Goal: Use online tool/utility: Utilize a website feature to perform a specific function

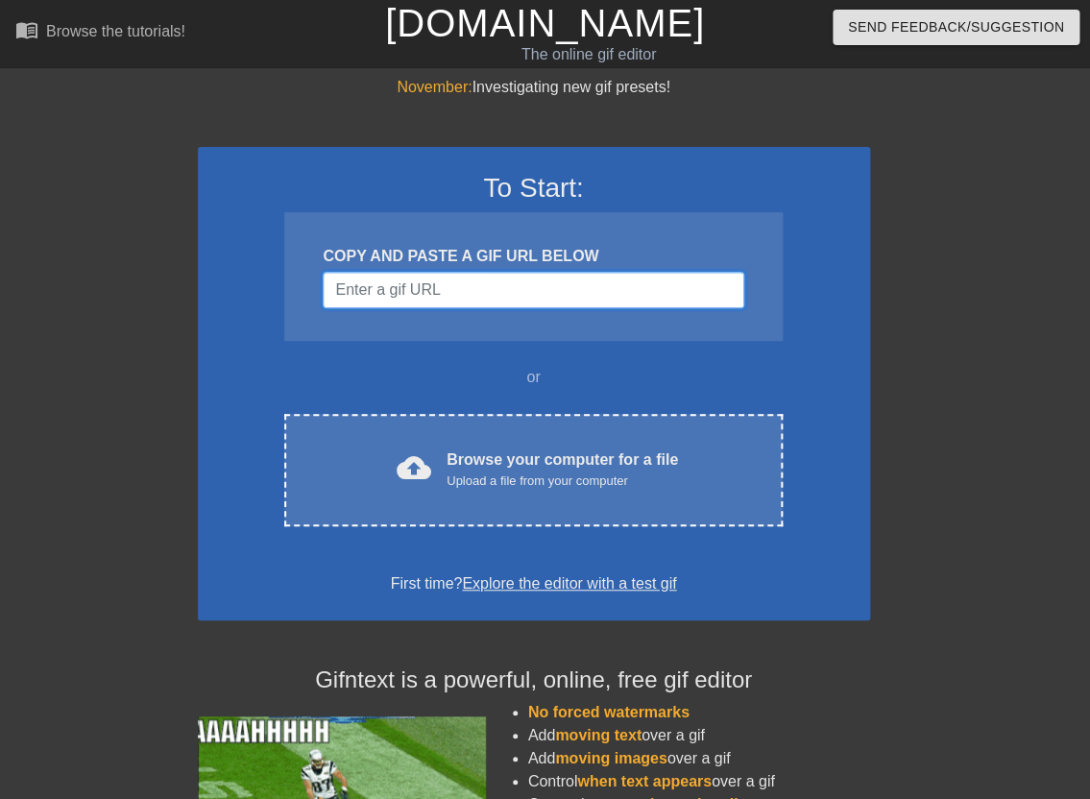
click at [397, 296] on input "Username" at bounding box center [533, 290] width 420 height 36
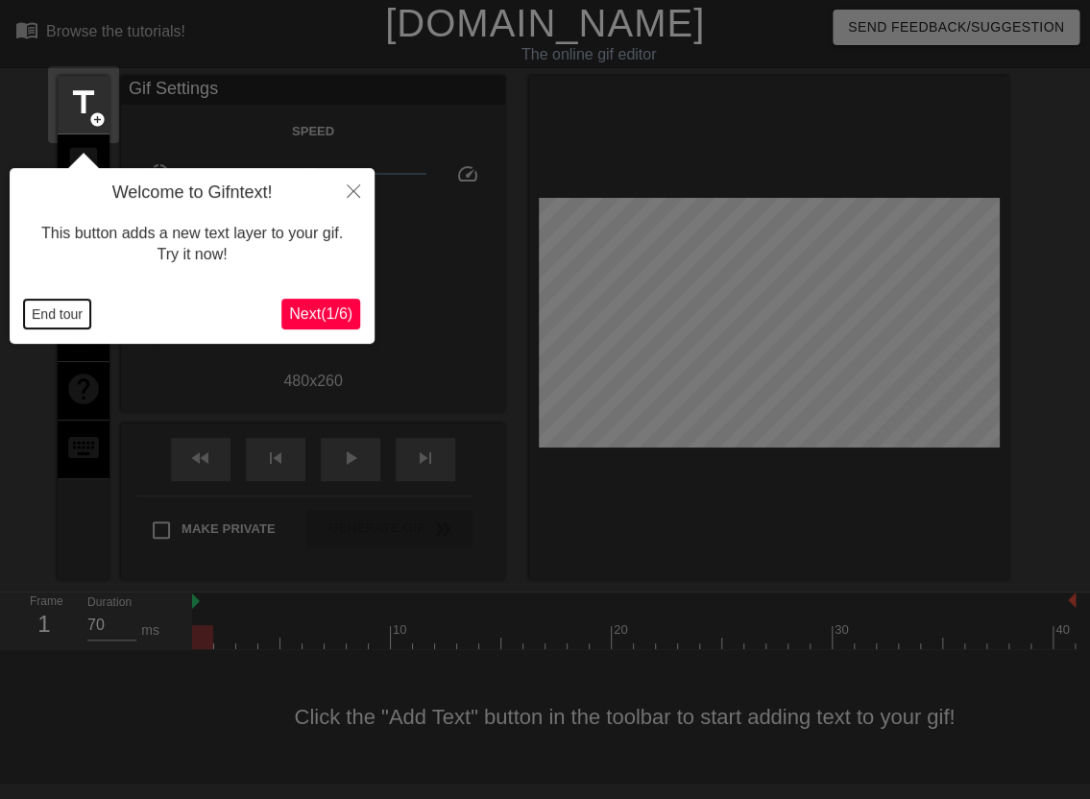
click at [70, 304] on button "End tour" at bounding box center [57, 314] width 66 height 29
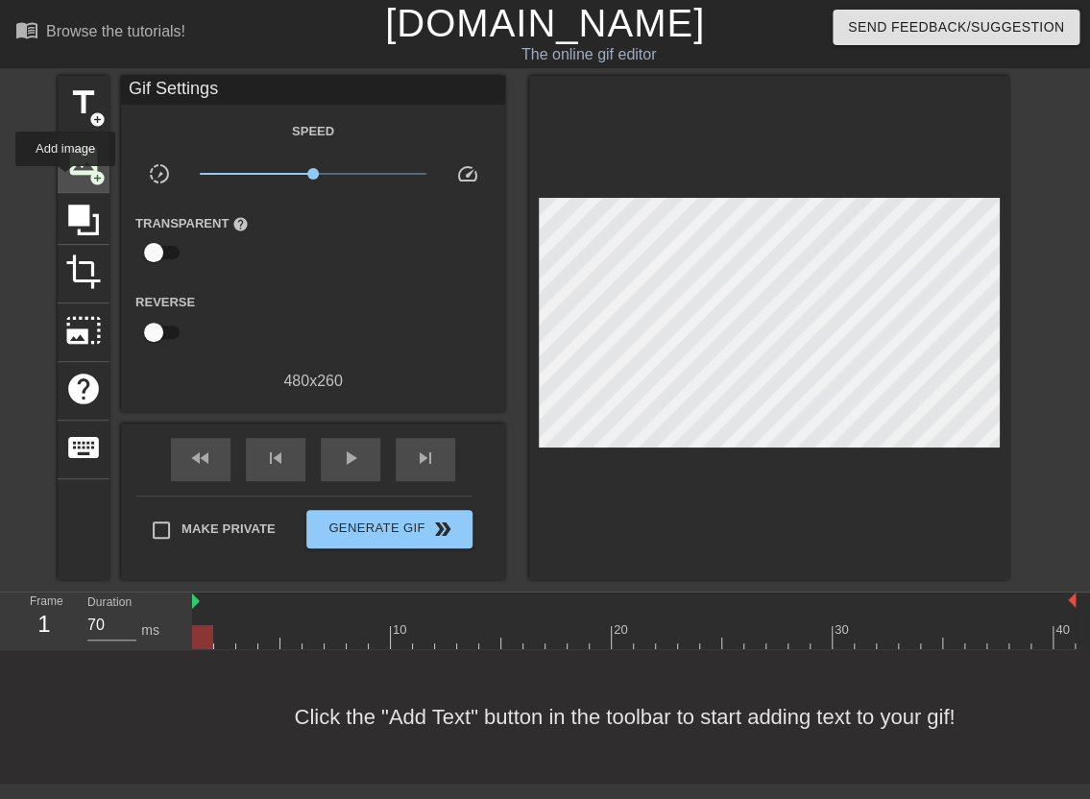
click at [66, 176] on span "image" at bounding box center [83, 161] width 36 height 36
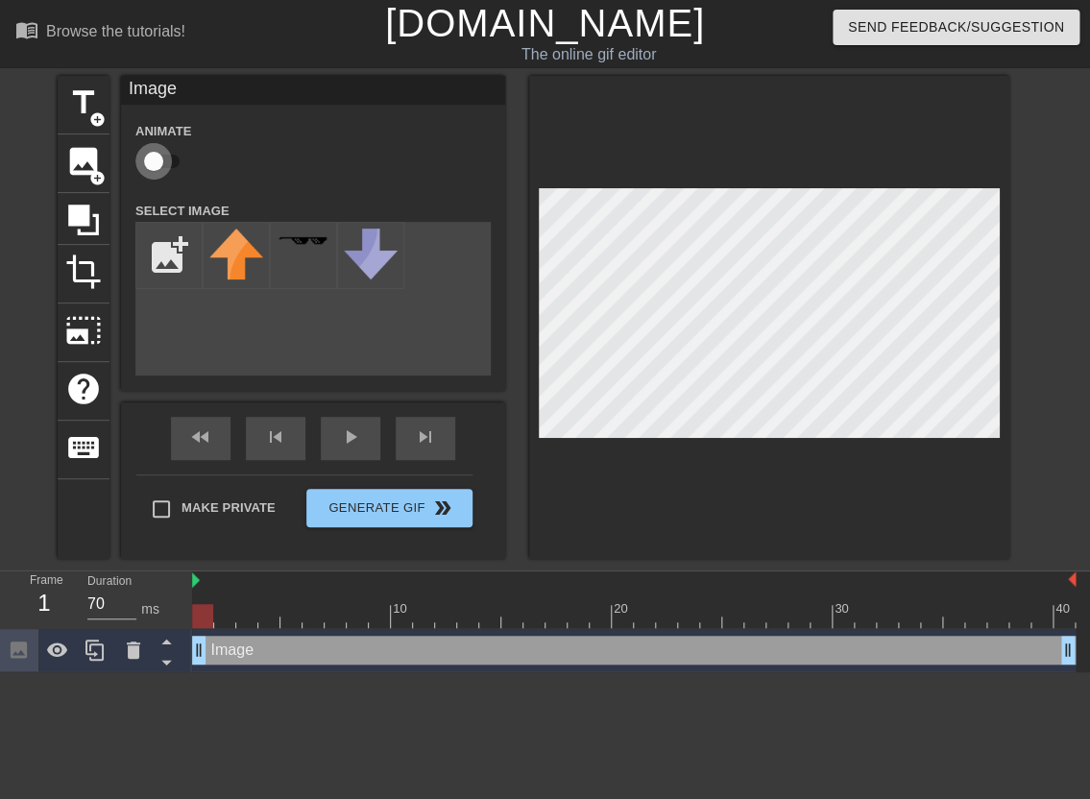
click at [160, 164] on input "checkbox" at bounding box center [153, 161] width 109 height 36
checkbox input "true"
click at [378, 621] on div at bounding box center [633, 616] width 883 height 24
click at [209, 651] on div "Image drag_handle drag_handle lens" at bounding box center [633, 650] width 883 height 43
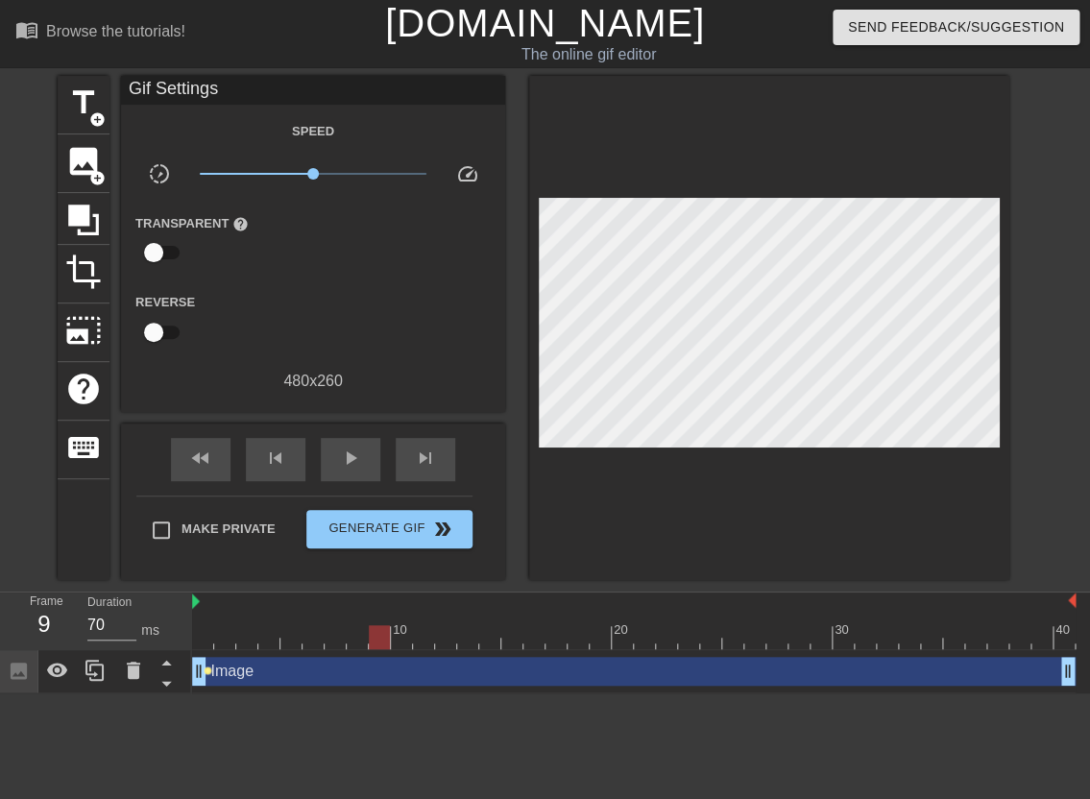
click at [209, 670] on span "lens" at bounding box center [208, 670] width 9 height 9
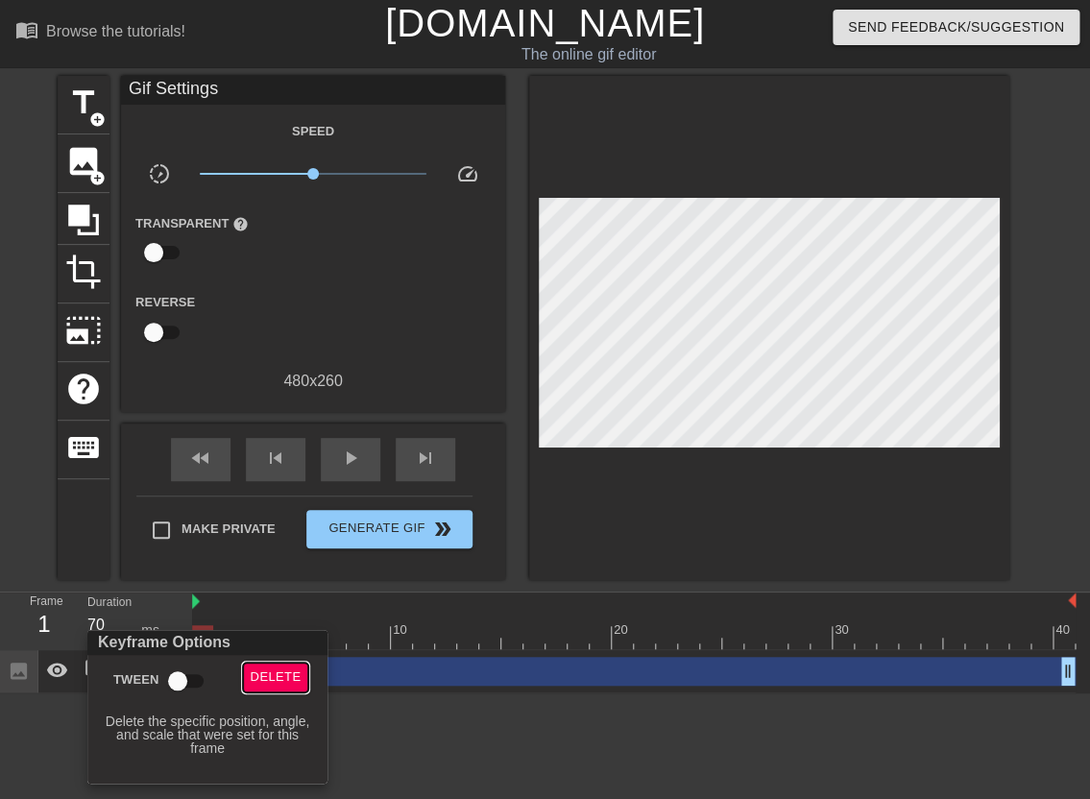
click at [269, 672] on span "Delete" at bounding box center [276, 677] width 51 height 22
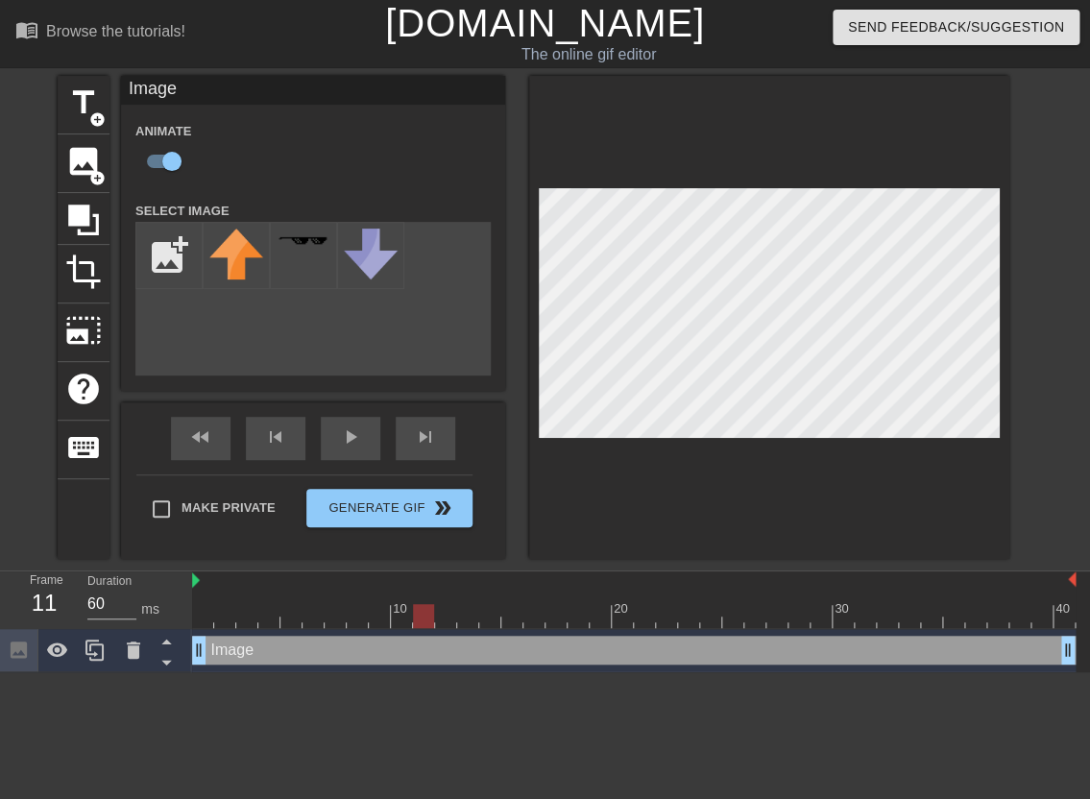
click at [430, 624] on div at bounding box center [633, 616] width 883 height 24
click at [541, 625] on div at bounding box center [633, 616] width 883 height 24
click at [518, 623] on div at bounding box center [633, 616] width 883 height 24
click at [494, 624] on div at bounding box center [633, 616] width 883 height 24
type input "70"
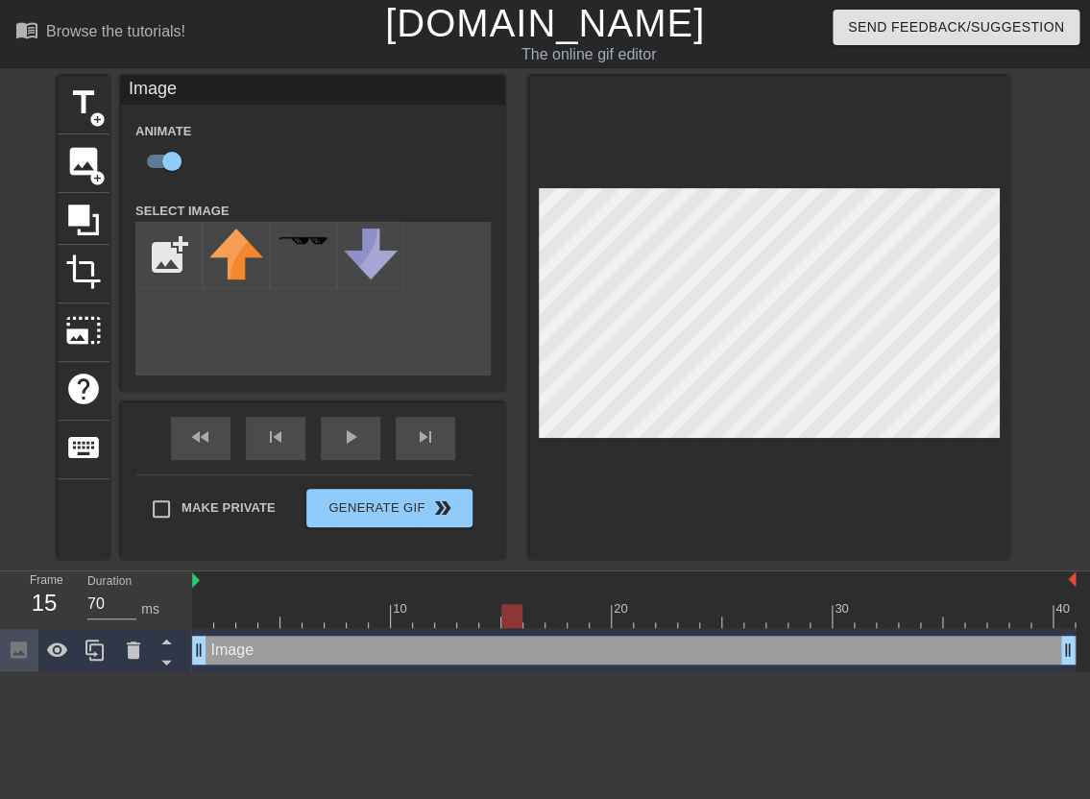
click at [515, 623] on div at bounding box center [633, 616] width 883 height 24
click at [530, 623] on div at bounding box center [633, 616] width 883 height 24
click at [171, 263] on input "file" at bounding box center [168, 255] width 65 height 65
type input "C:\fakepath\IMG_1076 (1).png"
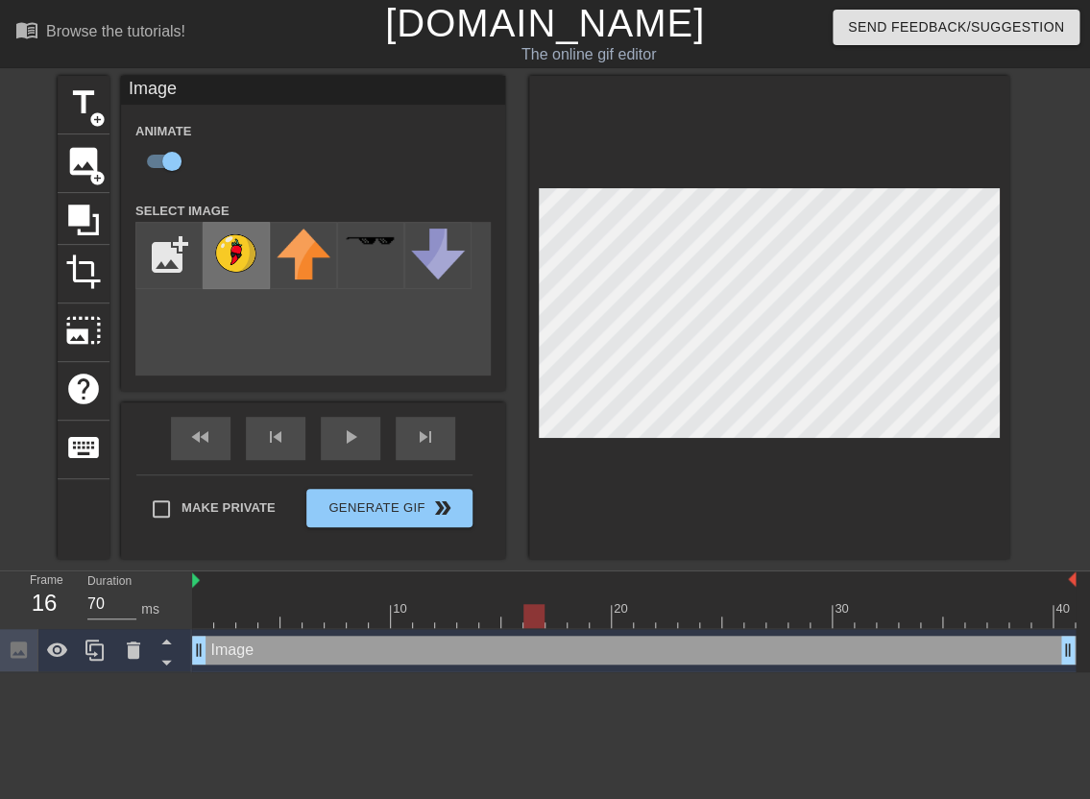
click at [244, 249] on img at bounding box center [236, 252] width 54 height 49
click at [602, 626] on div at bounding box center [633, 616] width 883 height 24
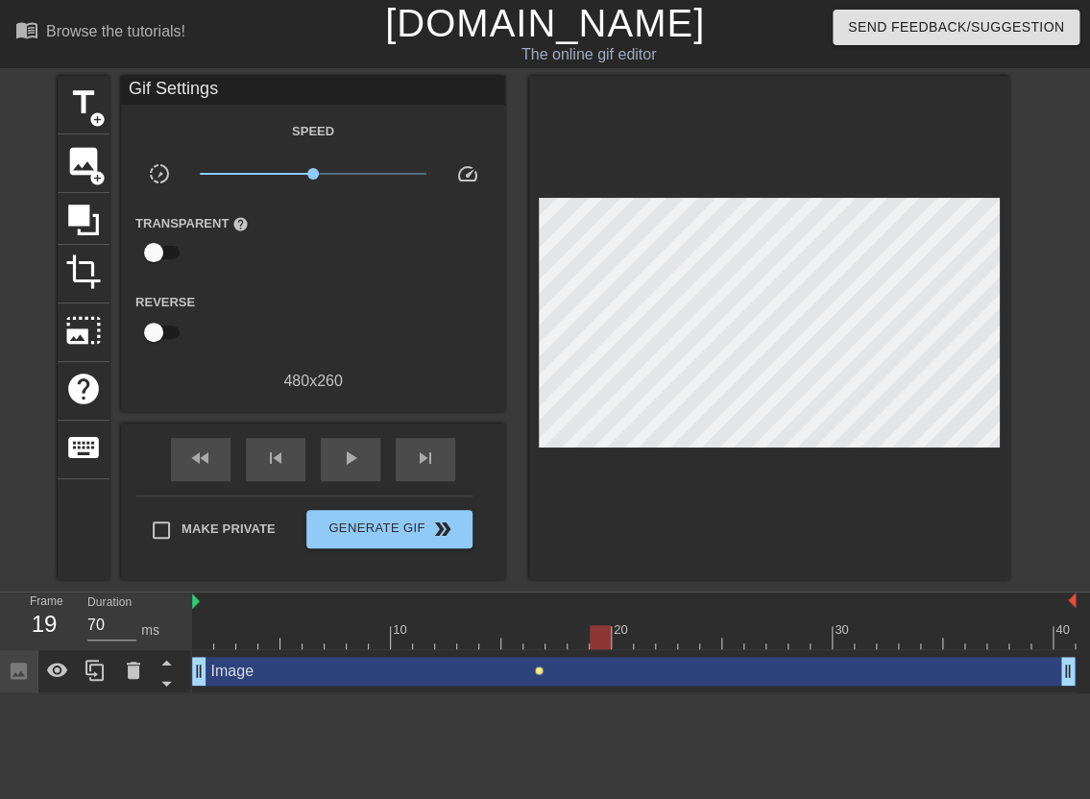
click at [538, 651] on div "Image drag_handle drag_handle lens" at bounding box center [633, 671] width 883 height 43
click at [541, 672] on span "lens" at bounding box center [539, 670] width 9 height 9
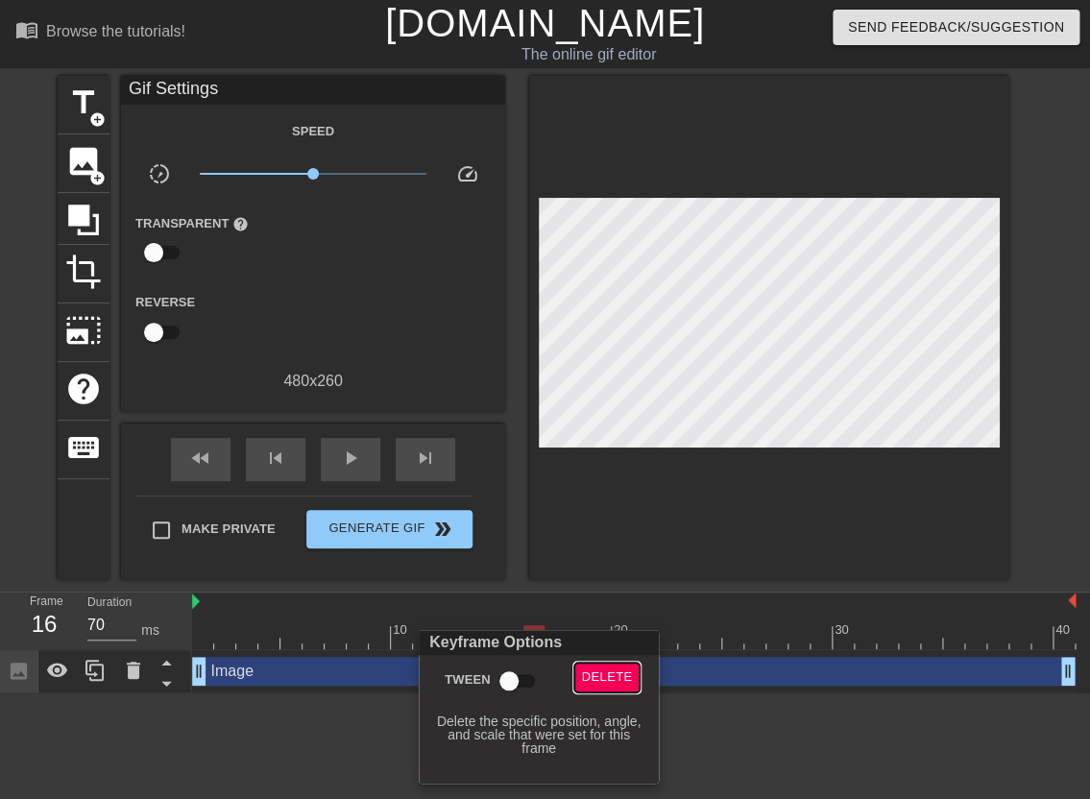
click at [591, 679] on span "Delete" at bounding box center [607, 677] width 51 height 22
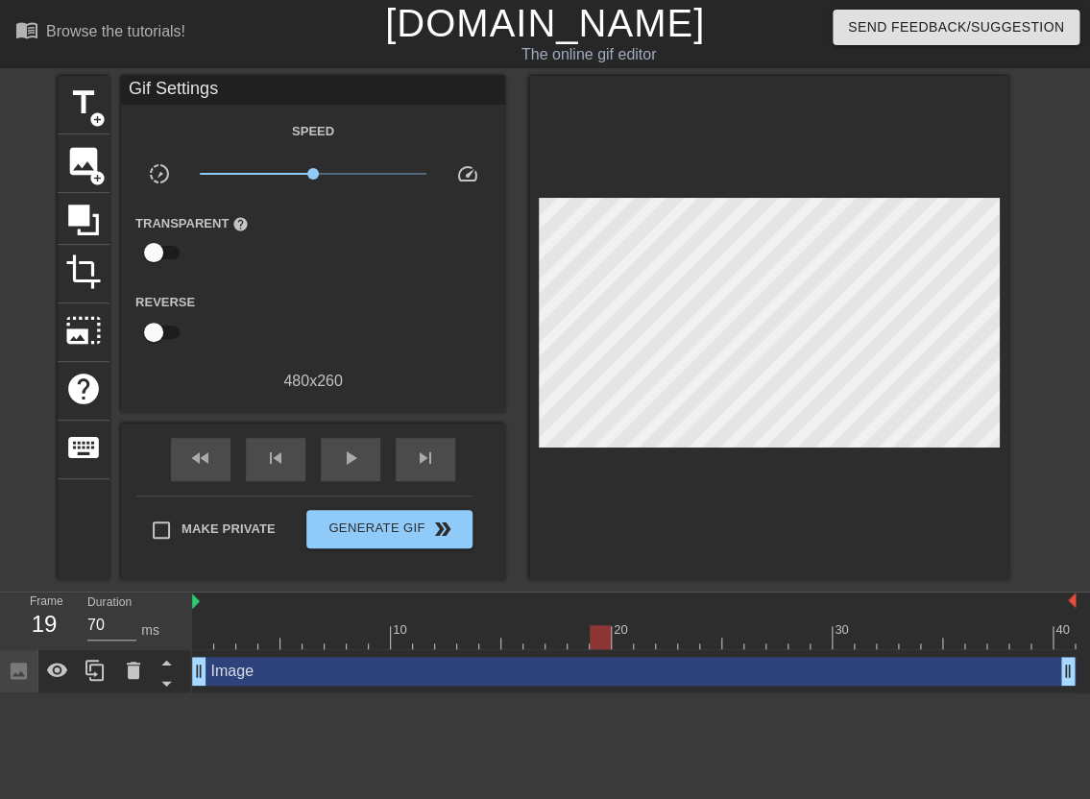
click at [597, 644] on div at bounding box center [633, 637] width 883 height 24
click at [636, 643] on div at bounding box center [633, 637] width 883 height 24
click at [630, 642] on div at bounding box center [633, 637] width 883 height 24
click at [643, 645] on div at bounding box center [633, 637] width 883 height 24
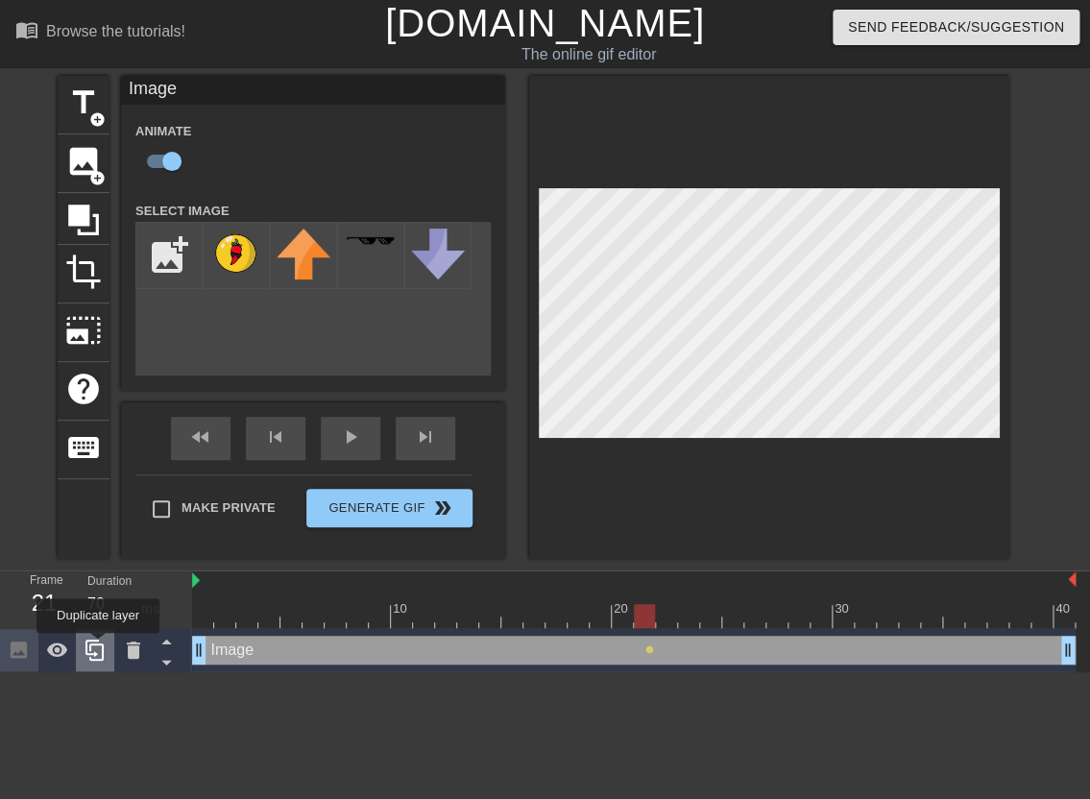
click at [100, 646] on icon at bounding box center [95, 649] width 23 height 23
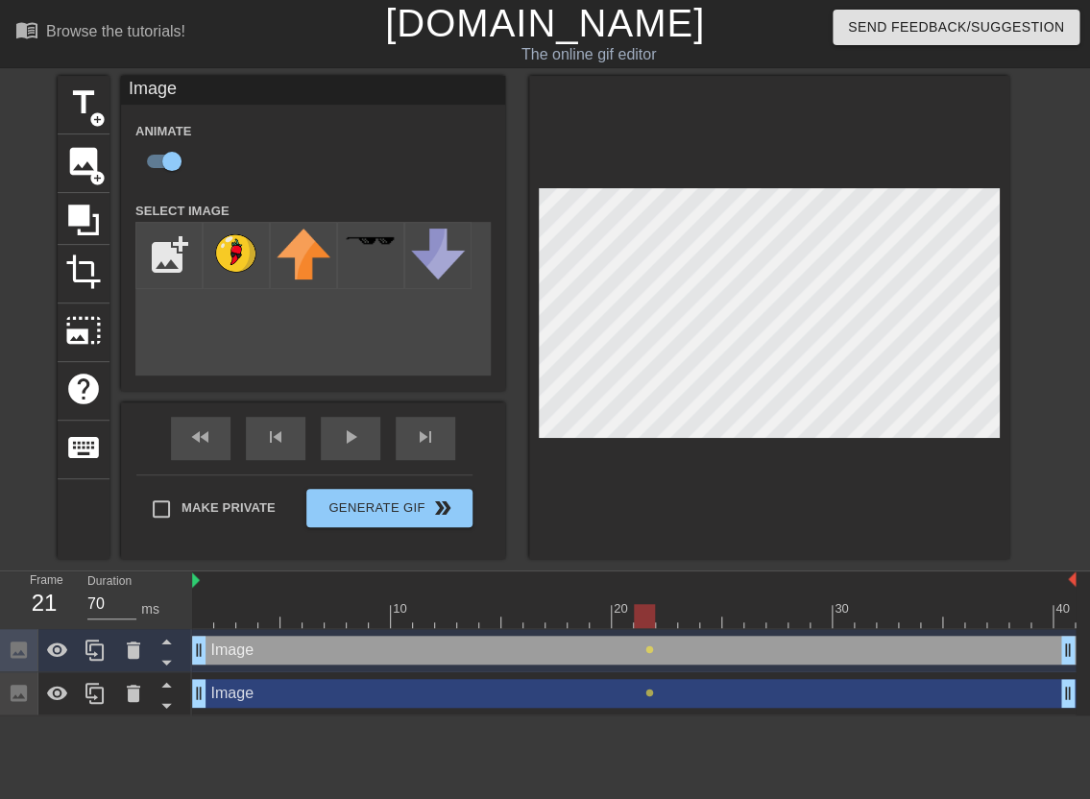
click at [672, 182] on div at bounding box center [769, 317] width 480 height 483
click at [665, 619] on div at bounding box center [633, 616] width 883 height 24
click at [658, 167] on div at bounding box center [769, 317] width 480 height 483
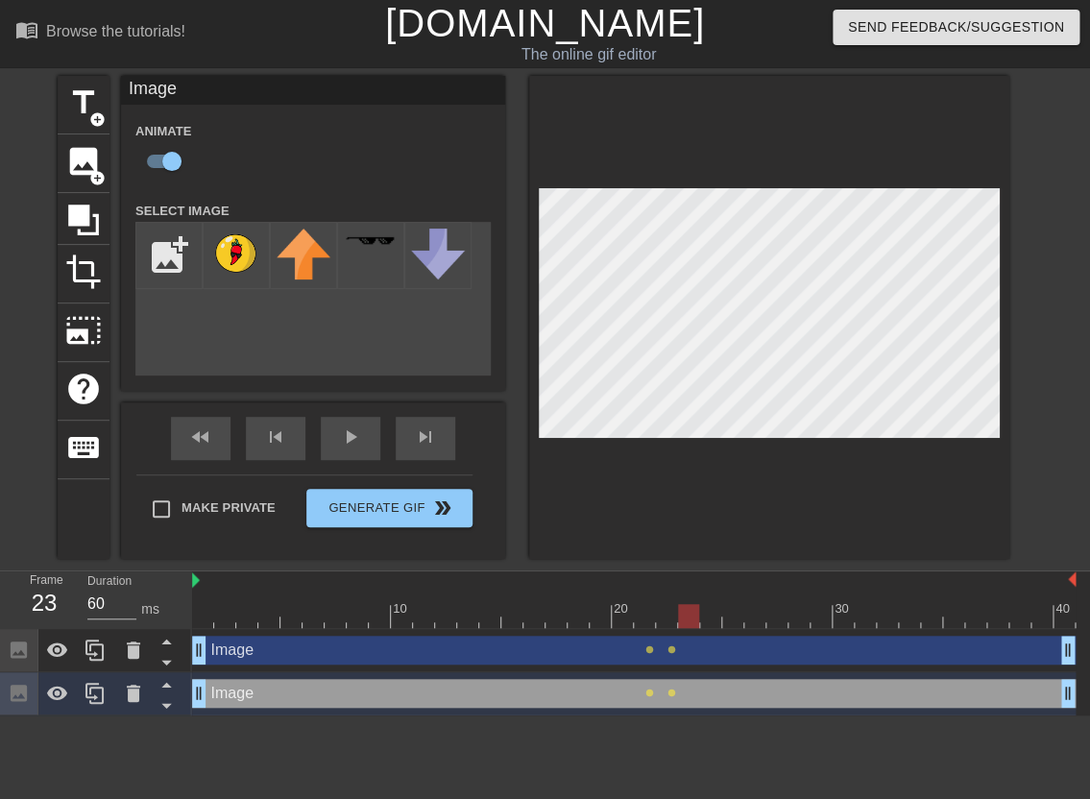
click at [691, 619] on div at bounding box center [633, 616] width 883 height 24
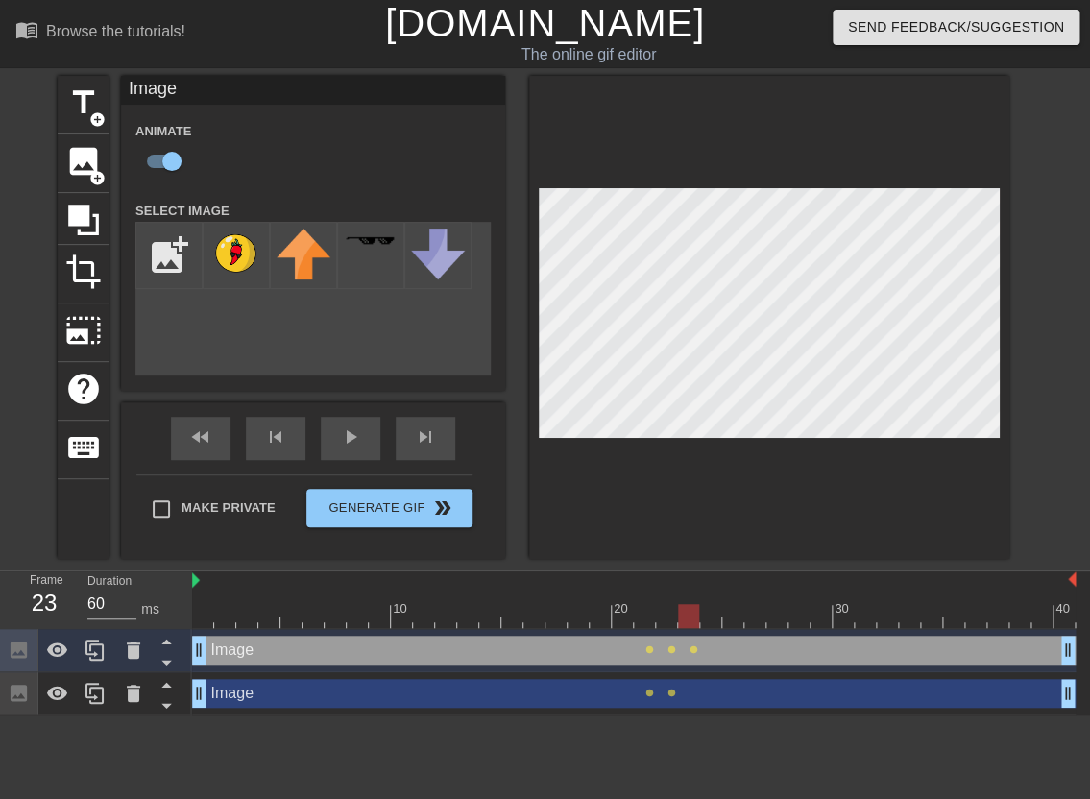
click at [665, 175] on div at bounding box center [769, 317] width 480 height 483
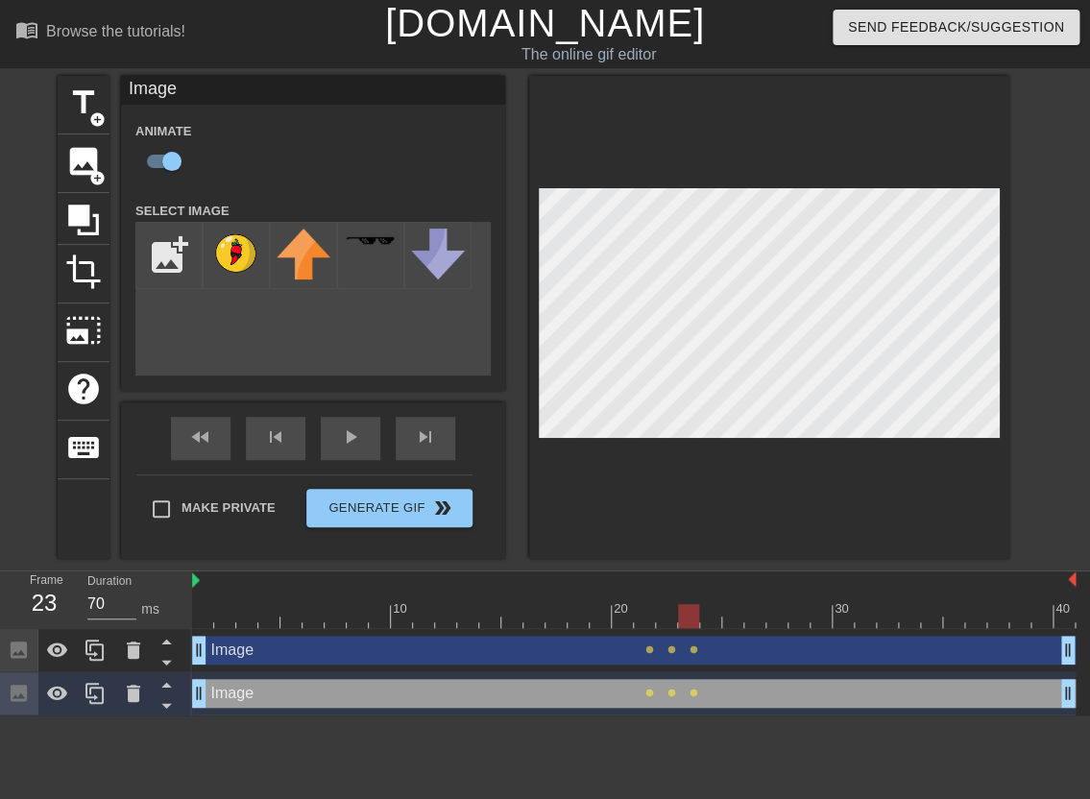
click at [713, 621] on div at bounding box center [633, 616] width 883 height 24
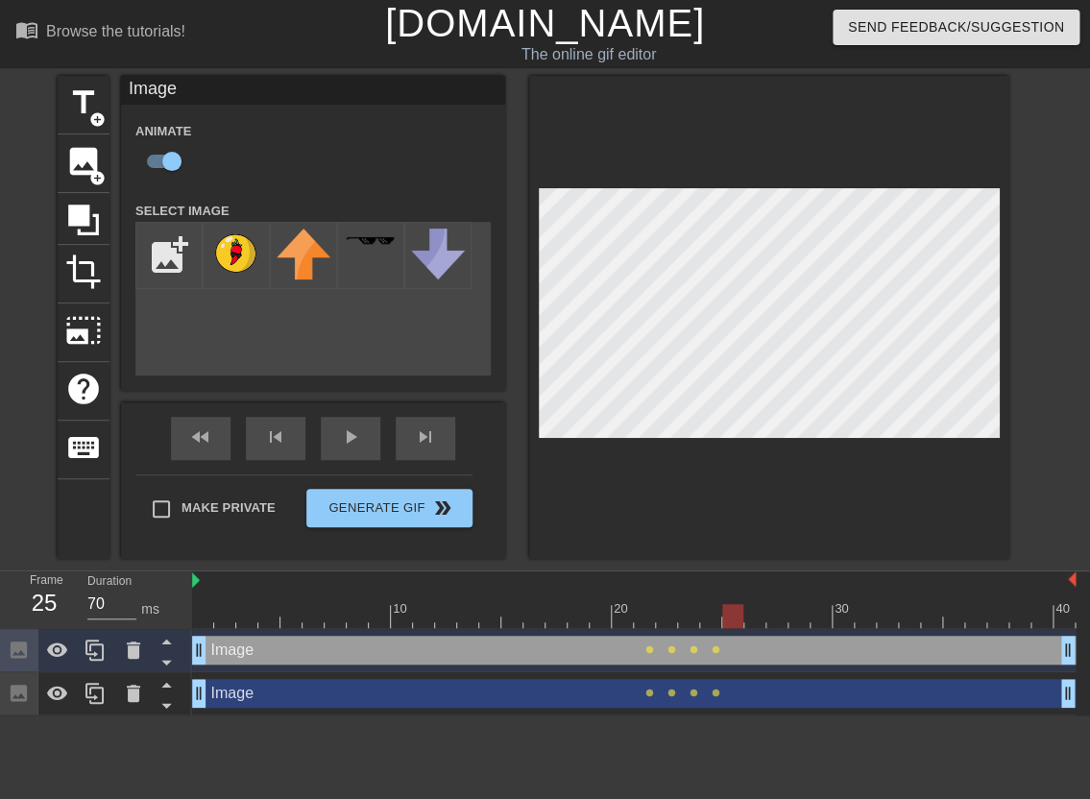
click at [735, 619] on div at bounding box center [633, 616] width 883 height 24
type input "60"
click at [761, 620] on div at bounding box center [633, 616] width 883 height 24
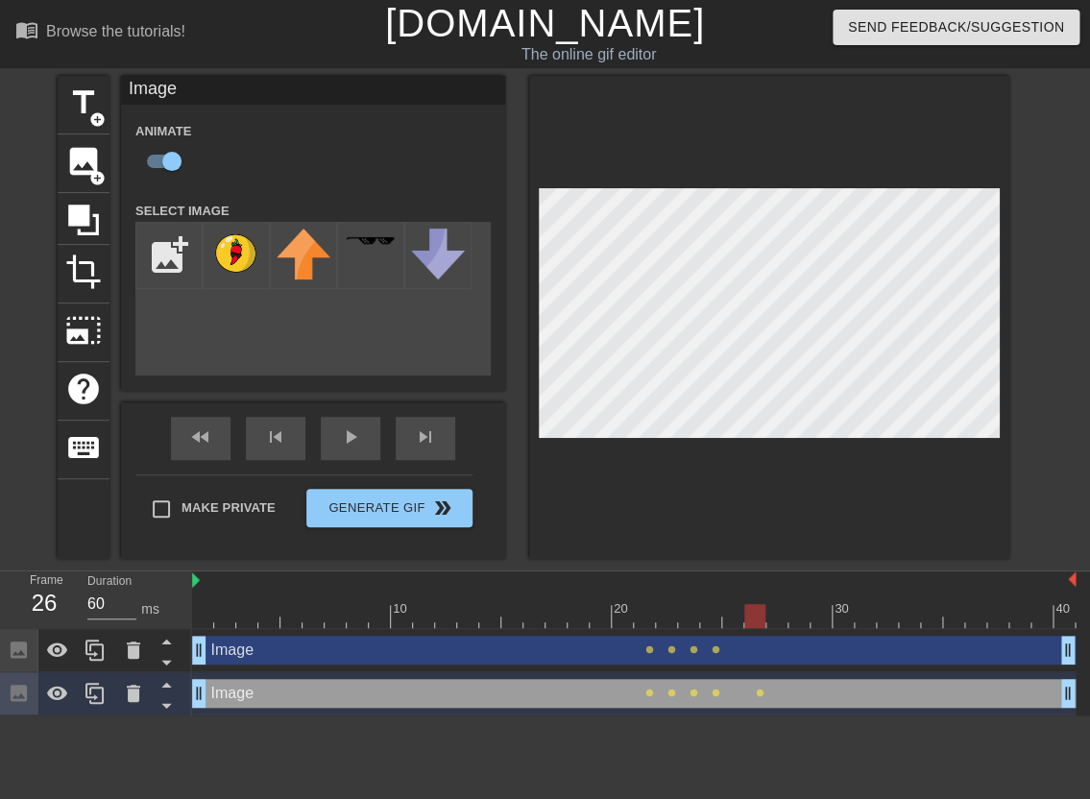
click at [850, 185] on div at bounding box center [769, 317] width 480 height 483
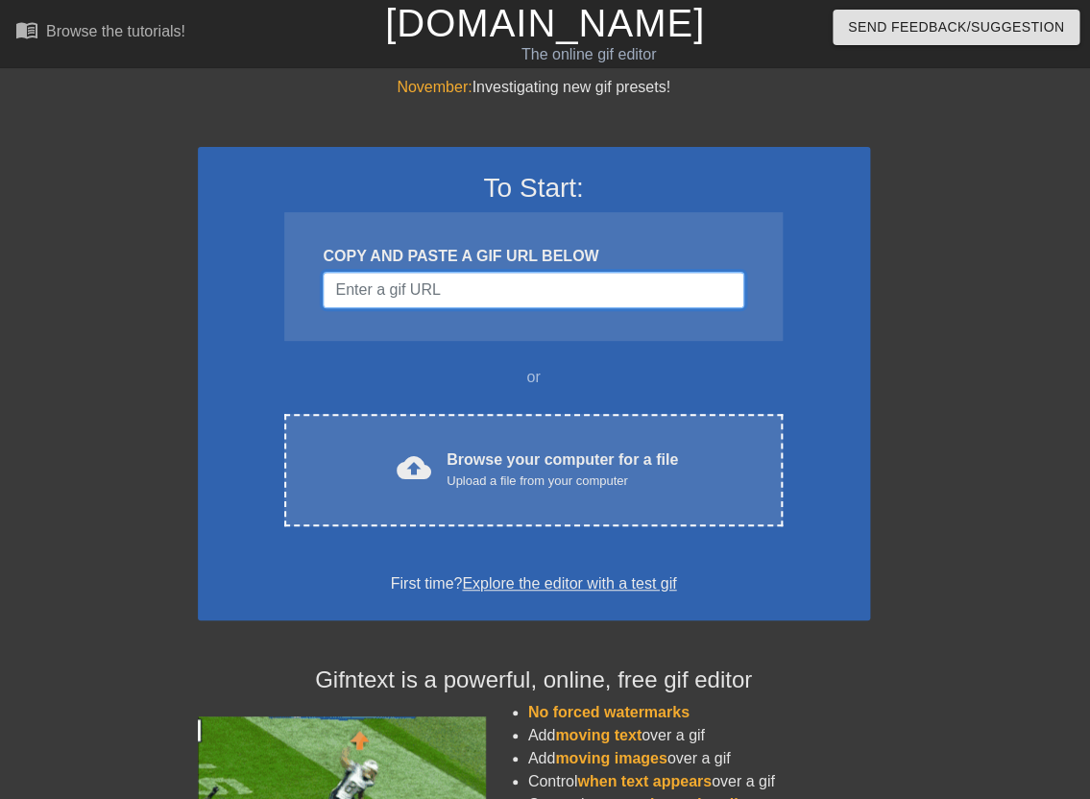
click at [468, 286] on input "Username" at bounding box center [533, 290] width 420 height 36
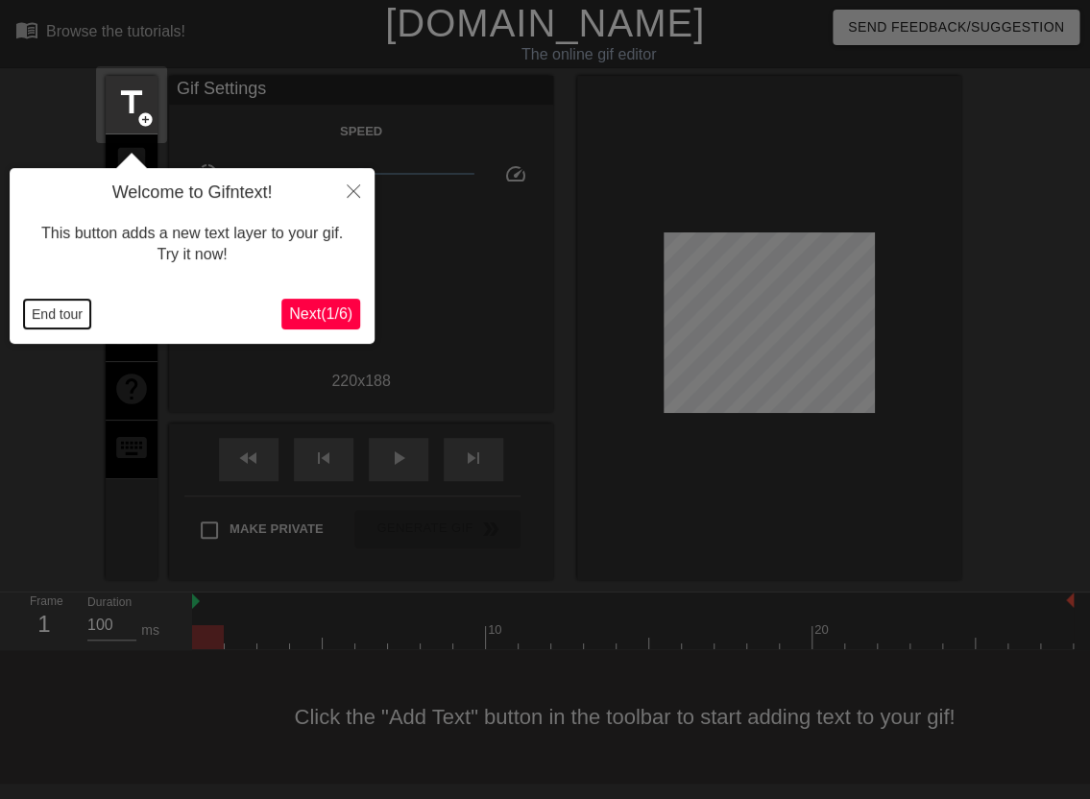
click at [71, 313] on button "End tour" at bounding box center [57, 314] width 66 height 29
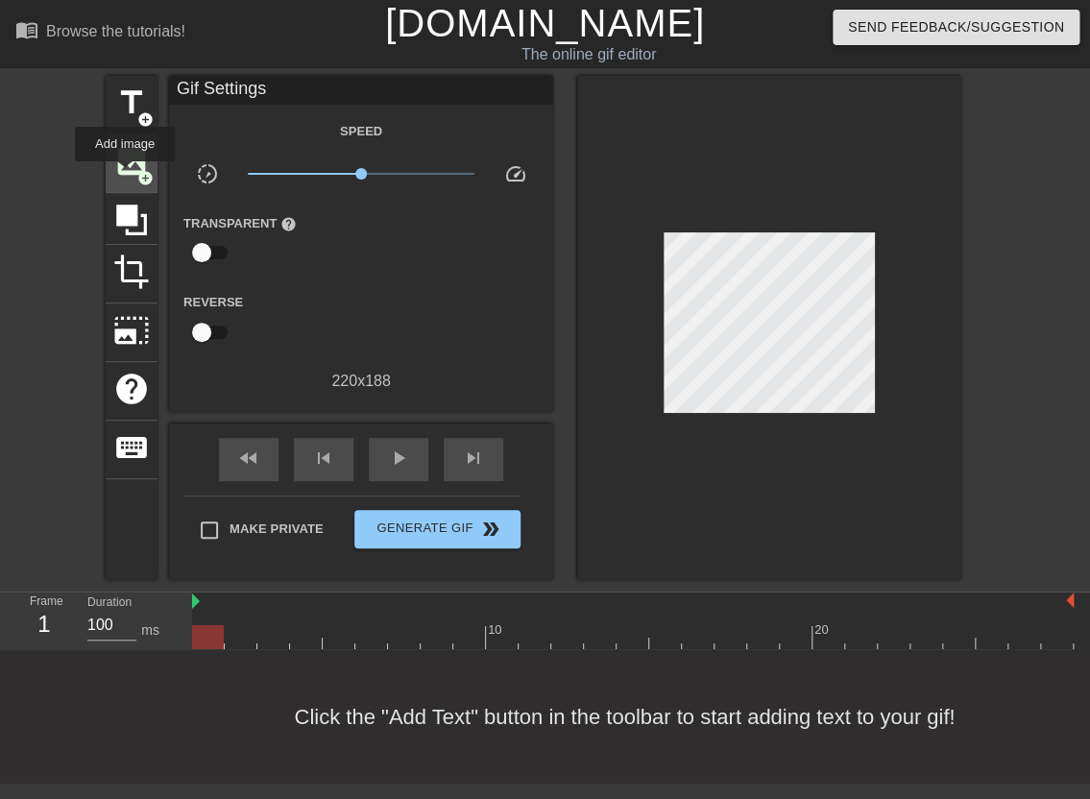
click at [126, 175] on span "image" at bounding box center [131, 161] width 36 height 36
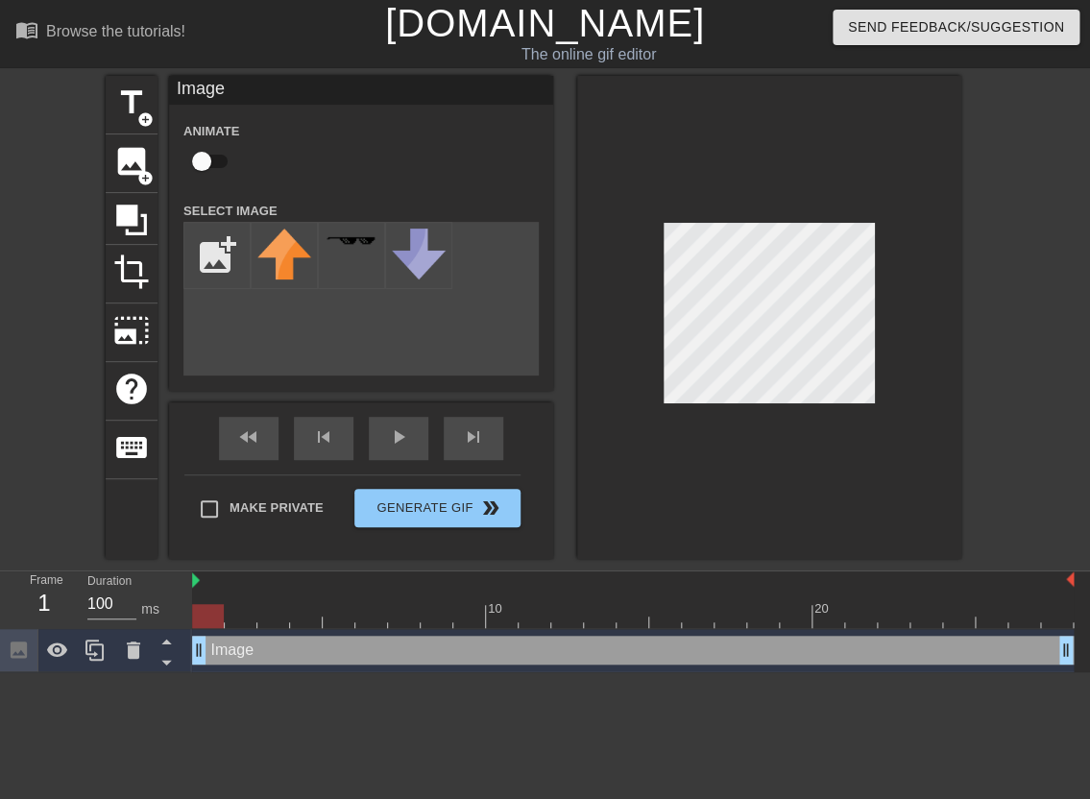
click at [204, 160] on input "checkbox" at bounding box center [201, 161] width 109 height 36
checkbox input "true"
click at [224, 263] on input "file" at bounding box center [216, 255] width 65 height 65
type input "C:\fakepath\IMG_1076 (1).png"
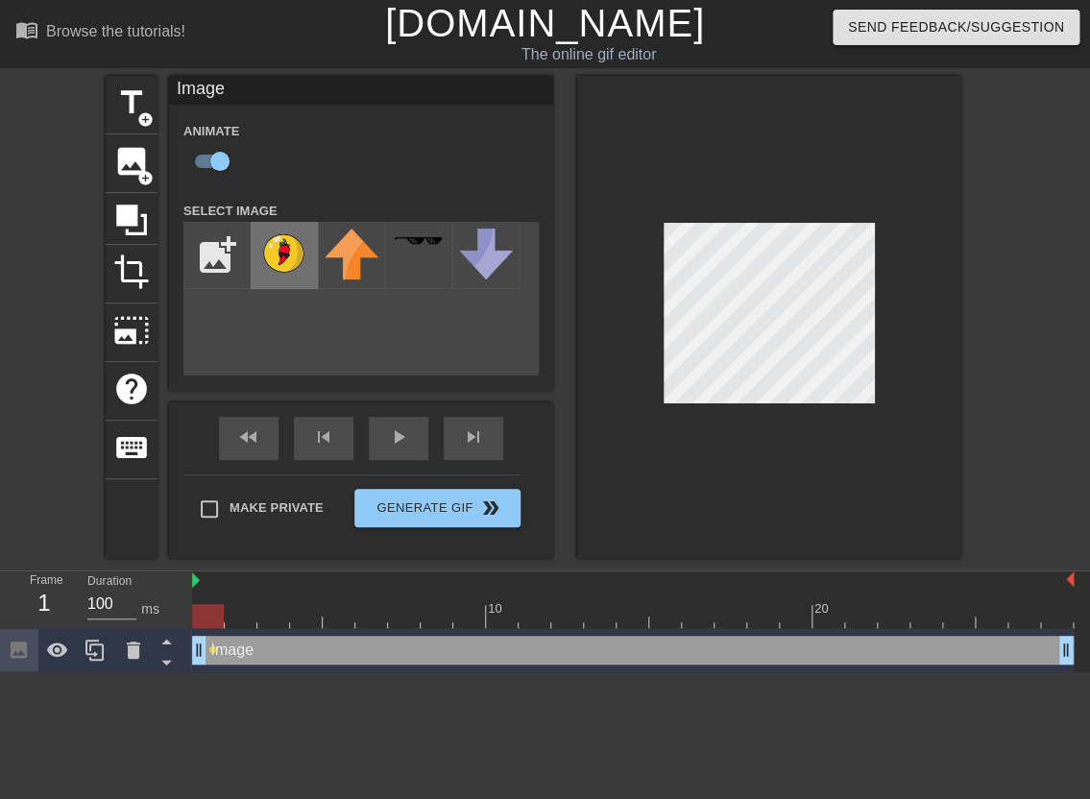
click at [302, 268] on img at bounding box center [284, 252] width 54 height 49
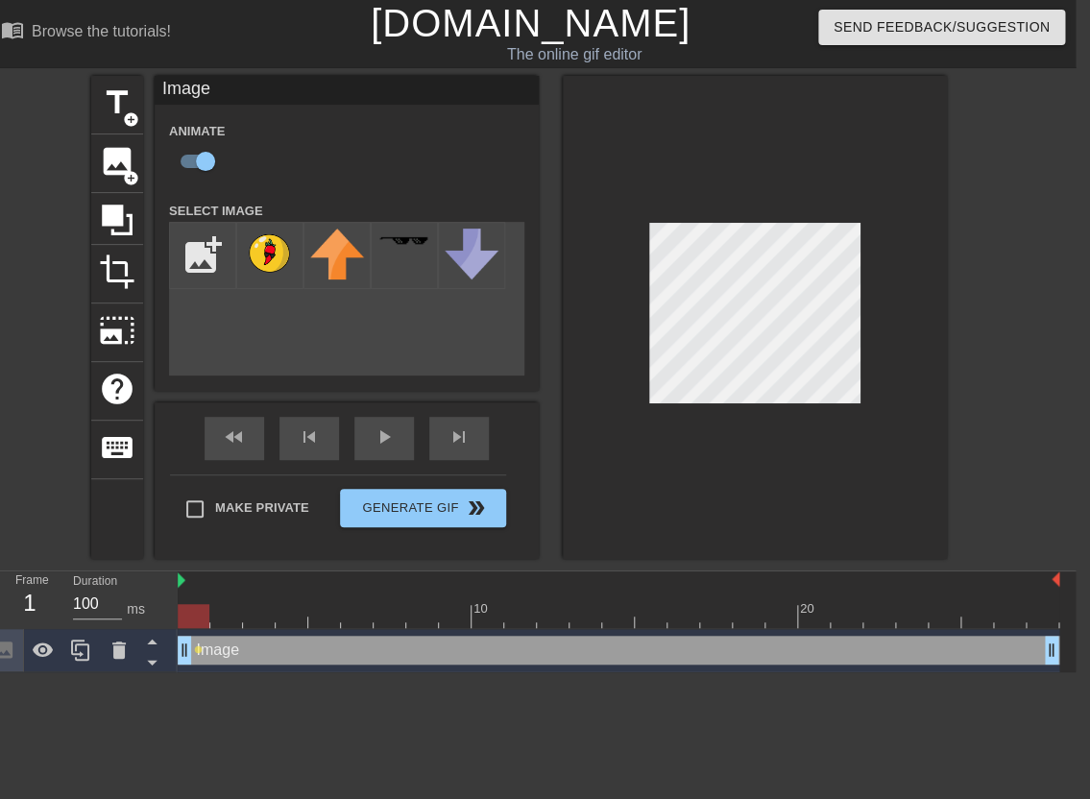
scroll to position [0, 12]
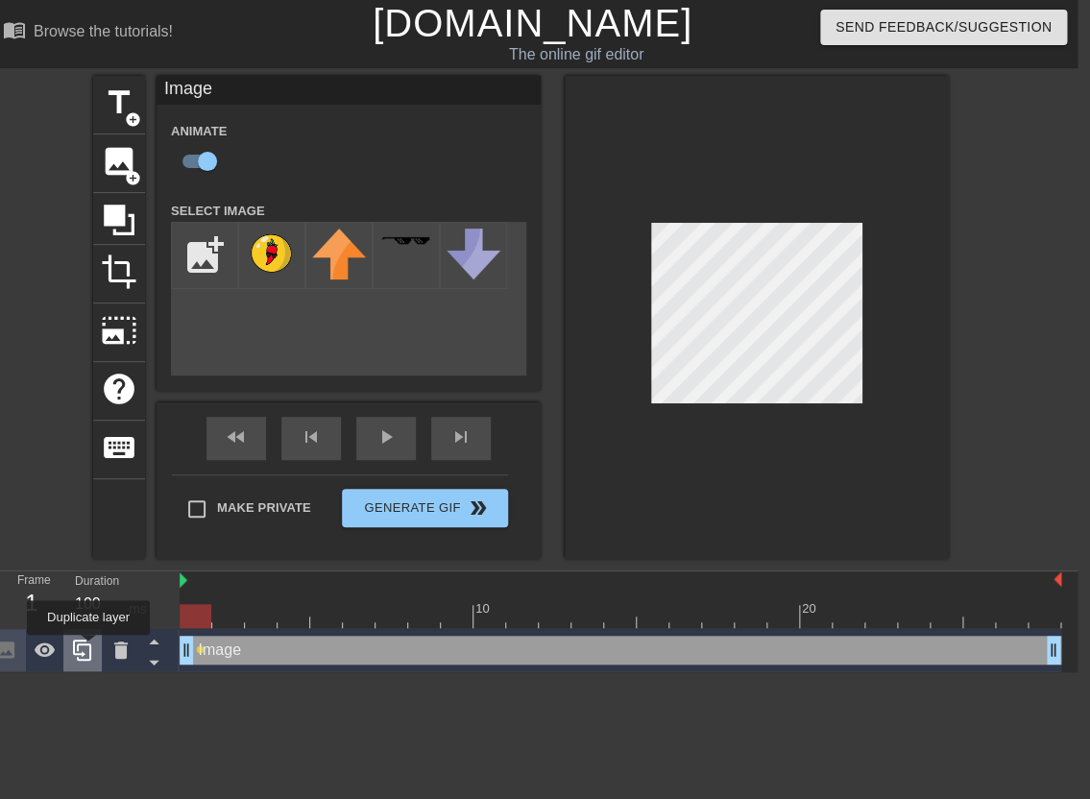
click at [89, 648] on icon at bounding box center [82, 649] width 23 height 23
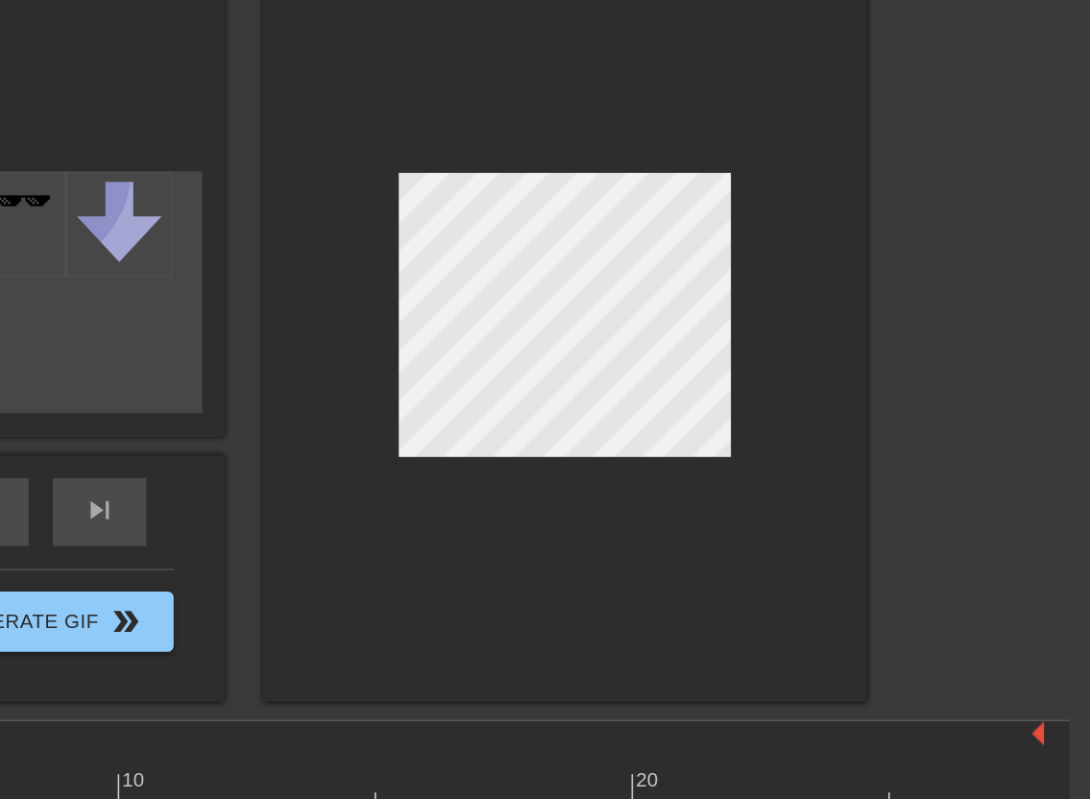
scroll to position [0, 14]
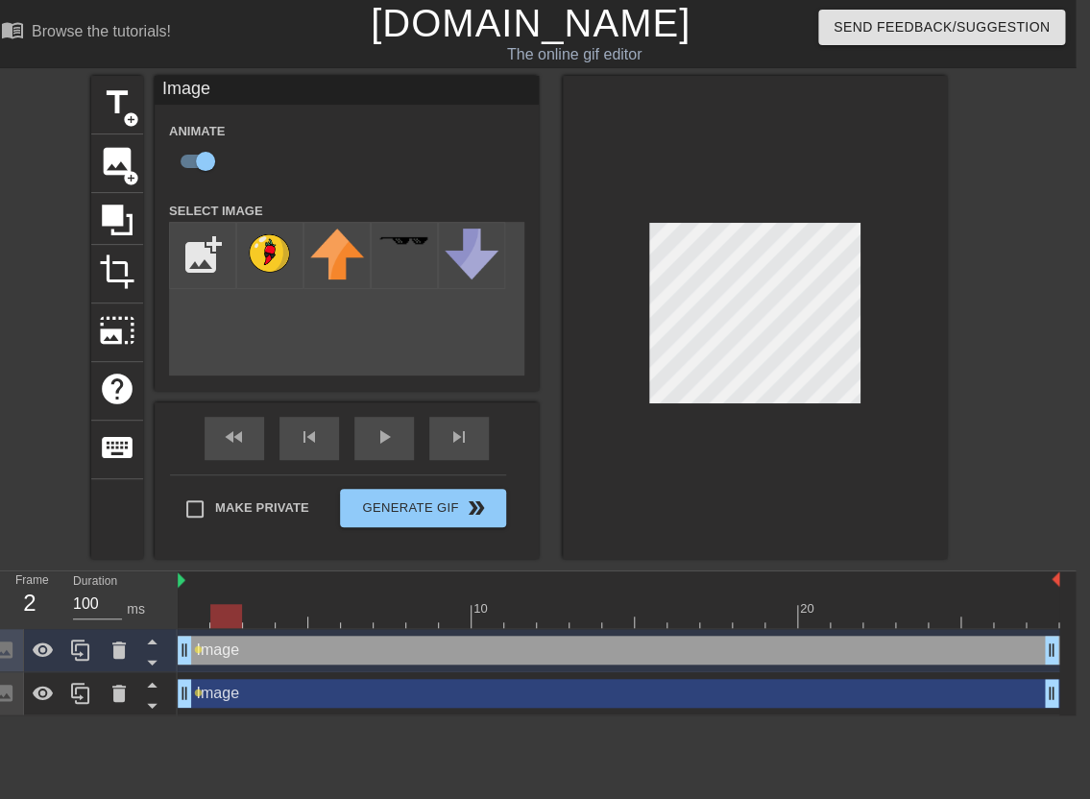
click at [228, 623] on div at bounding box center [618, 616] width 881 height 24
click at [264, 620] on div at bounding box center [618, 616] width 881 height 24
click at [295, 620] on div at bounding box center [618, 616] width 881 height 24
click at [324, 620] on div at bounding box center [618, 616] width 881 height 24
click at [294, 623] on div at bounding box center [618, 616] width 881 height 24
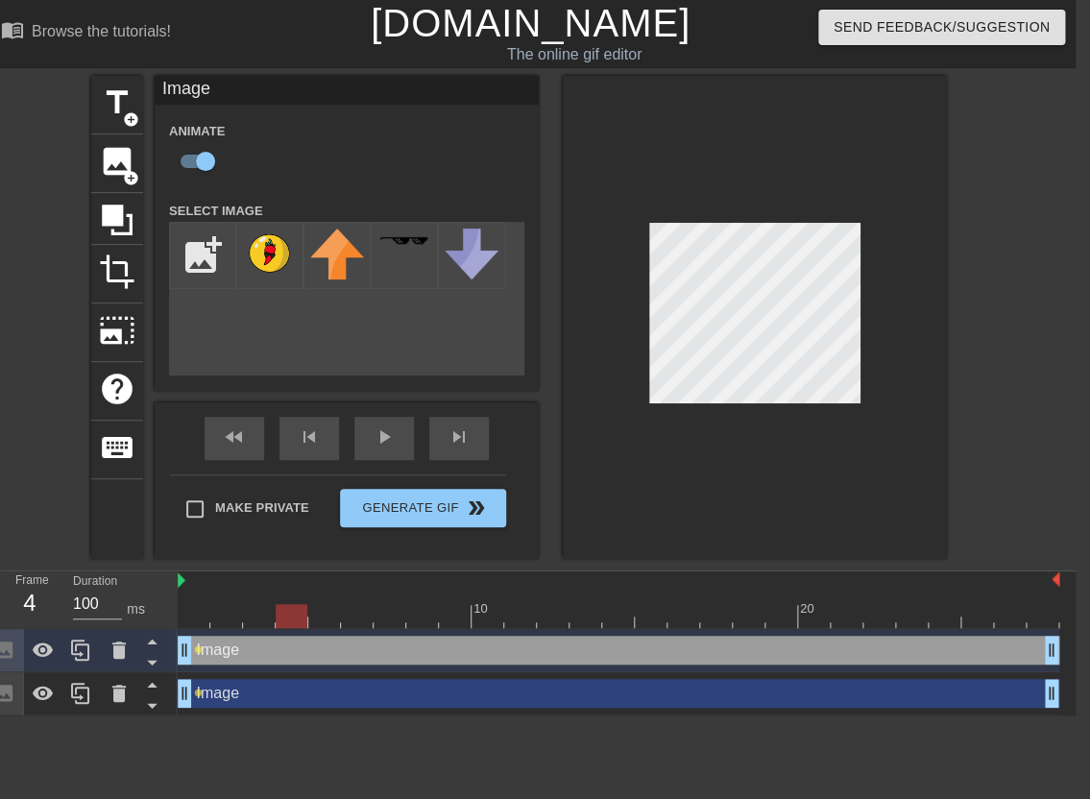
click at [226, 621] on div at bounding box center [618, 616] width 881 height 24
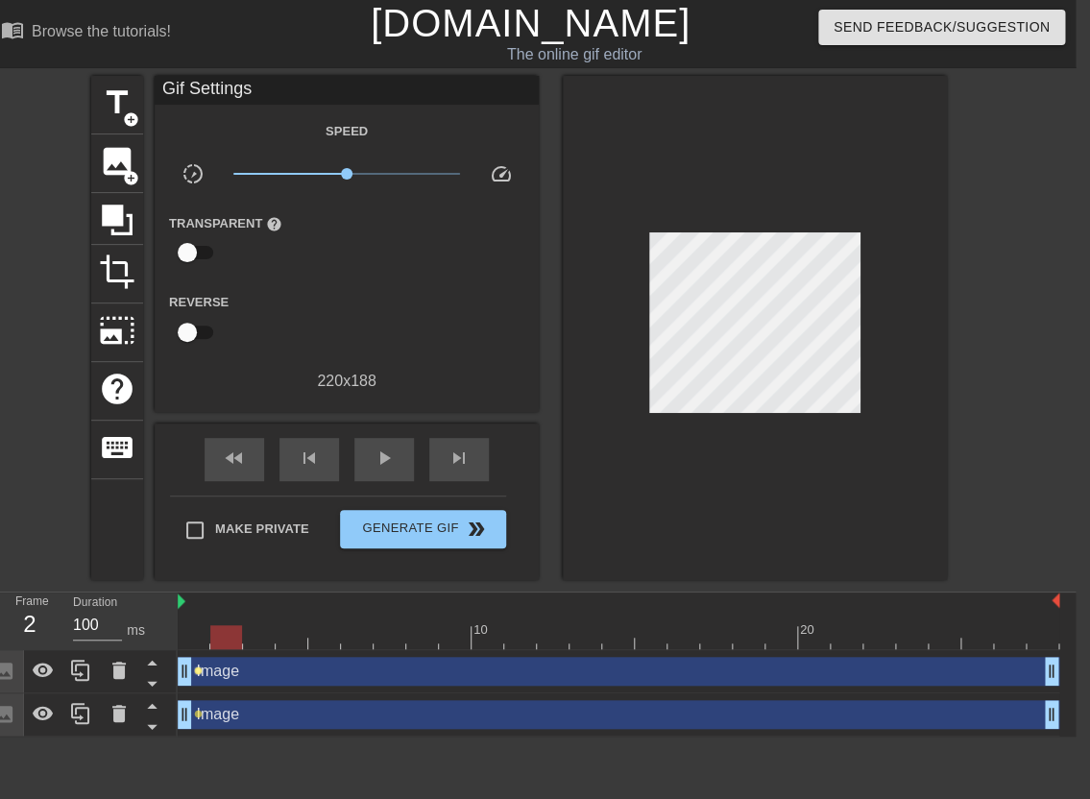
click at [201, 649] on div "10 20 Image drag_handle drag_handle lens Image drag_handle drag_handle lens" at bounding box center [627, 664] width 898 height 144
click at [199, 672] on span "lens" at bounding box center [198, 670] width 9 height 9
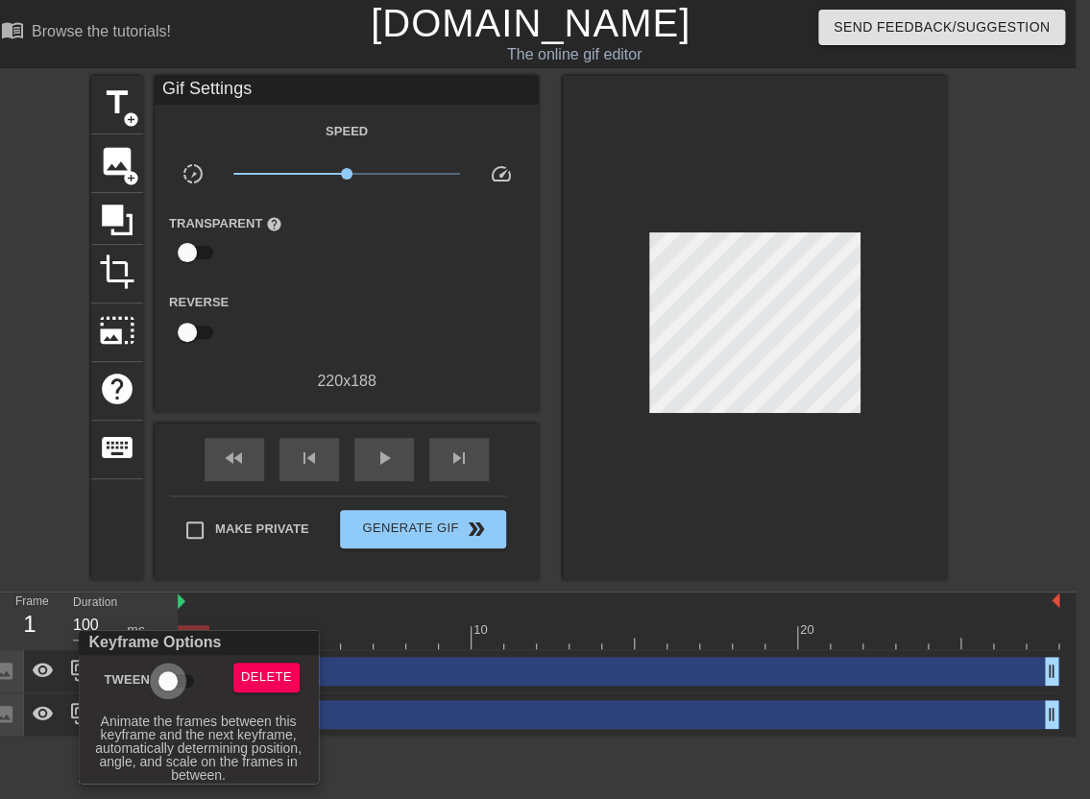
click at [187, 678] on input "Tween" at bounding box center [167, 680] width 109 height 36
checkbox input "true"
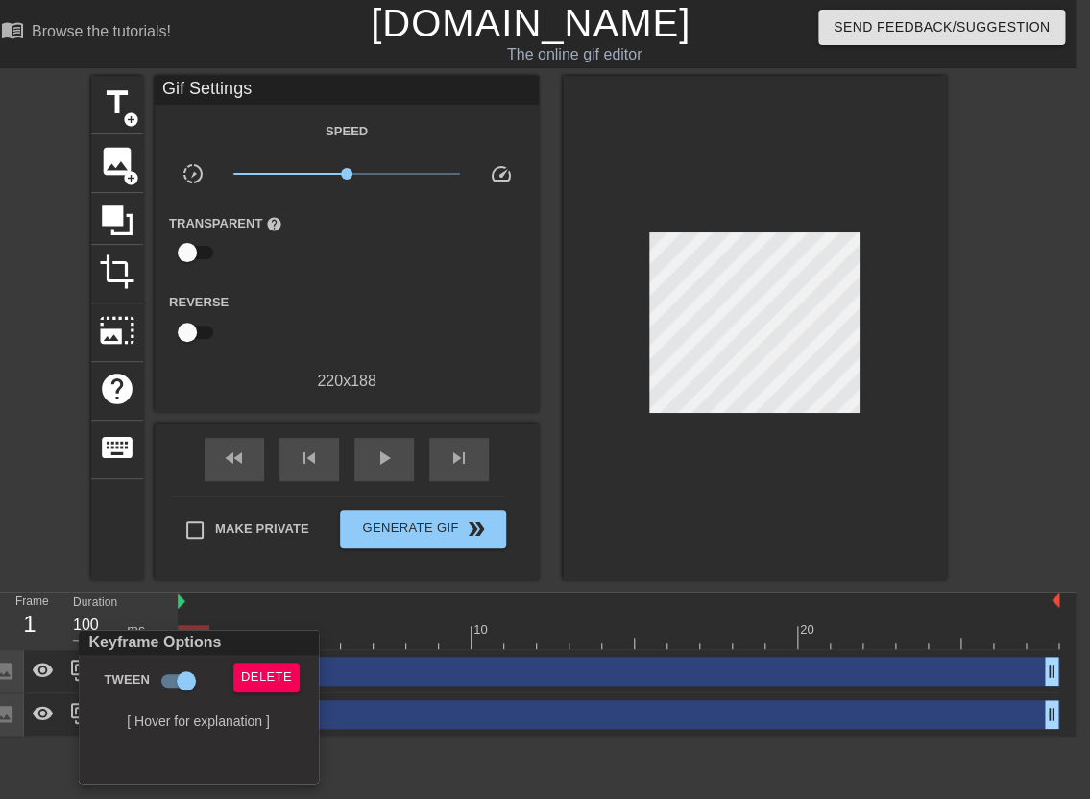
click at [279, 603] on div at bounding box center [545, 399] width 1090 height 799
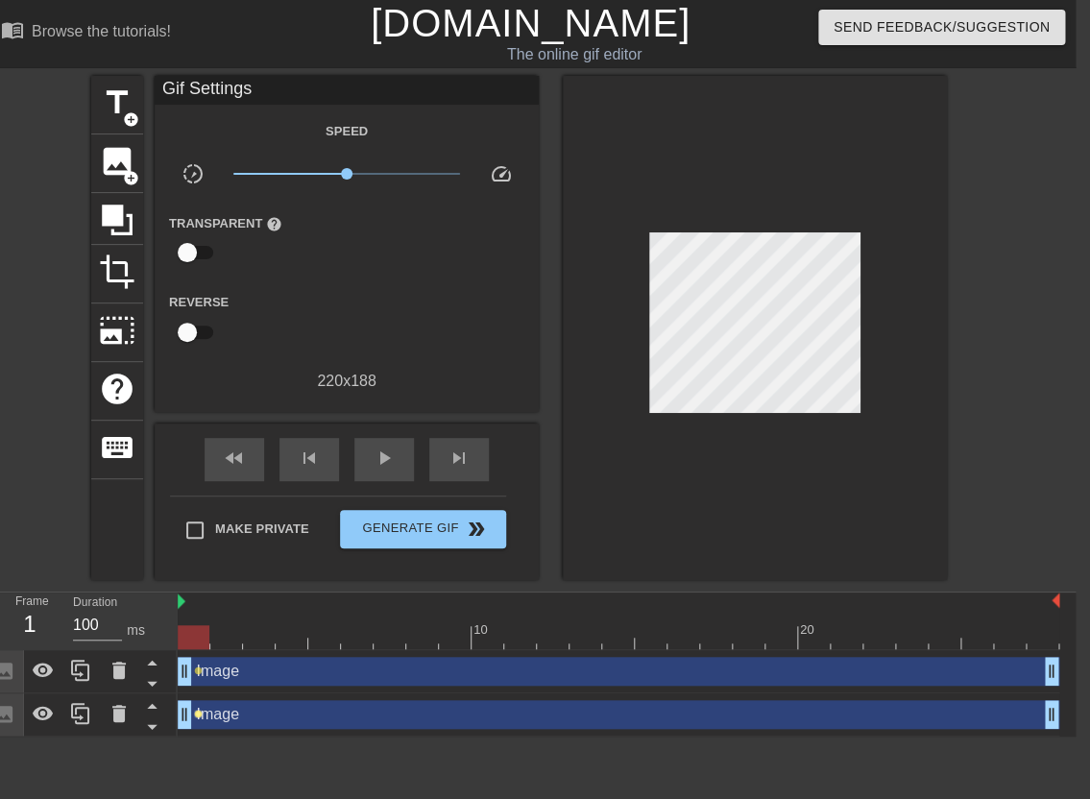
click at [201, 712] on span "lens" at bounding box center [198, 713] width 9 height 9
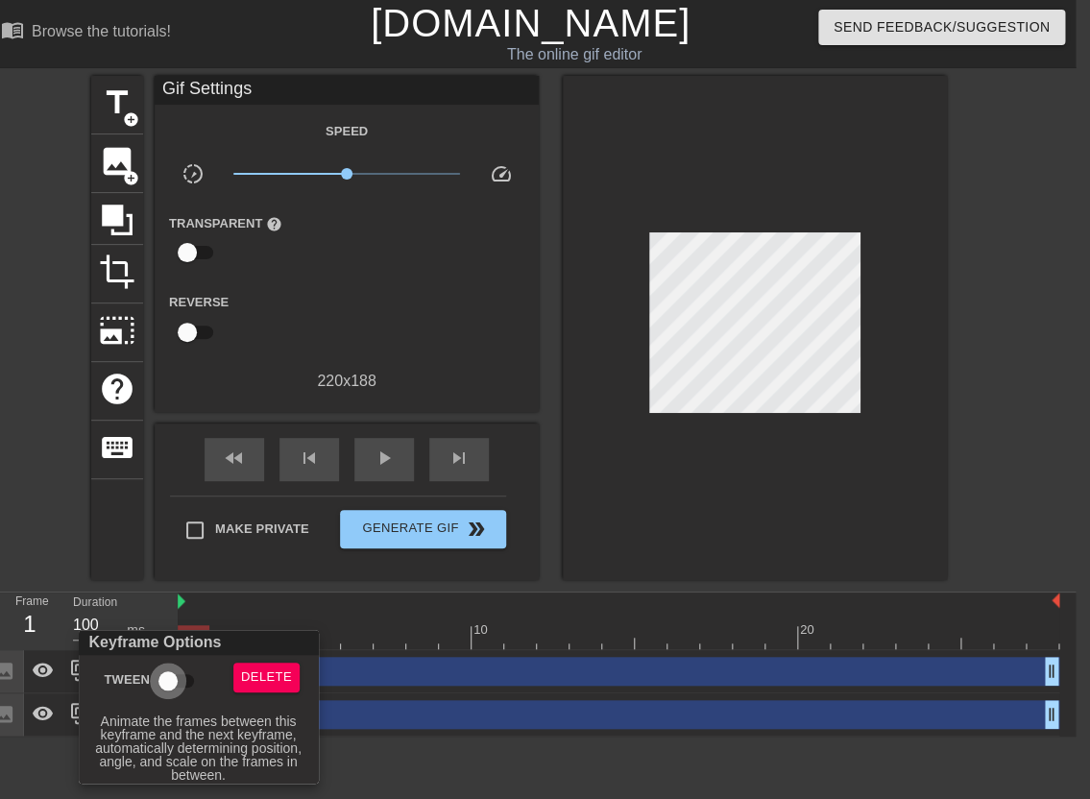
click at [178, 680] on input "Tween" at bounding box center [167, 680] width 109 height 36
checkbox input "true"
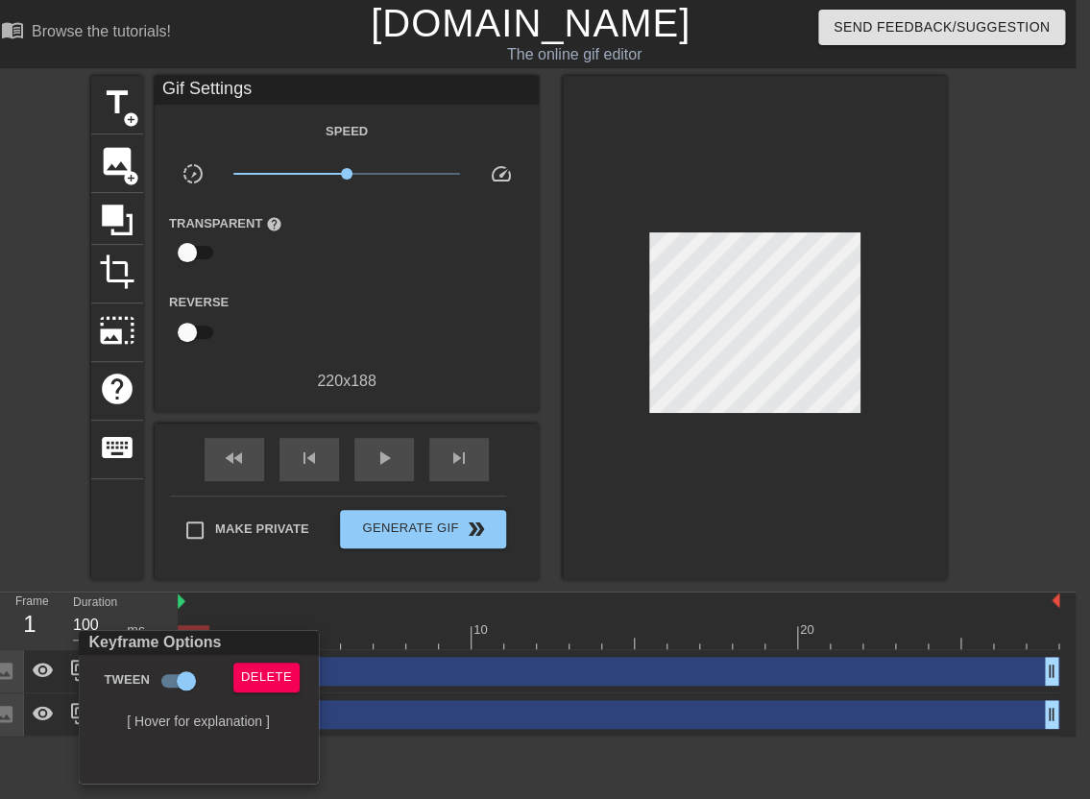
click at [318, 603] on div at bounding box center [545, 399] width 1090 height 799
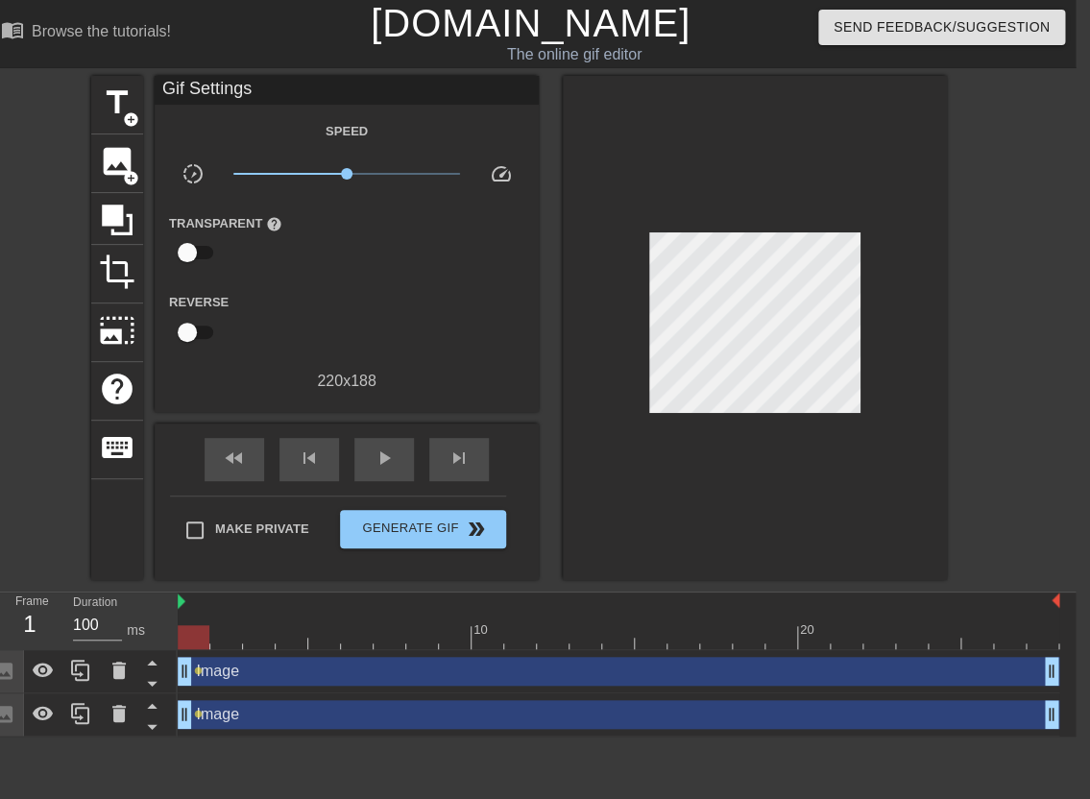
click at [318, 649] on div "10 20" at bounding box center [618, 621] width 881 height 58
click at [288, 644] on div at bounding box center [618, 637] width 881 height 24
click at [325, 642] on div at bounding box center [618, 637] width 881 height 24
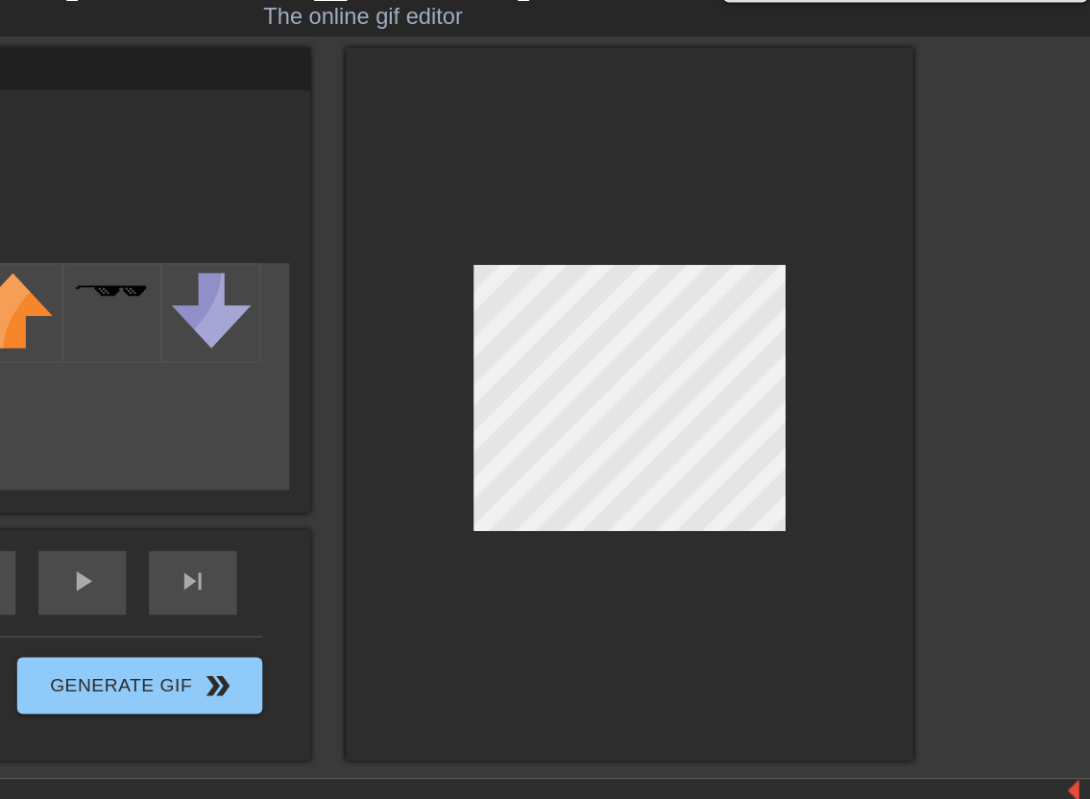
scroll to position [0, 13]
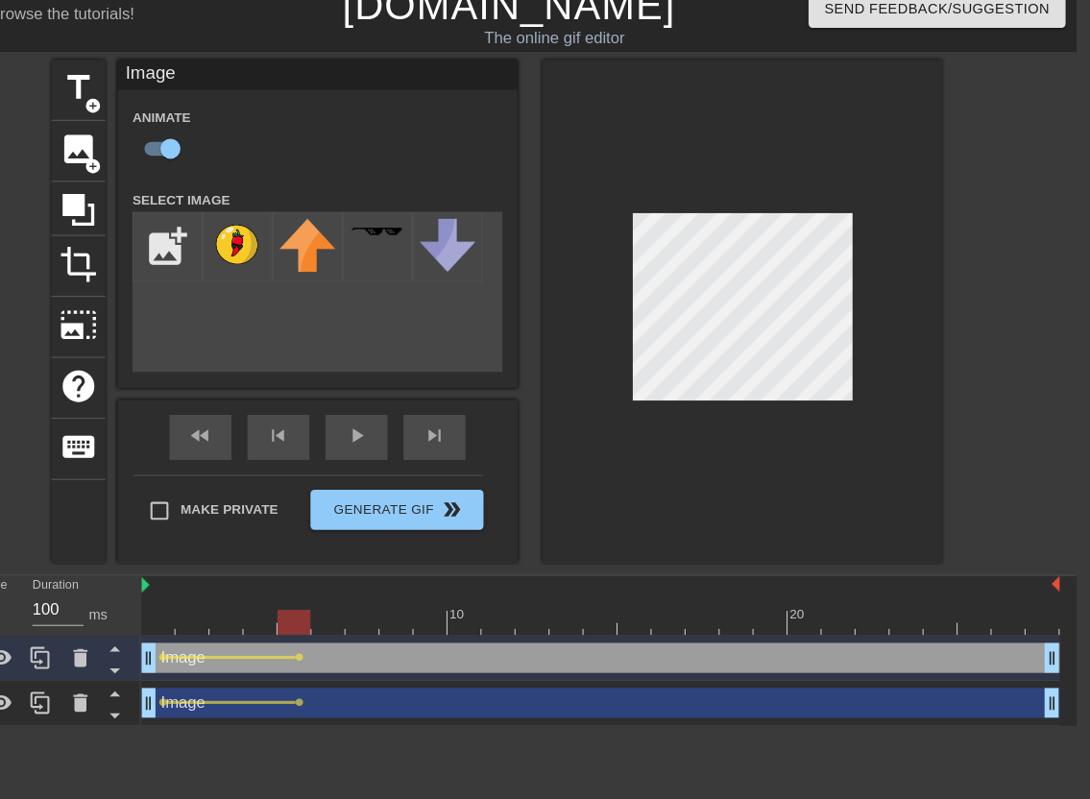
click at [357, 618] on div at bounding box center [619, 616] width 881 height 24
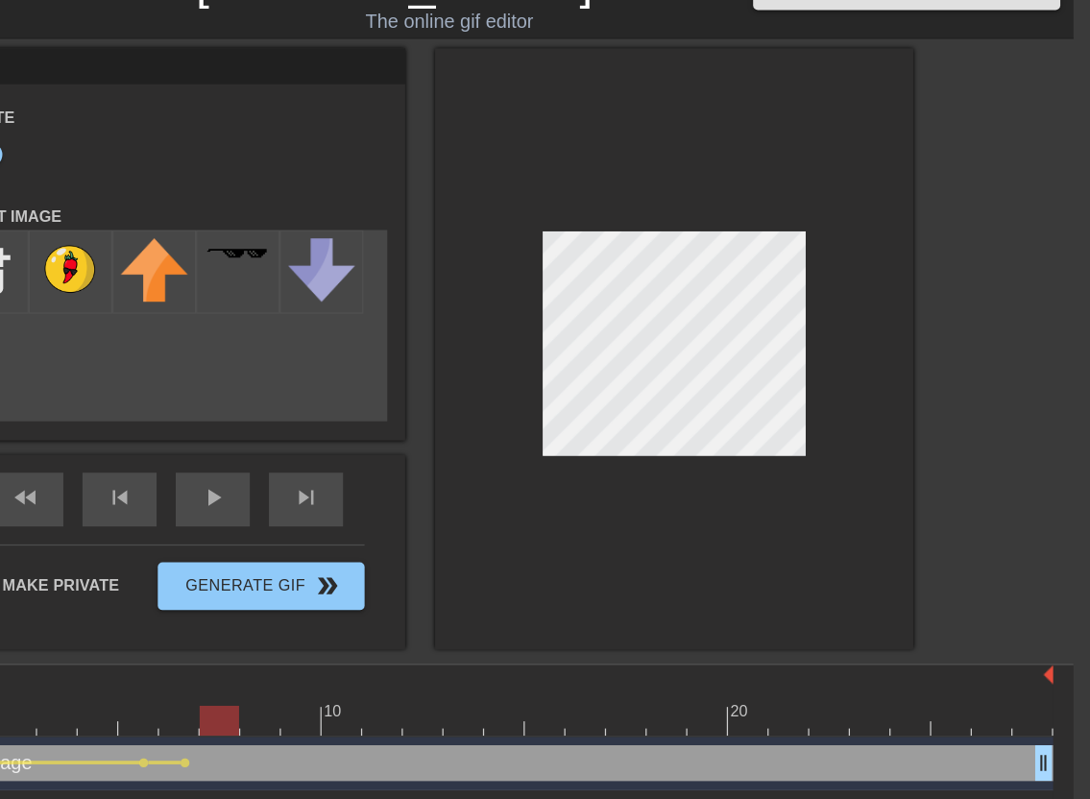
click at [393, 616] on div at bounding box center [619, 616] width 881 height 24
click at [419, 617] on div at bounding box center [619, 616] width 881 height 24
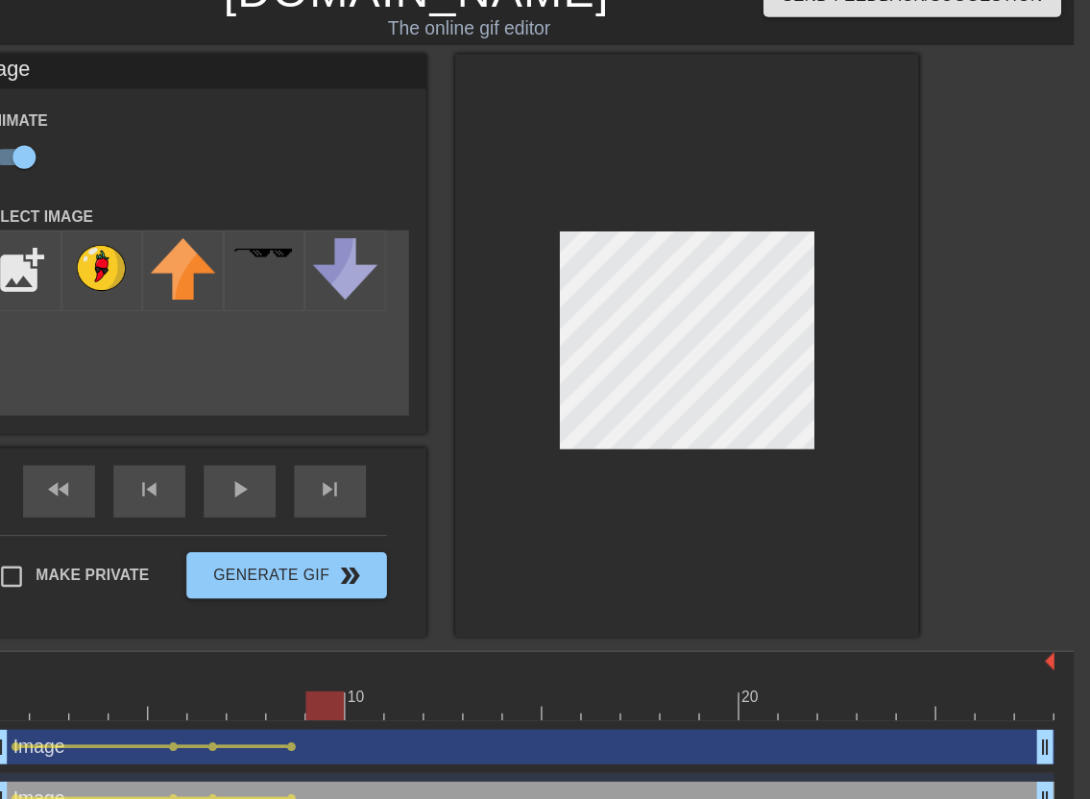
click at [459, 620] on div at bounding box center [619, 616] width 881 height 24
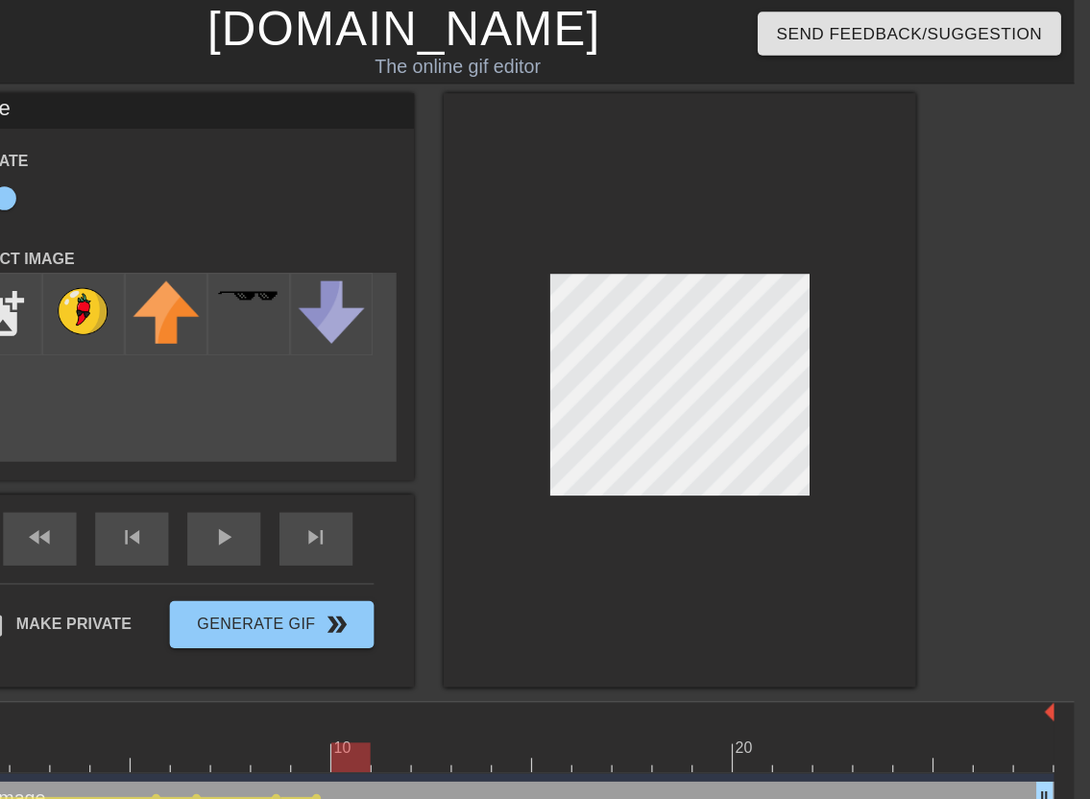
click at [493, 617] on div at bounding box center [619, 616] width 881 height 24
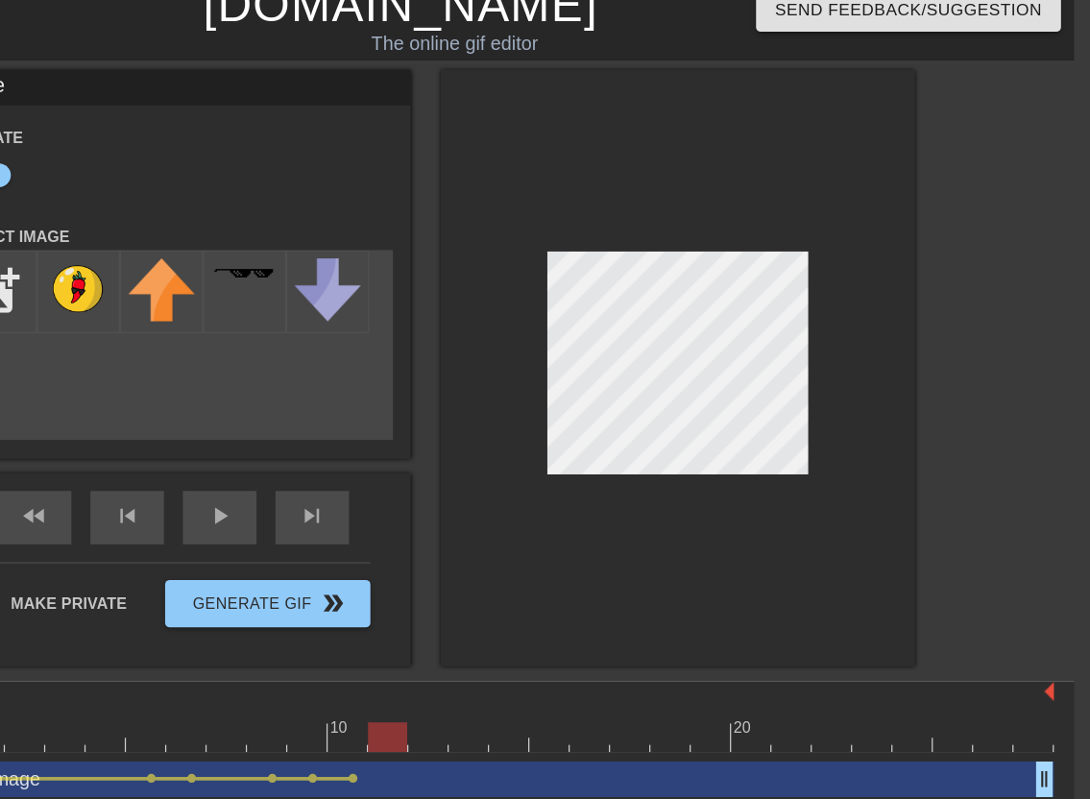
click at [519, 620] on div at bounding box center [619, 616] width 881 height 24
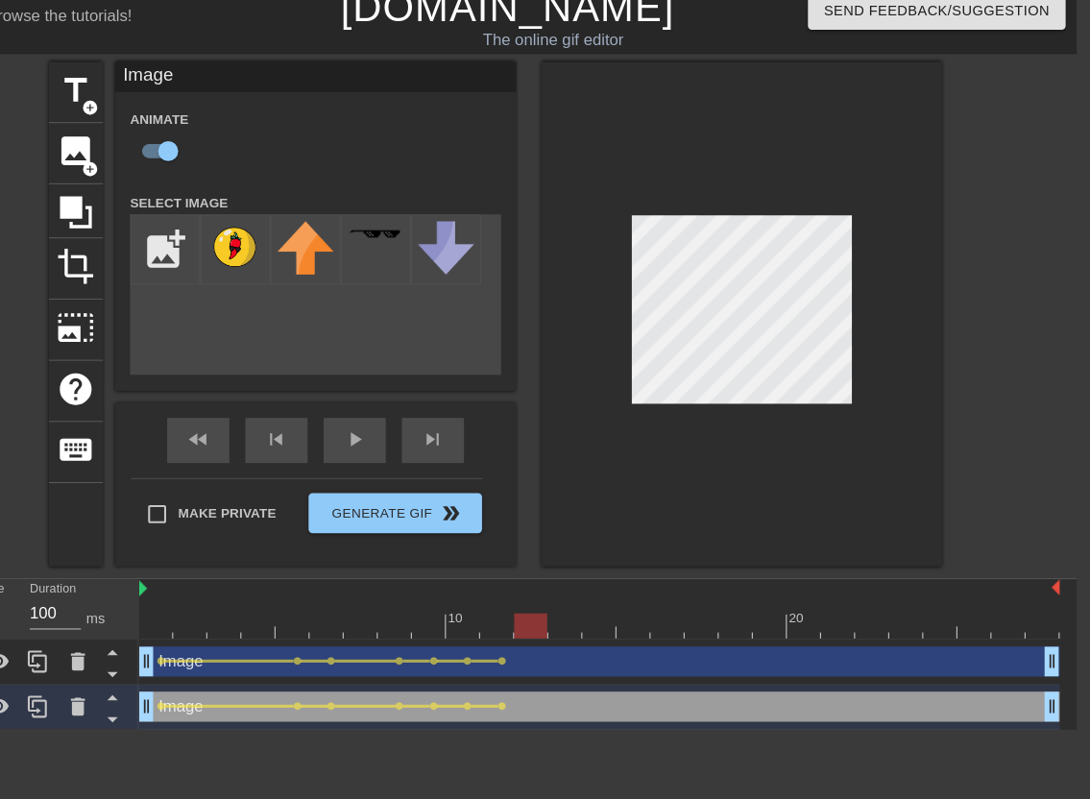
click at [556, 615] on div at bounding box center [619, 616] width 881 height 24
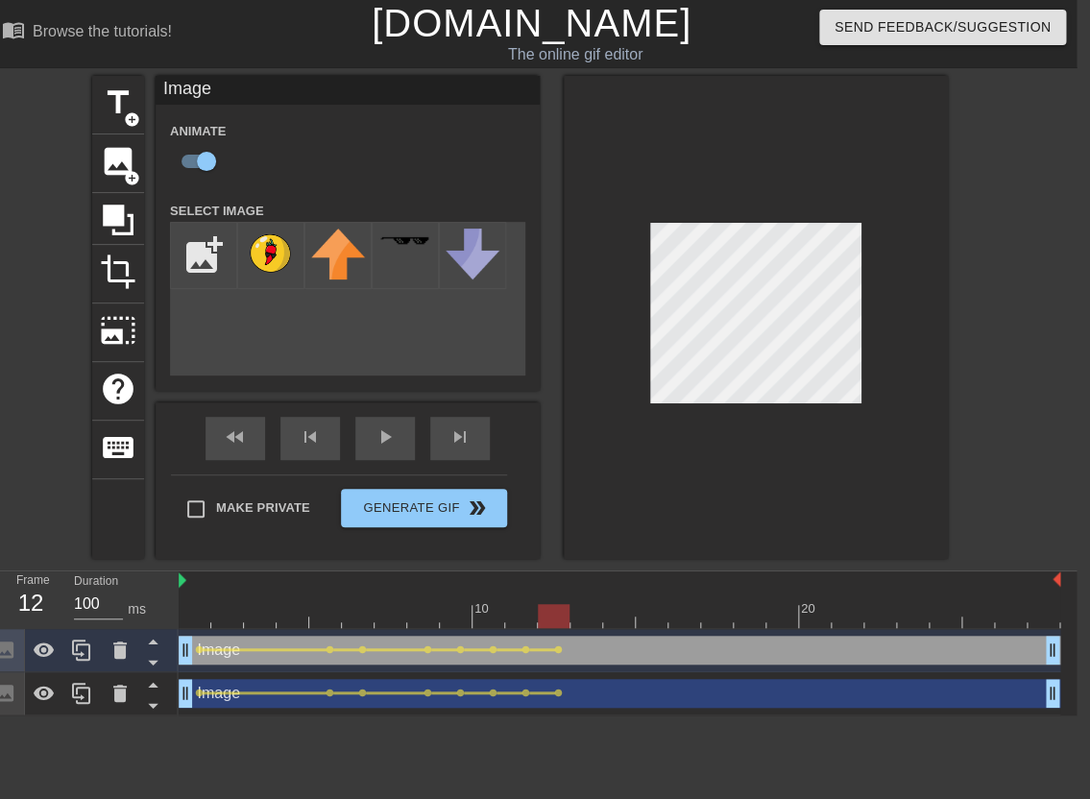
click at [589, 614] on div at bounding box center [619, 616] width 881 height 24
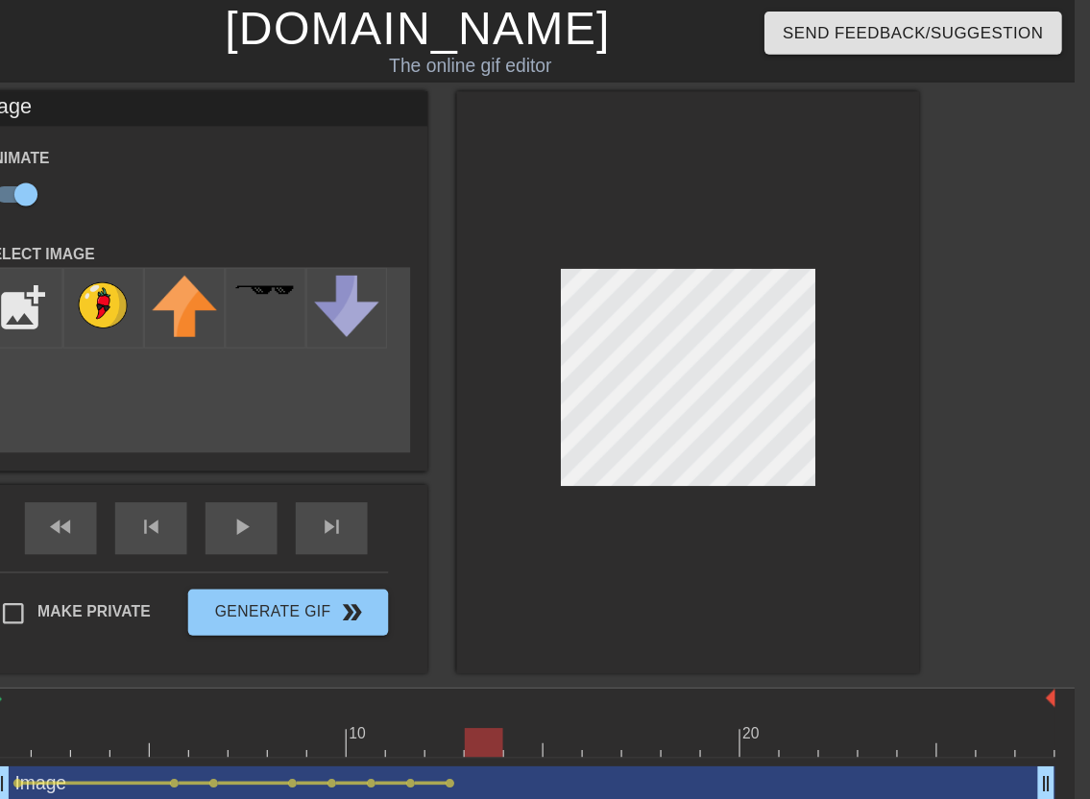
scroll to position [0, 14]
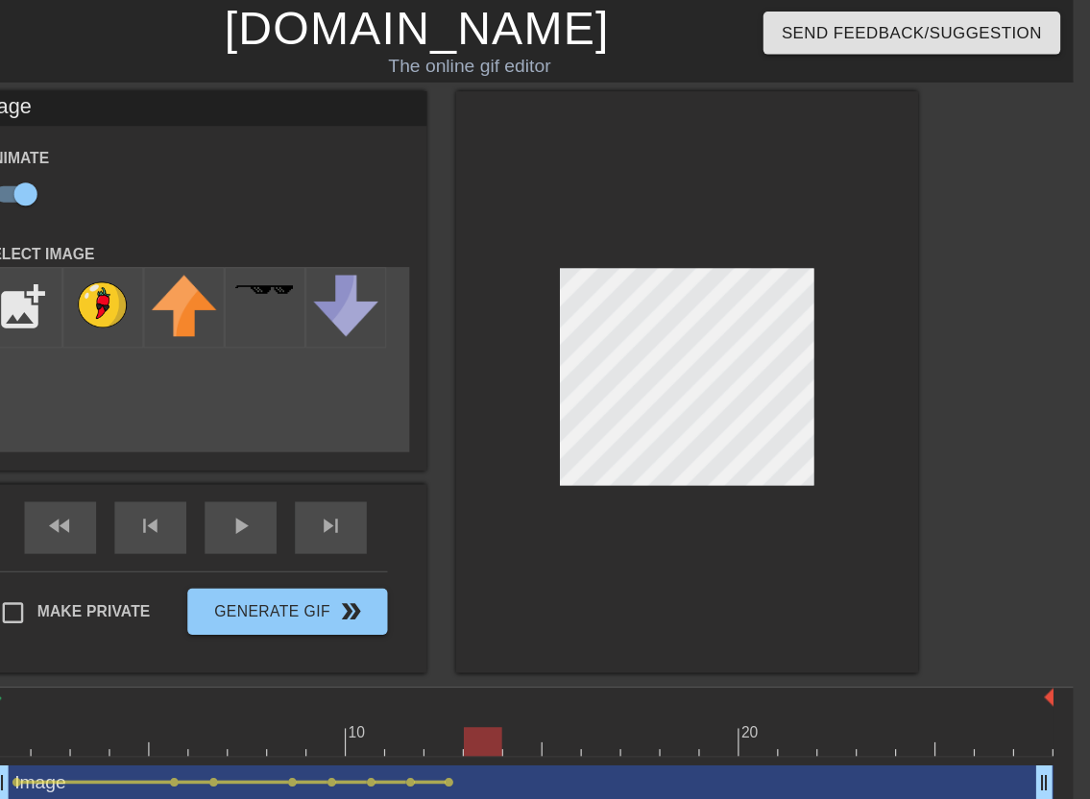
click at [622, 619] on div at bounding box center [618, 616] width 881 height 24
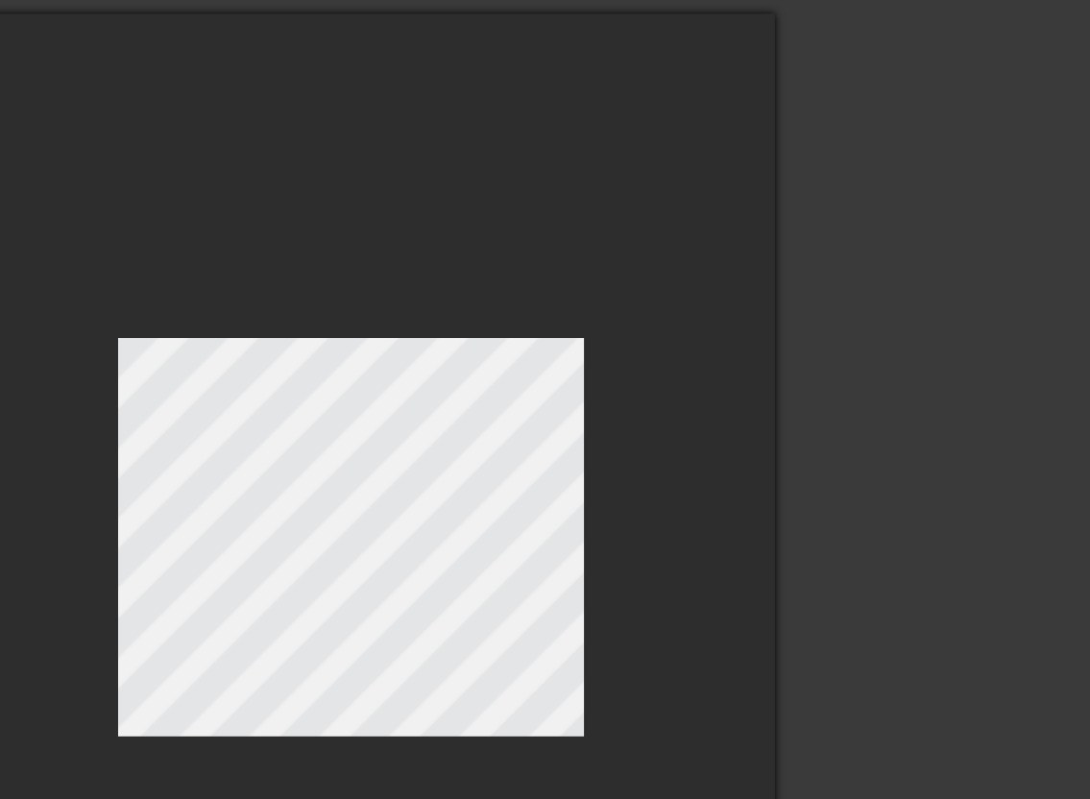
scroll to position [0, 13]
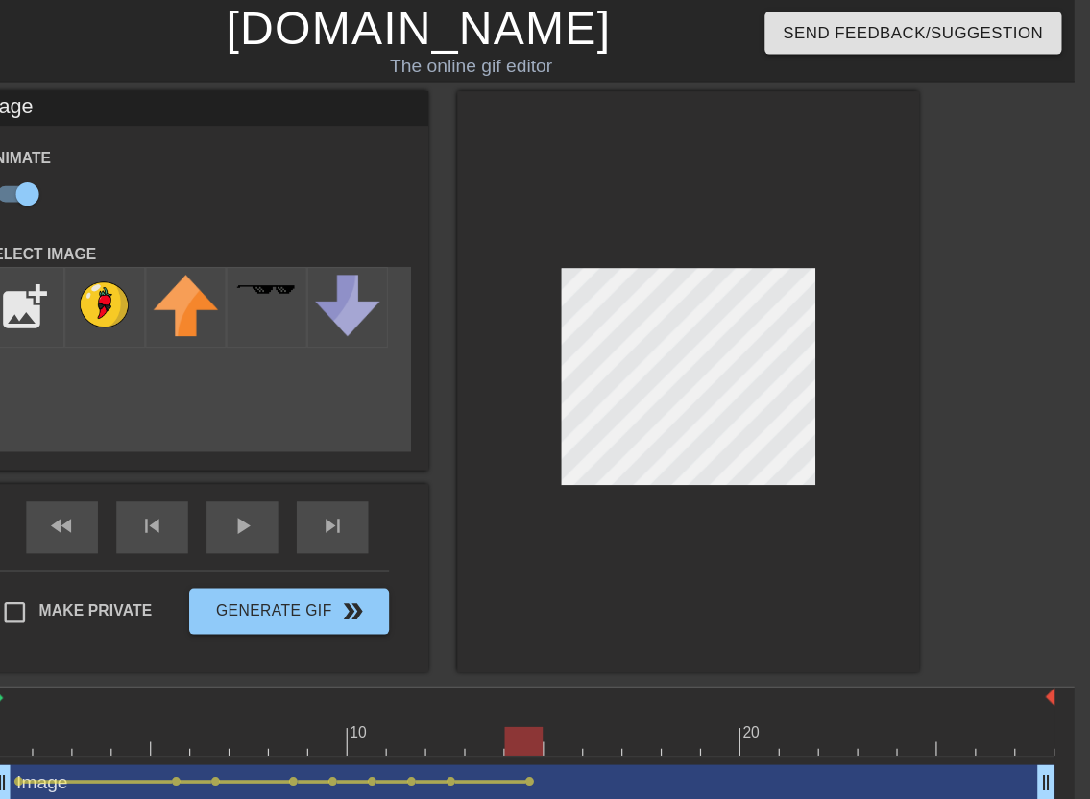
click at [659, 618] on div at bounding box center [619, 616] width 881 height 24
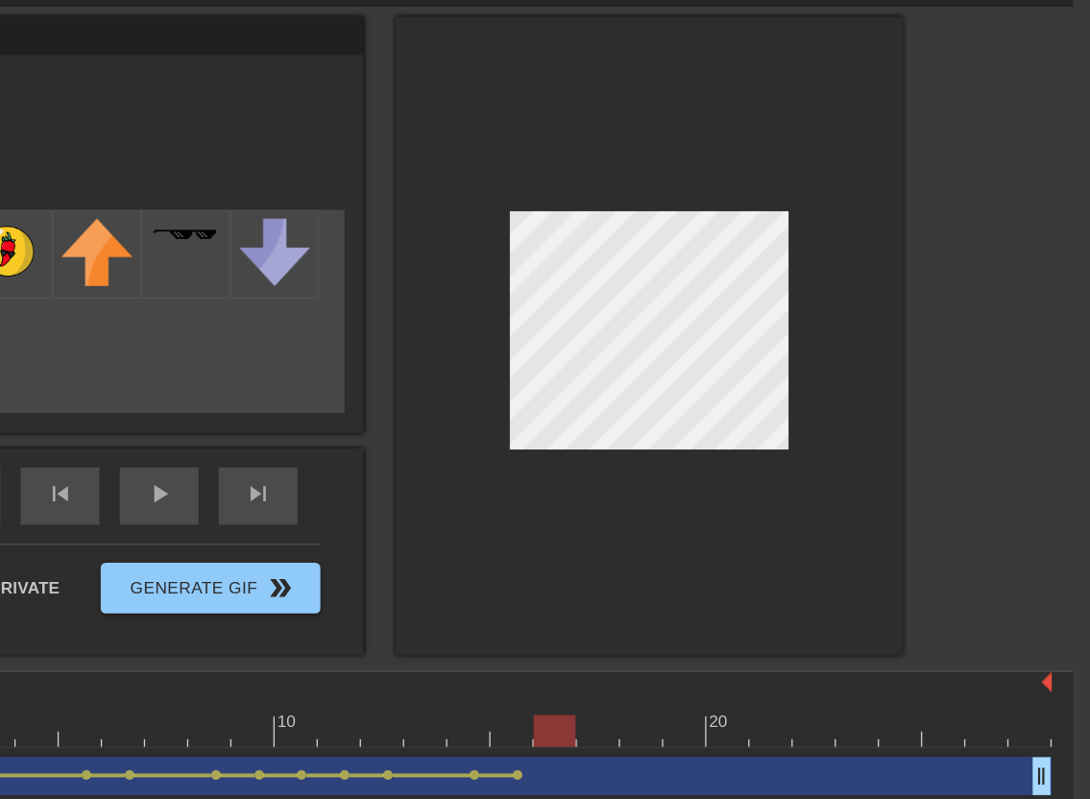
click at [684, 616] on div at bounding box center [619, 616] width 881 height 24
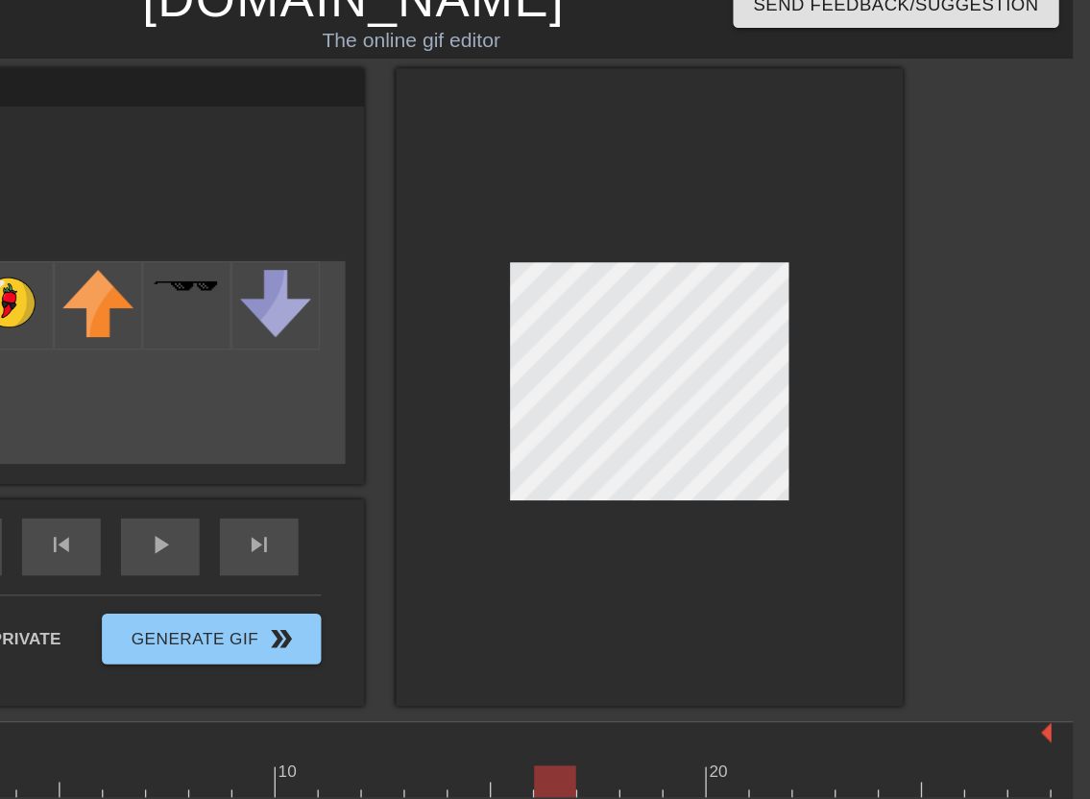
scroll to position [0, 14]
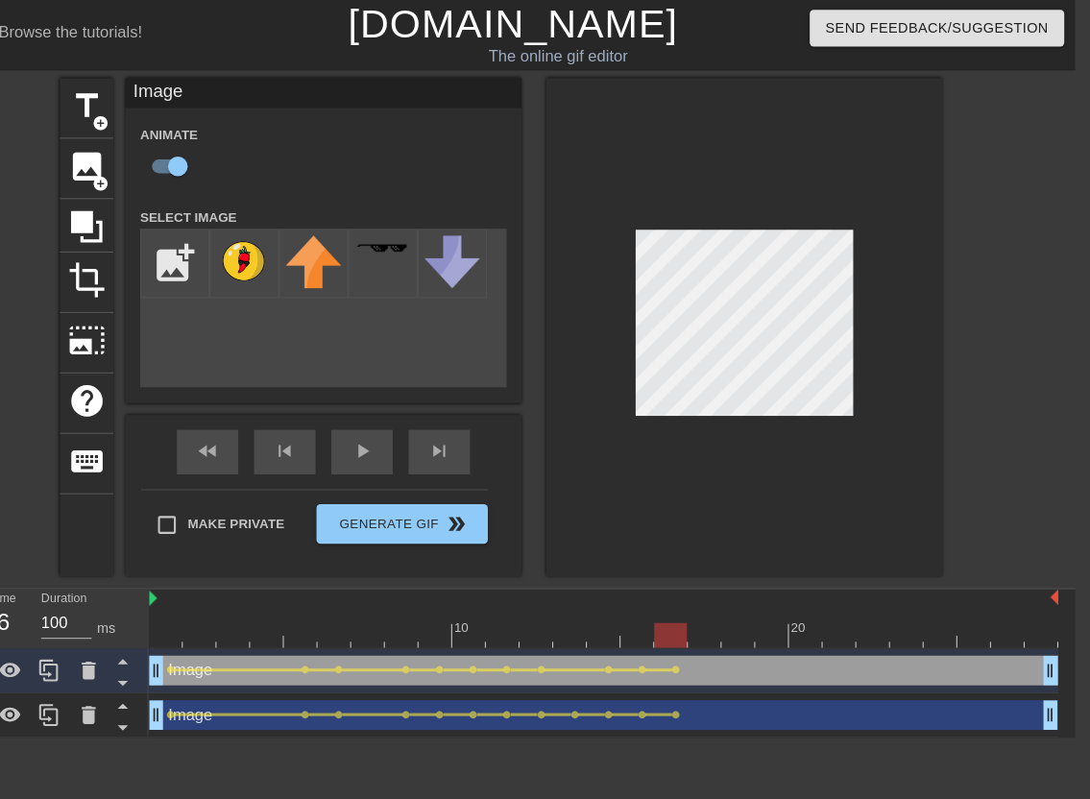
click at [717, 616] on div at bounding box center [618, 616] width 881 height 24
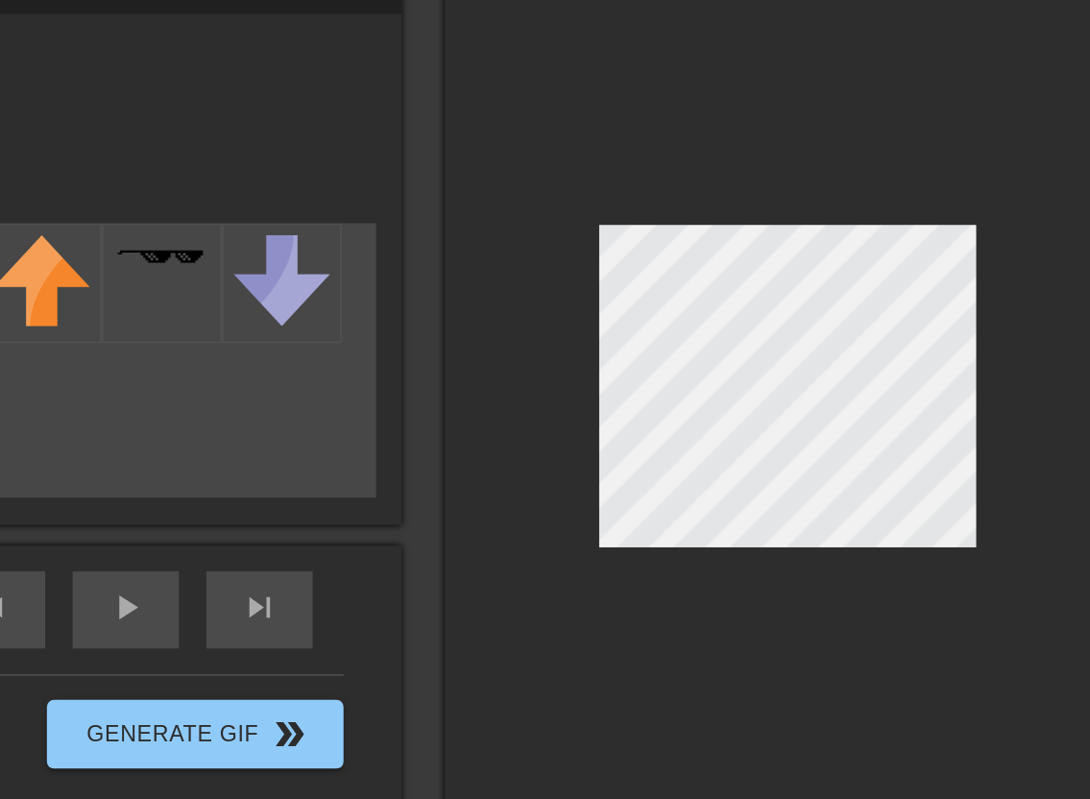
scroll to position [0, 13]
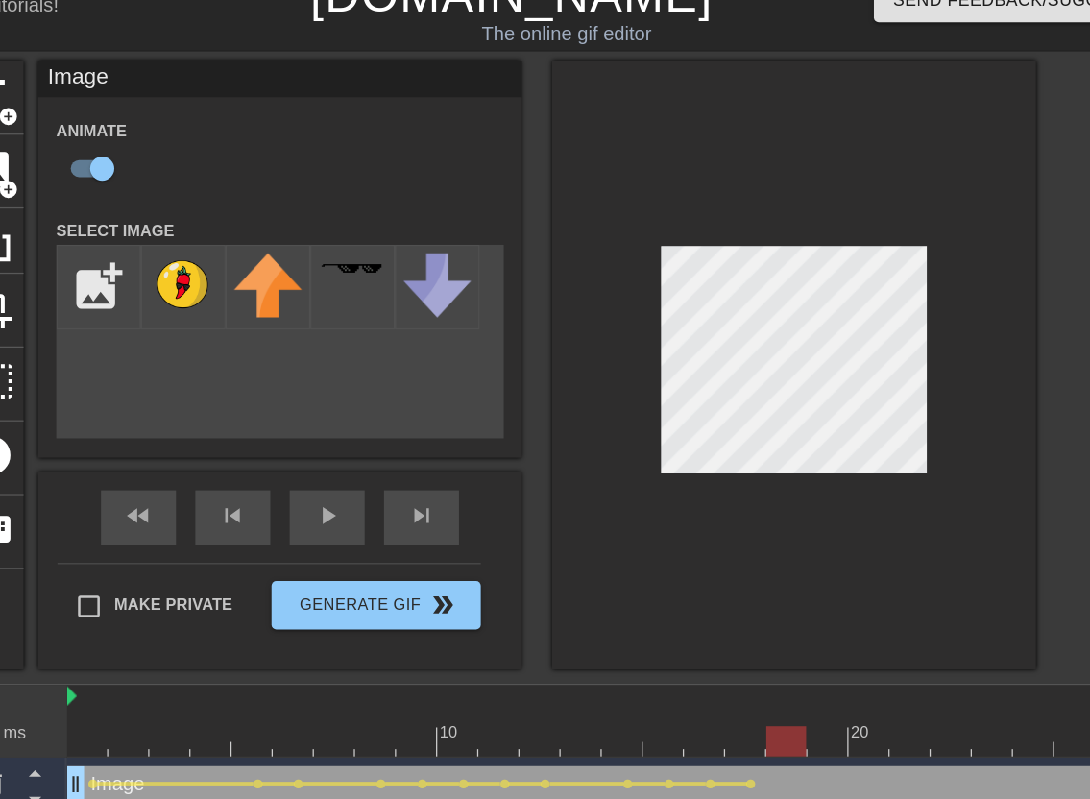
click at [750, 616] on div at bounding box center [619, 616] width 881 height 24
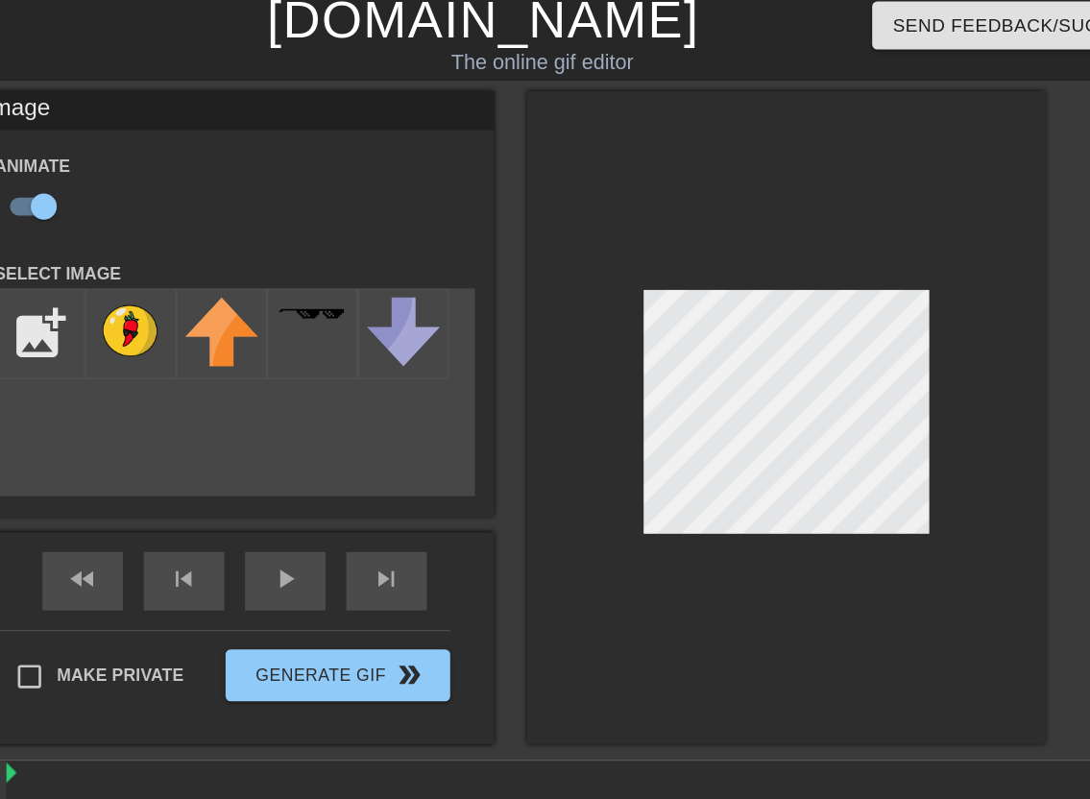
scroll to position [0, 0]
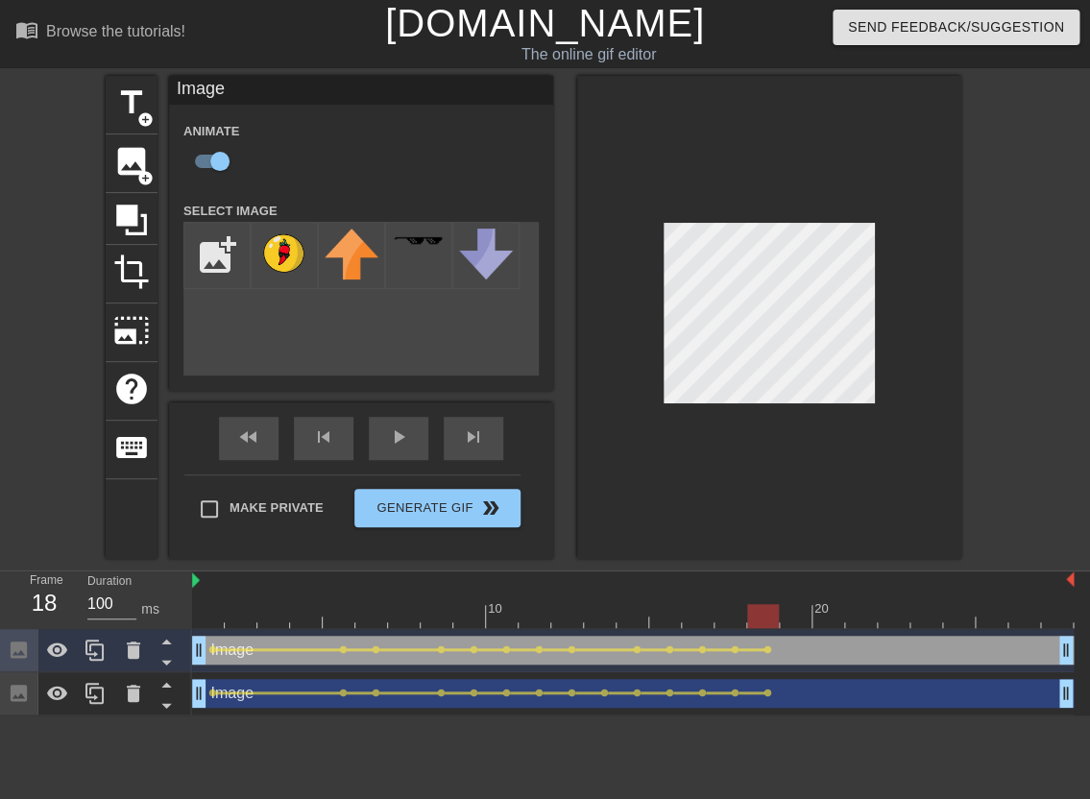
click at [799, 617] on div at bounding box center [632, 616] width 881 height 24
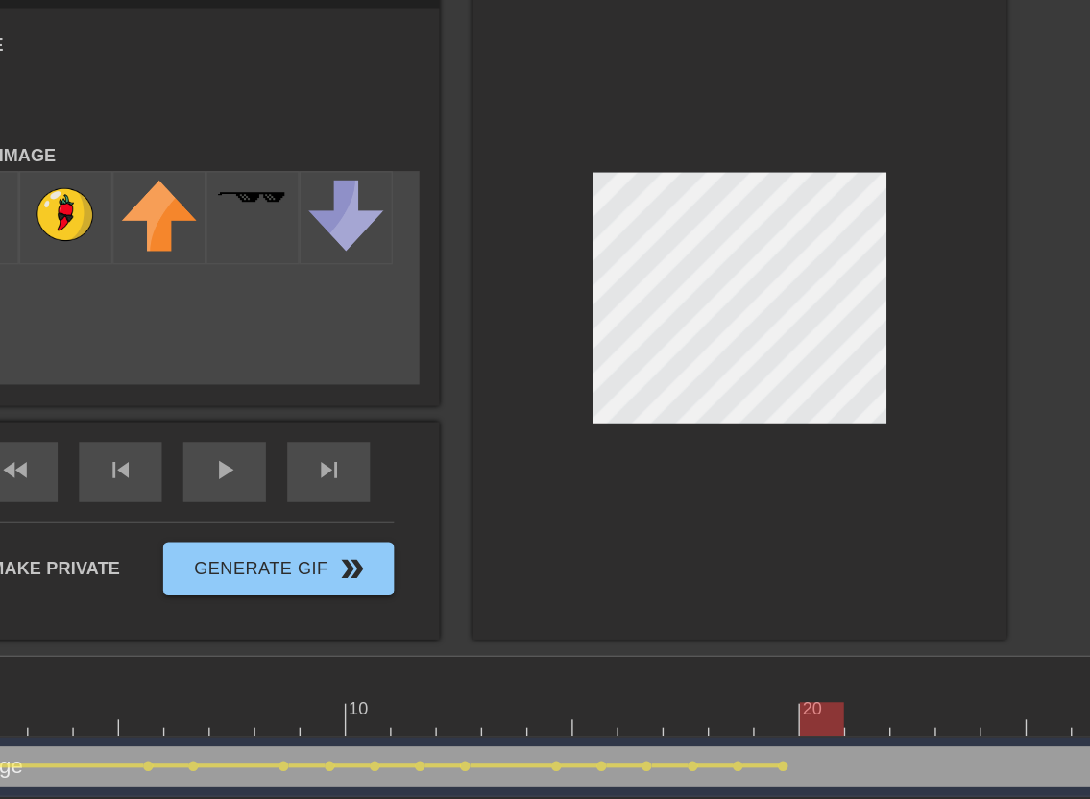
click at [835, 622] on div at bounding box center [632, 616] width 881 height 24
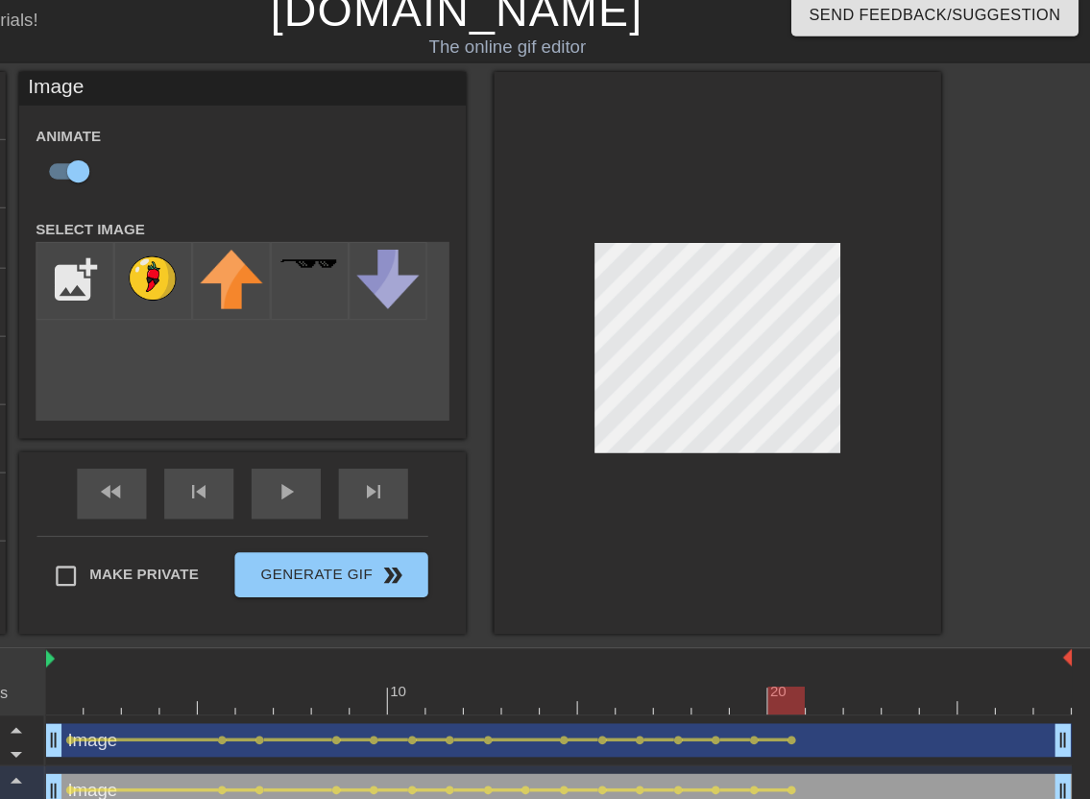
scroll to position [0, 14]
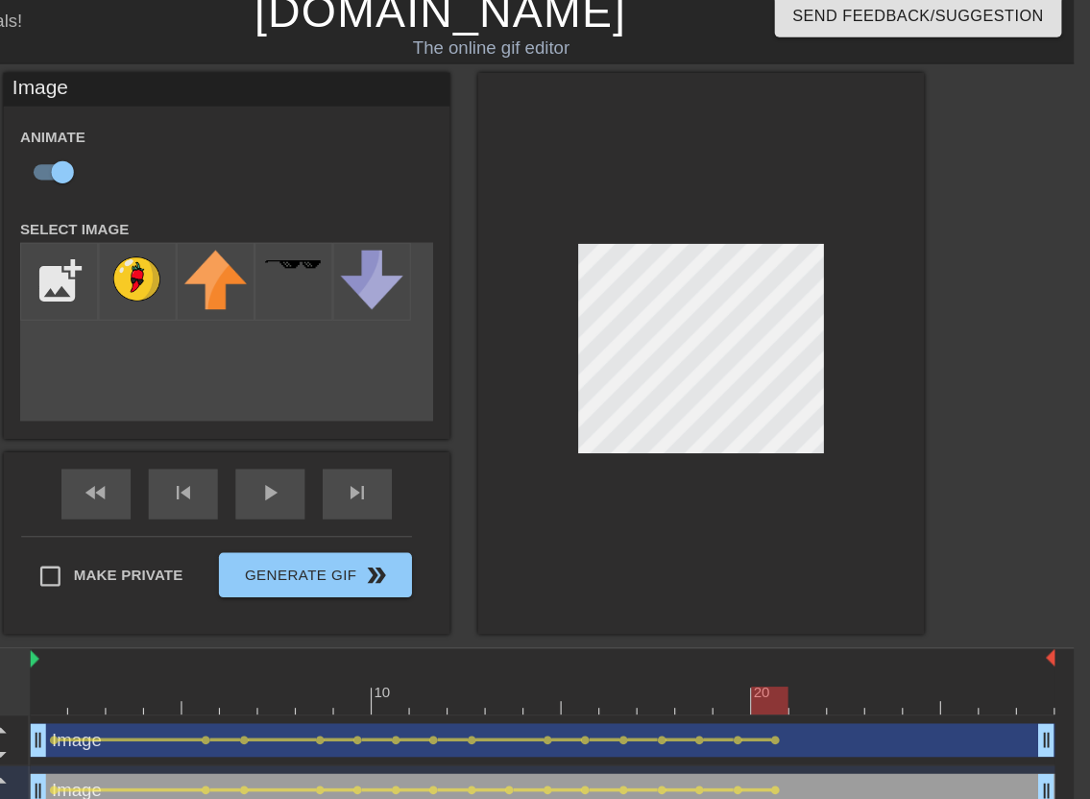
click at [844, 620] on div at bounding box center [618, 616] width 881 height 24
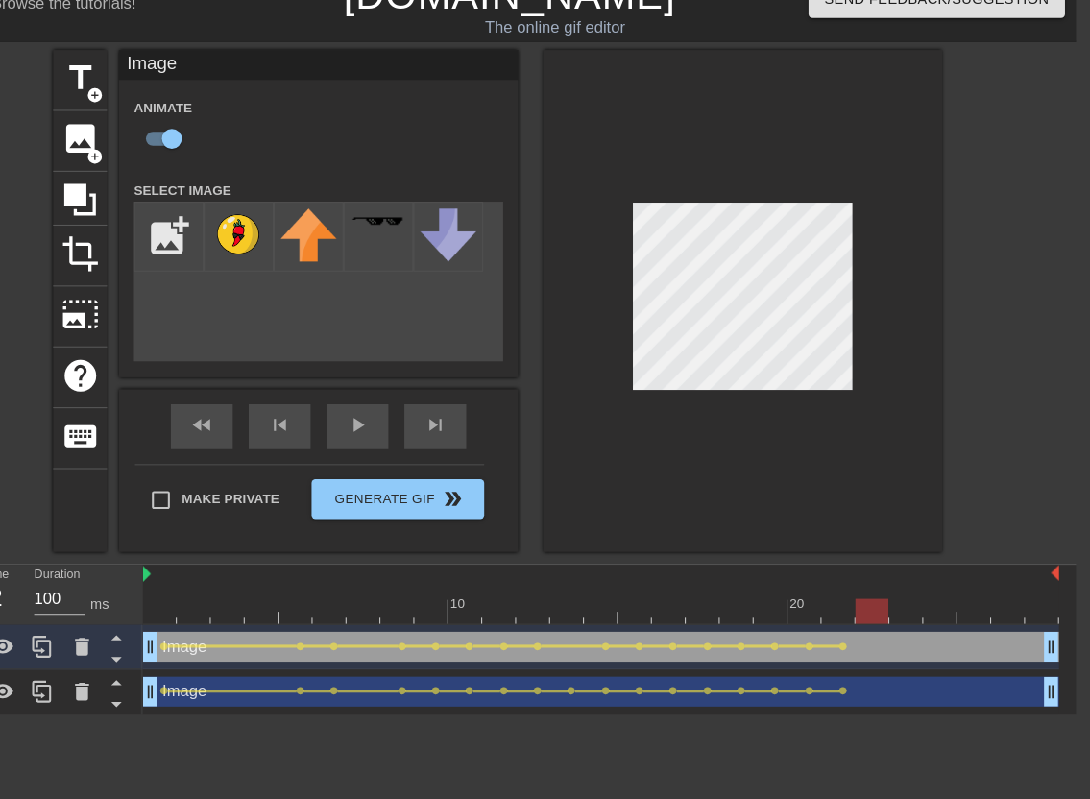
click at [880, 619] on div at bounding box center [618, 616] width 881 height 24
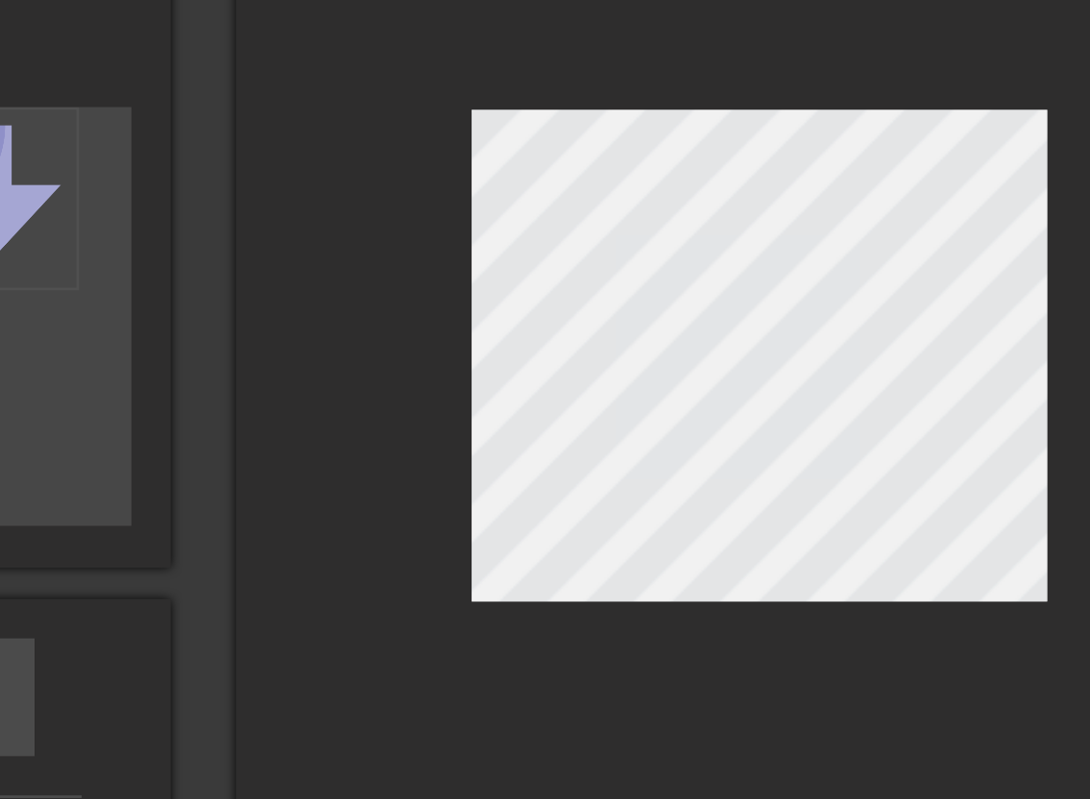
scroll to position [0, 13]
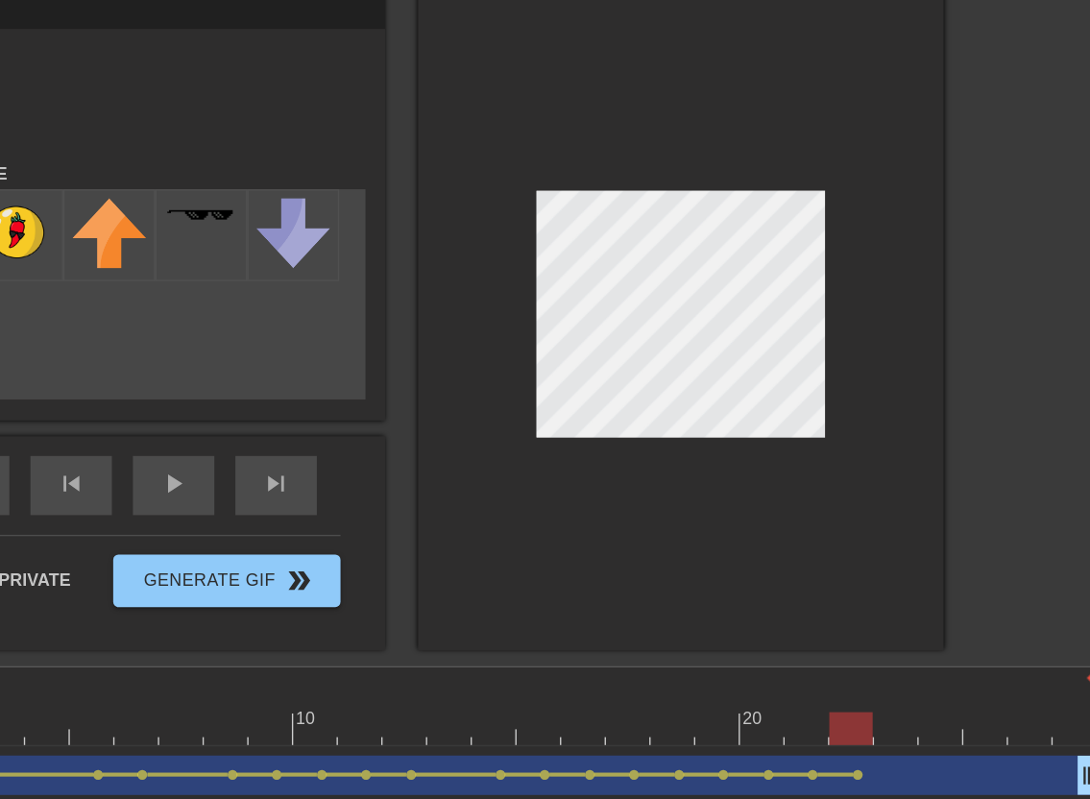
click at [917, 622] on div at bounding box center [619, 616] width 881 height 24
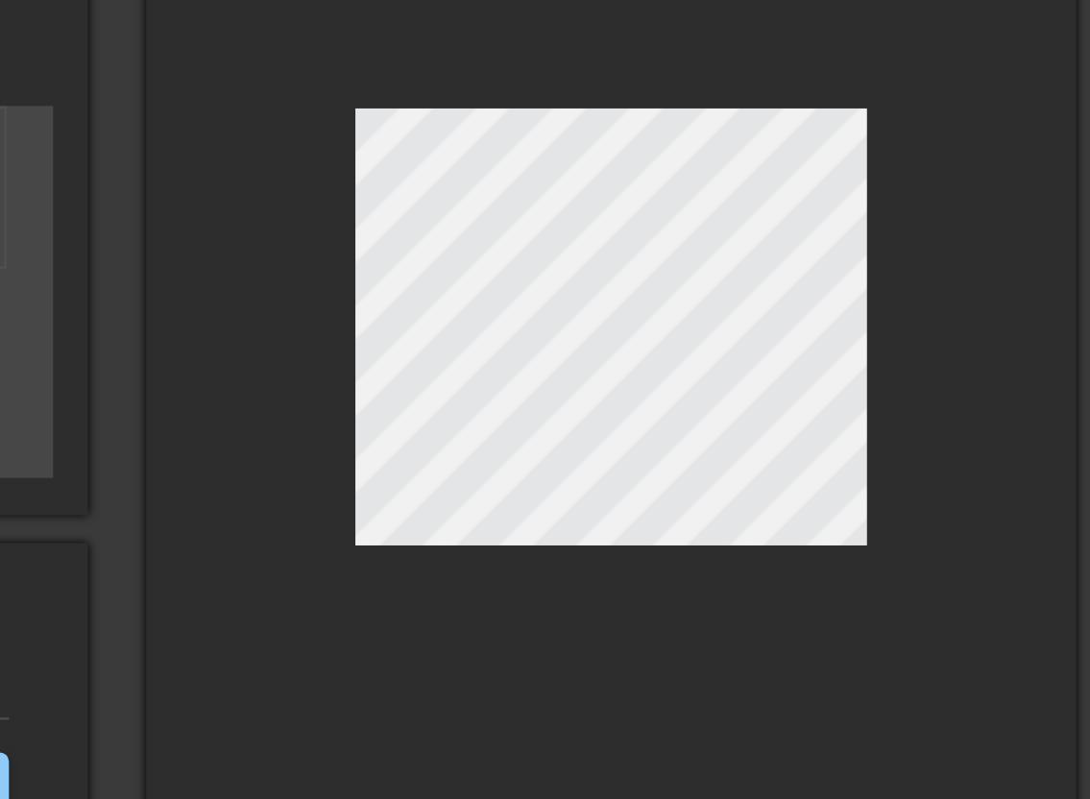
scroll to position [0, 14]
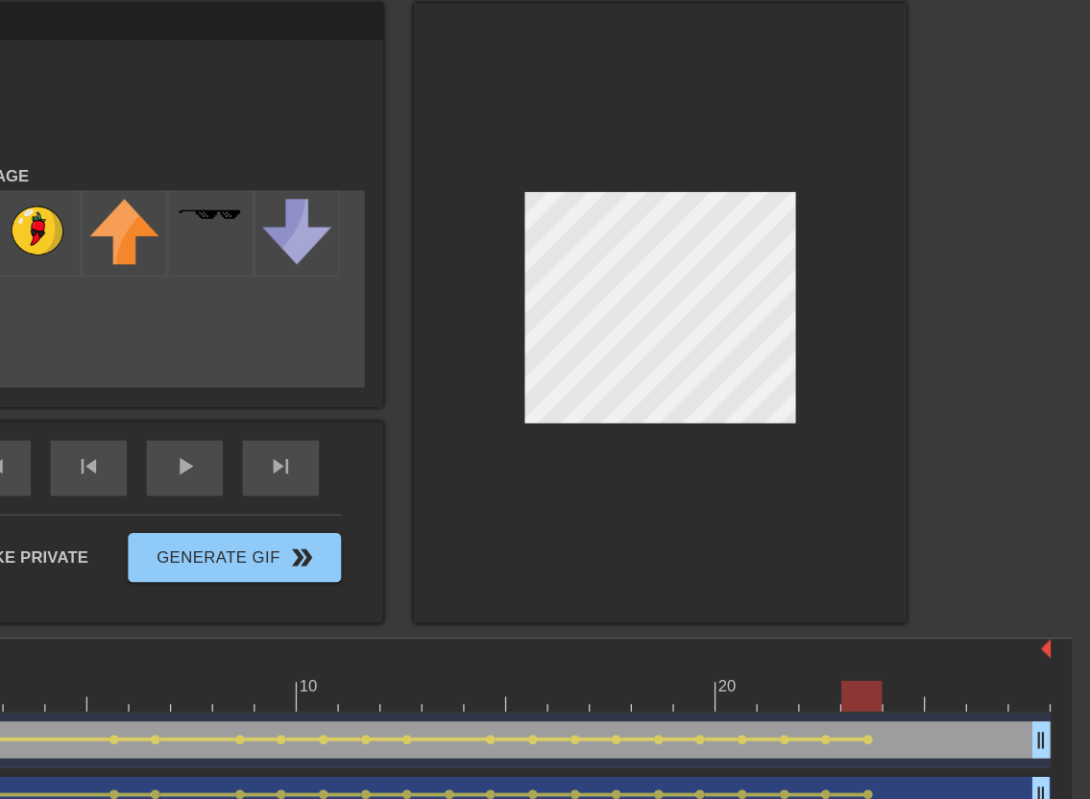
click at [944, 628] on div at bounding box center [618, 616] width 881 height 24
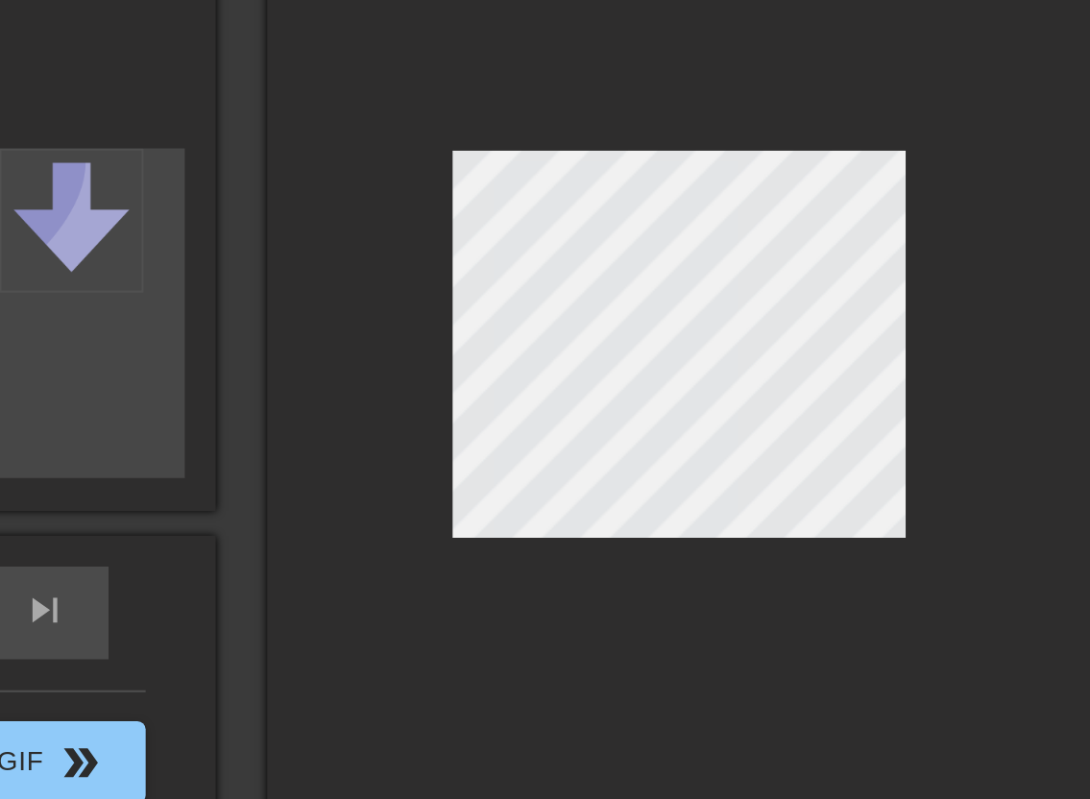
scroll to position [0, 13]
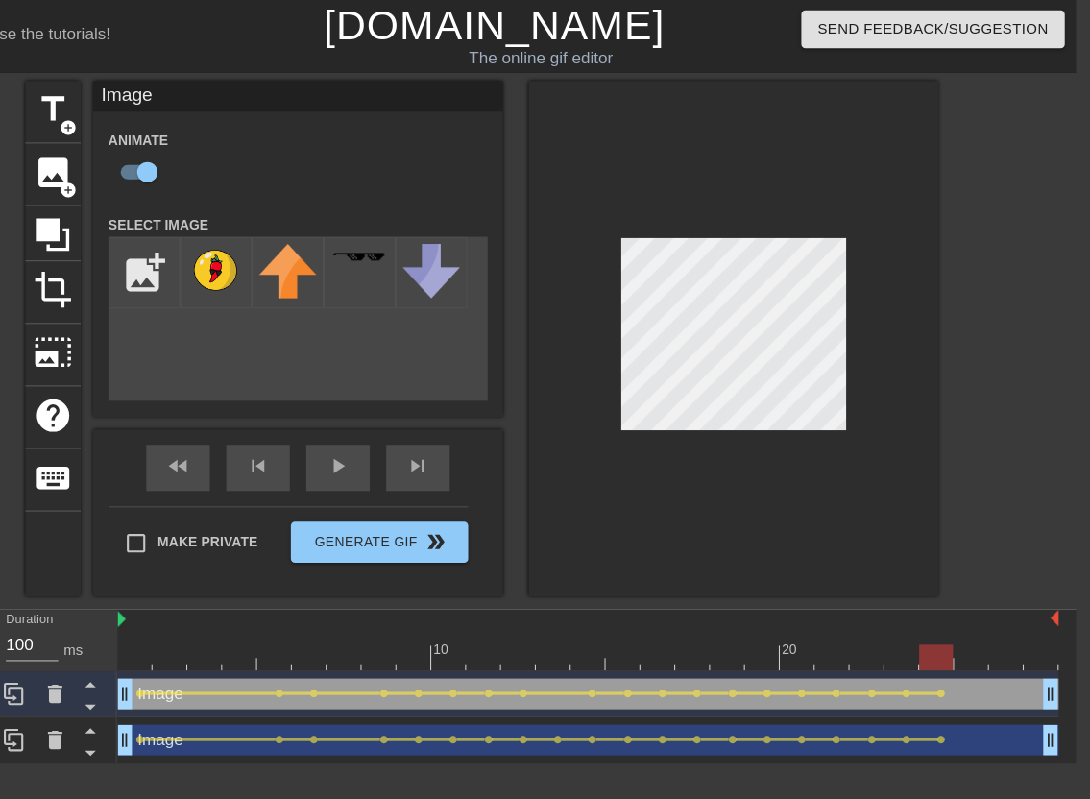
click at [975, 618] on div at bounding box center [619, 616] width 881 height 24
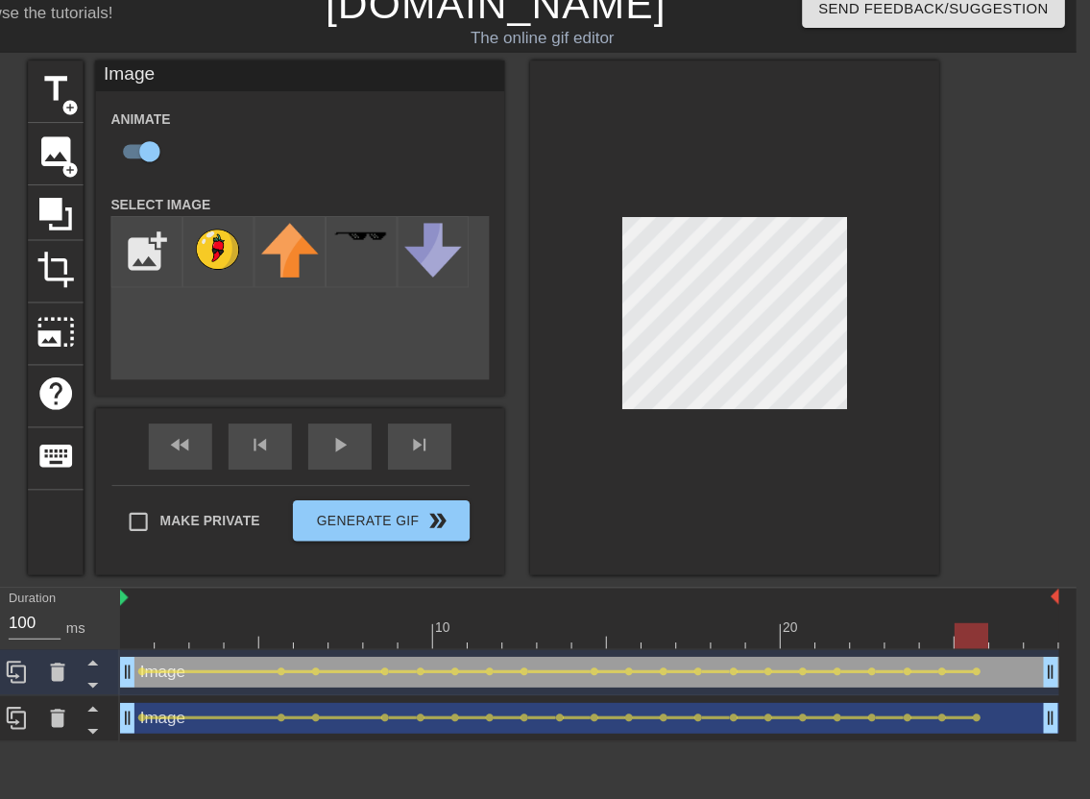
click at [1006, 620] on div at bounding box center [619, 616] width 881 height 24
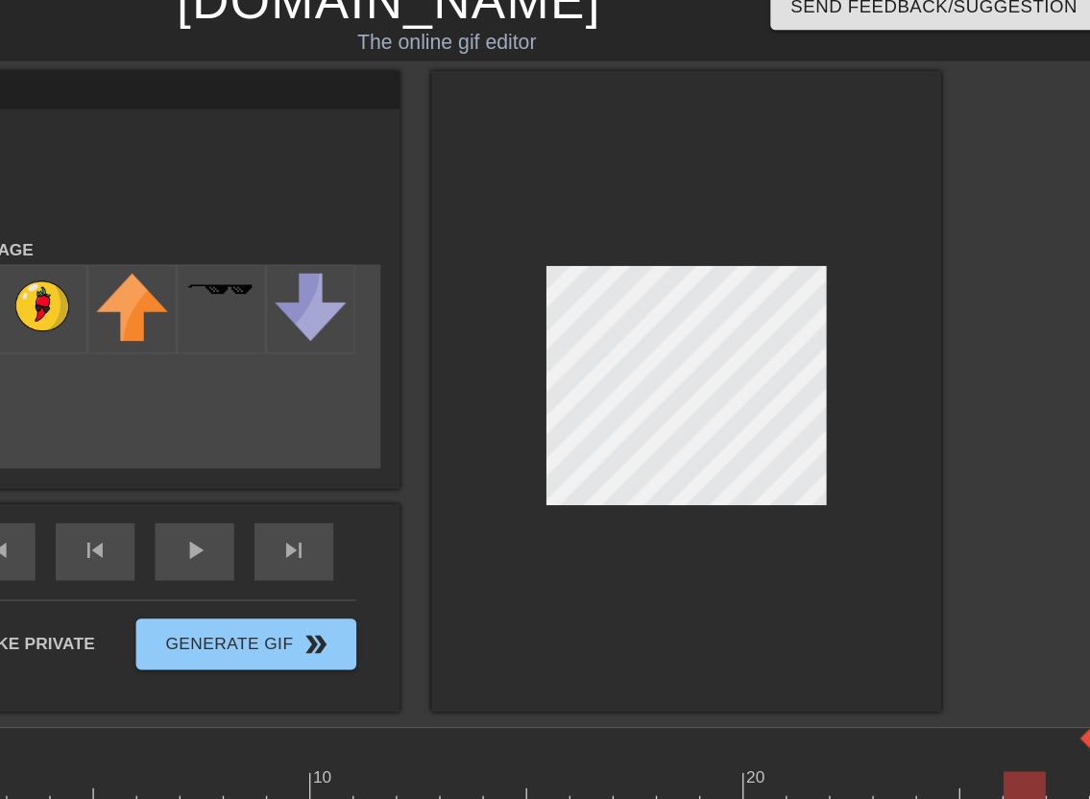
scroll to position [0, 14]
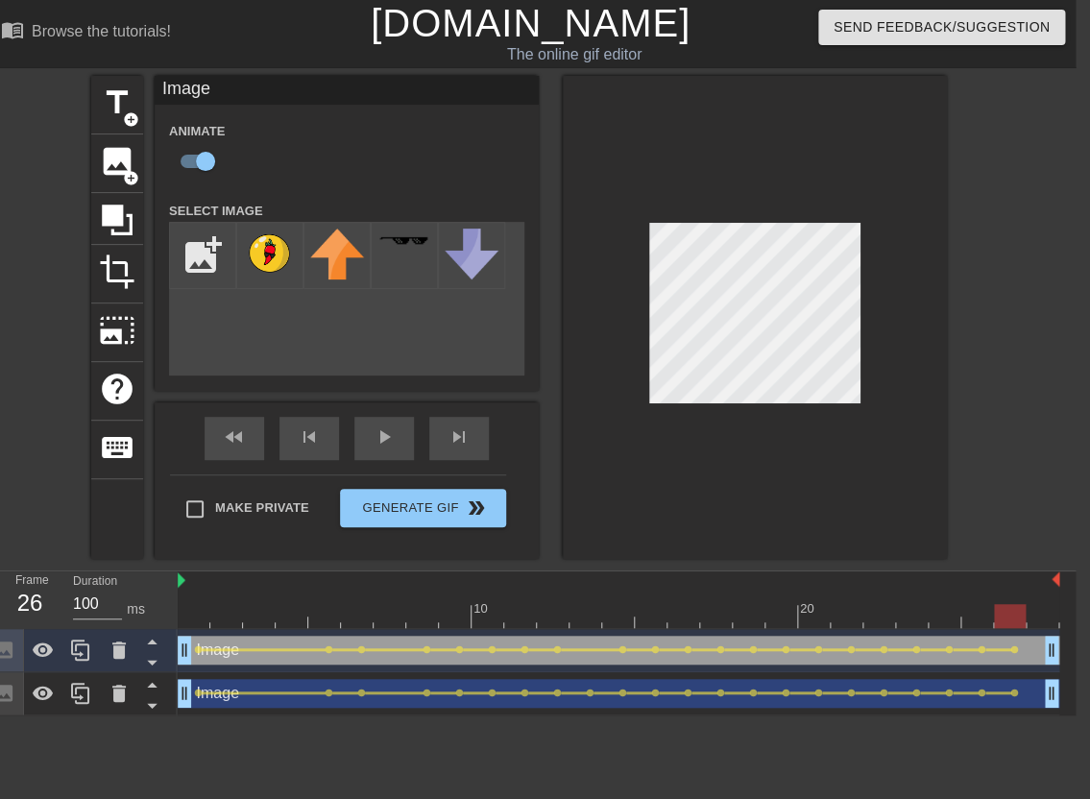
click at [1042, 616] on div at bounding box center [618, 616] width 881 height 24
click at [394, 442] on div "play_arrow" at bounding box center [384, 438] width 60 height 43
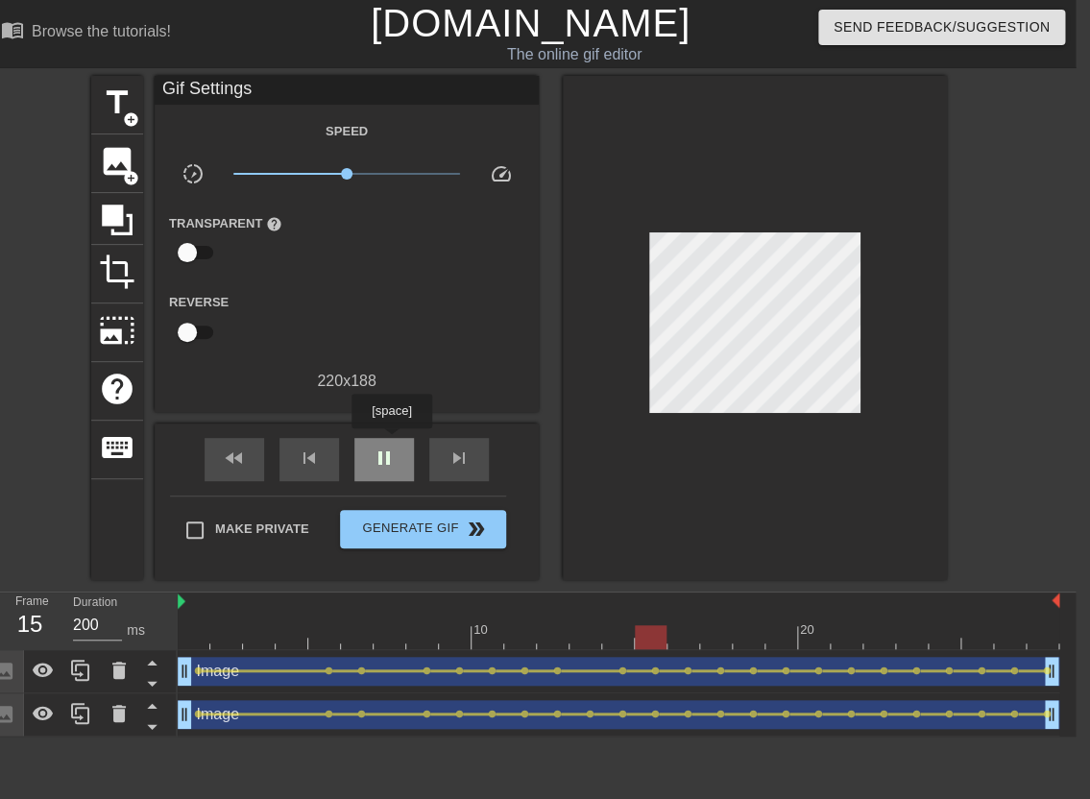
type input "100"
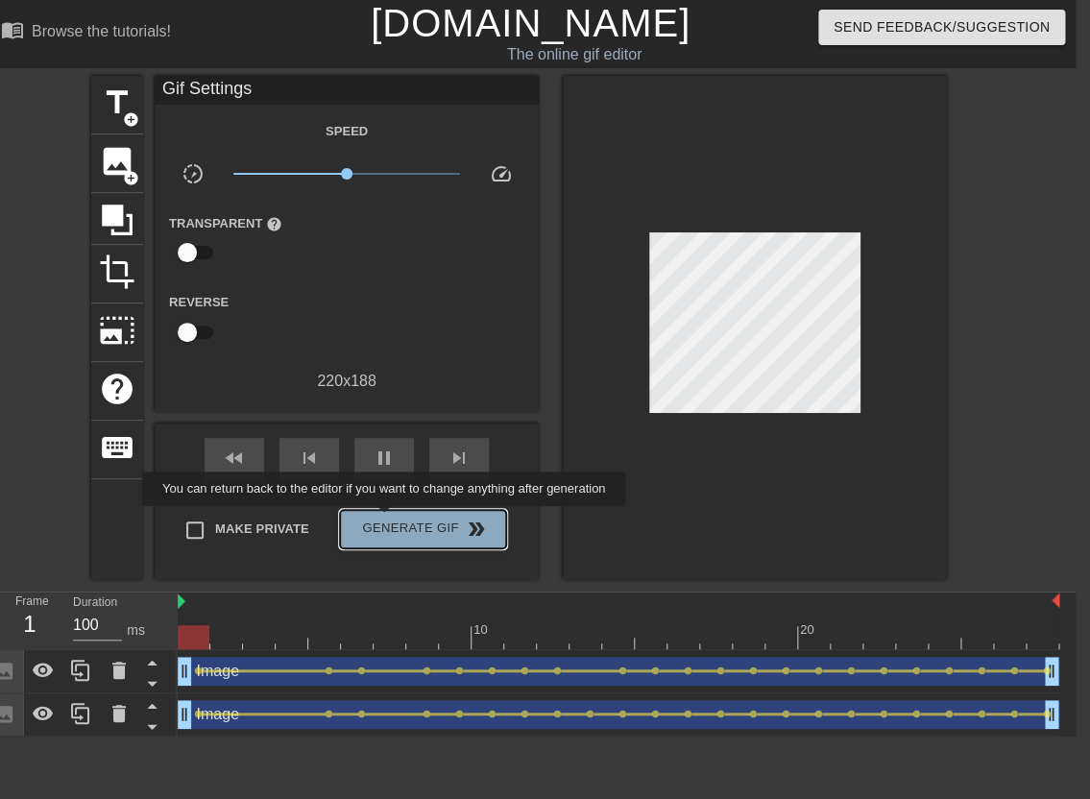
click at [396, 519] on span "Generate Gif double_arrow" at bounding box center [422, 528] width 151 height 23
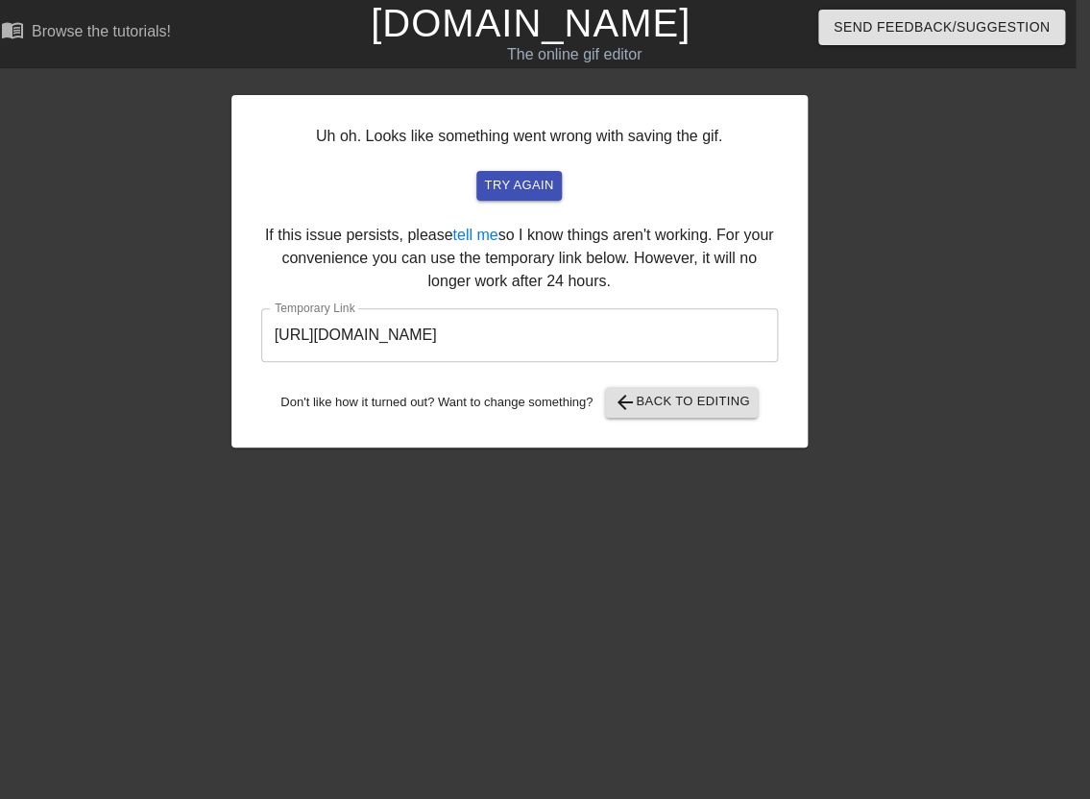
click at [422, 340] on input "https://www.gifntext.com/temp_generations/tTYPMKl9.gif" at bounding box center [519, 335] width 516 height 54
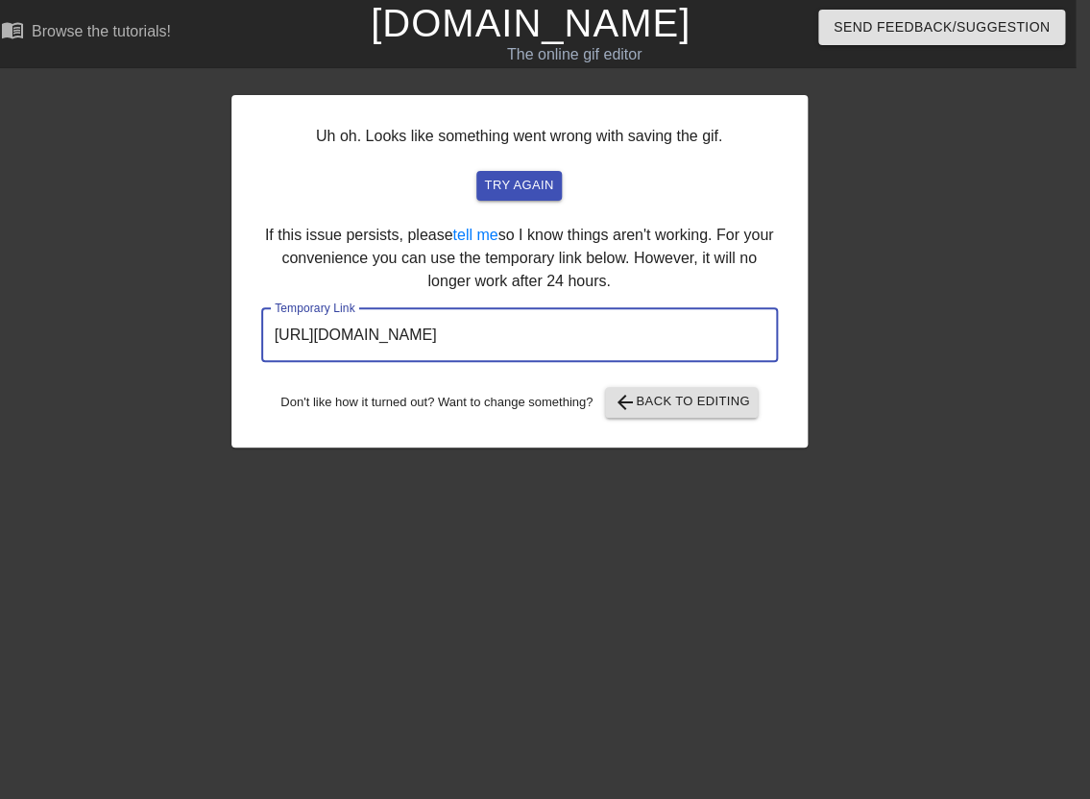
click at [422, 340] on input "https://www.gifntext.com/temp_generations/tTYPMKl9.gif" at bounding box center [519, 335] width 516 height 54
click at [707, 397] on span "arrow_back Back to Editing" at bounding box center [680, 402] width 137 height 23
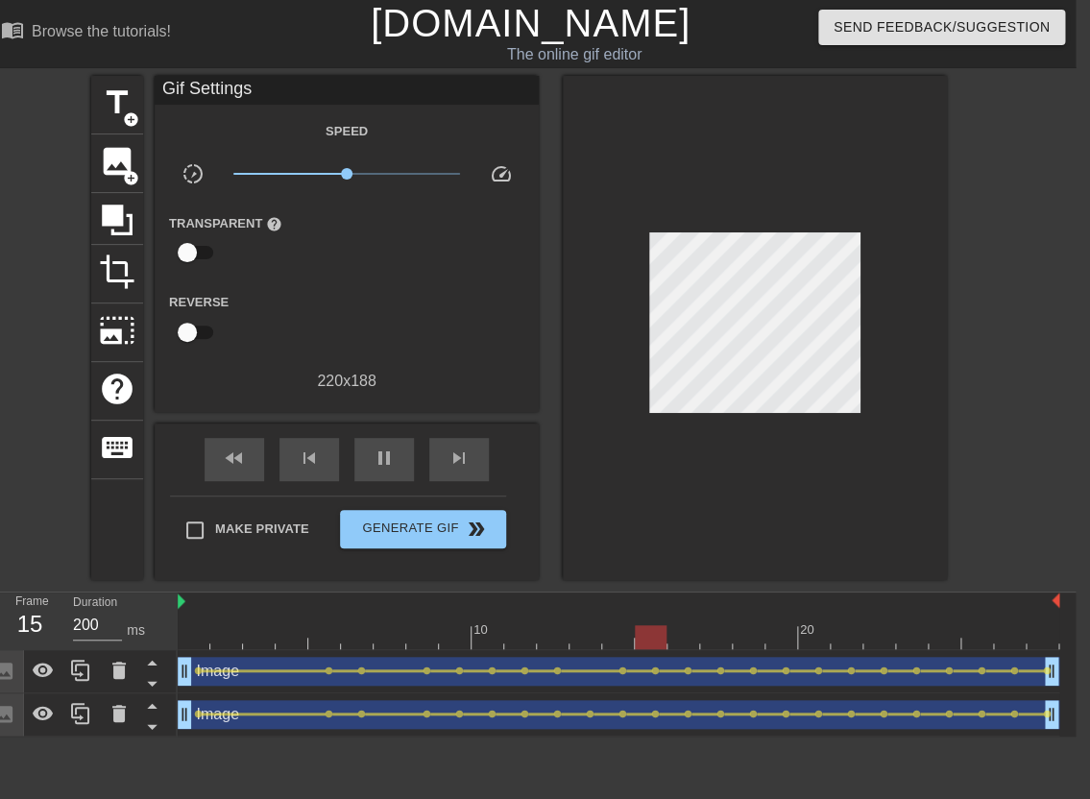
type input "100"
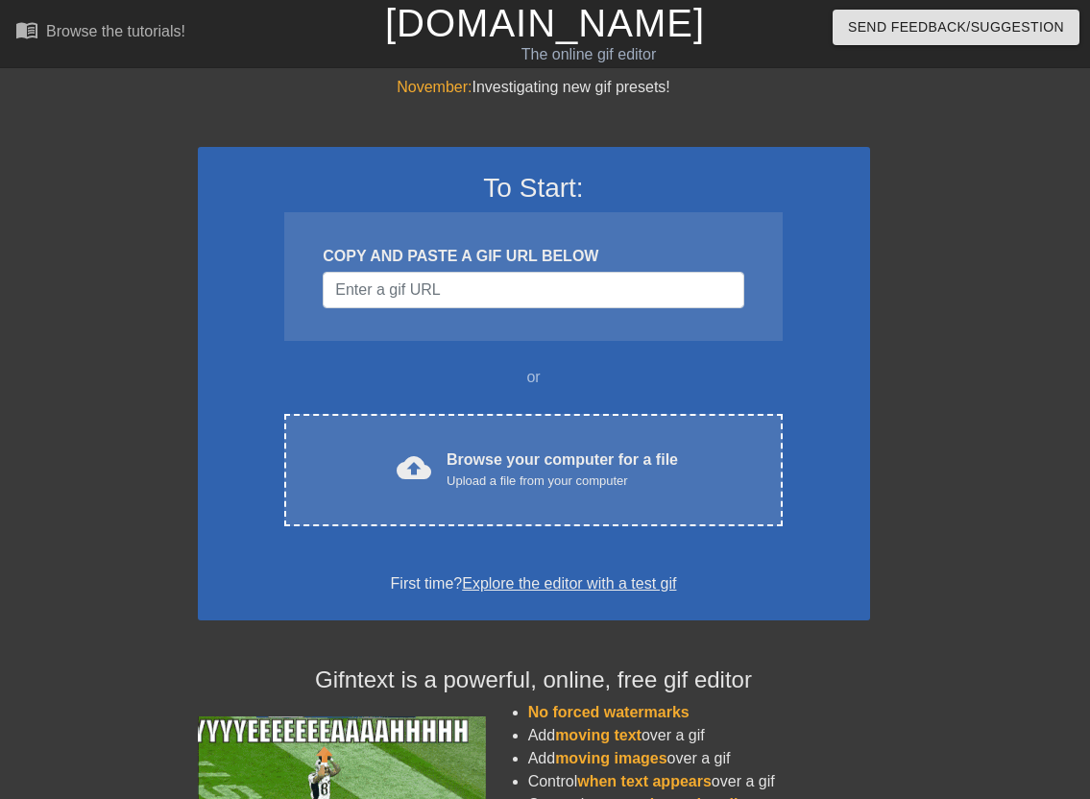
scroll to position [0, 14]
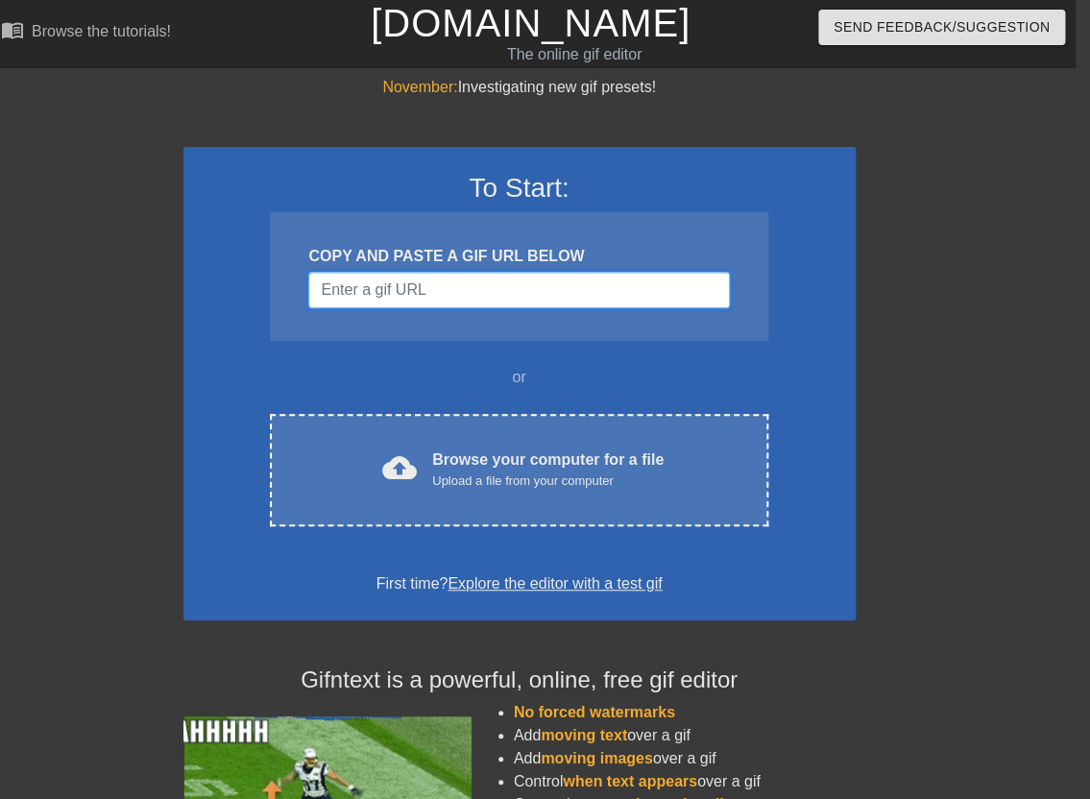
click at [394, 282] on input "Username" at bounding box center [518, 290] width 420 height 36
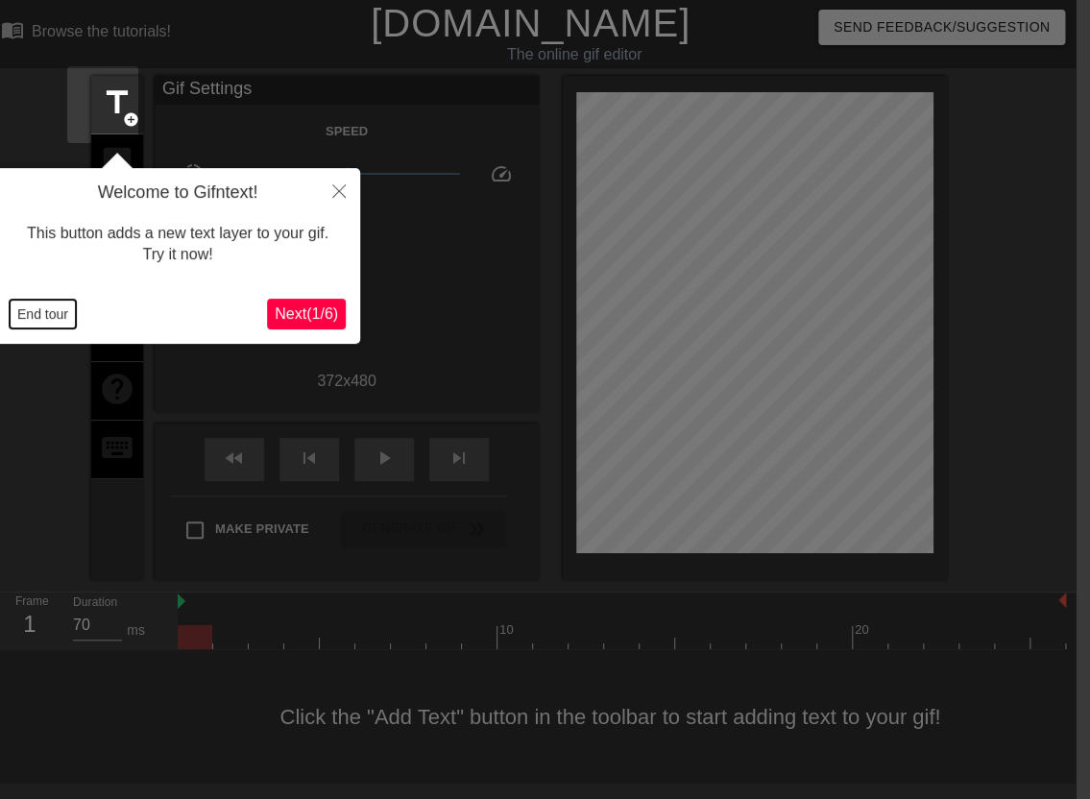
click at [21, 312] on button "End tour" at bounding box center [43, 314] width 66 height 29
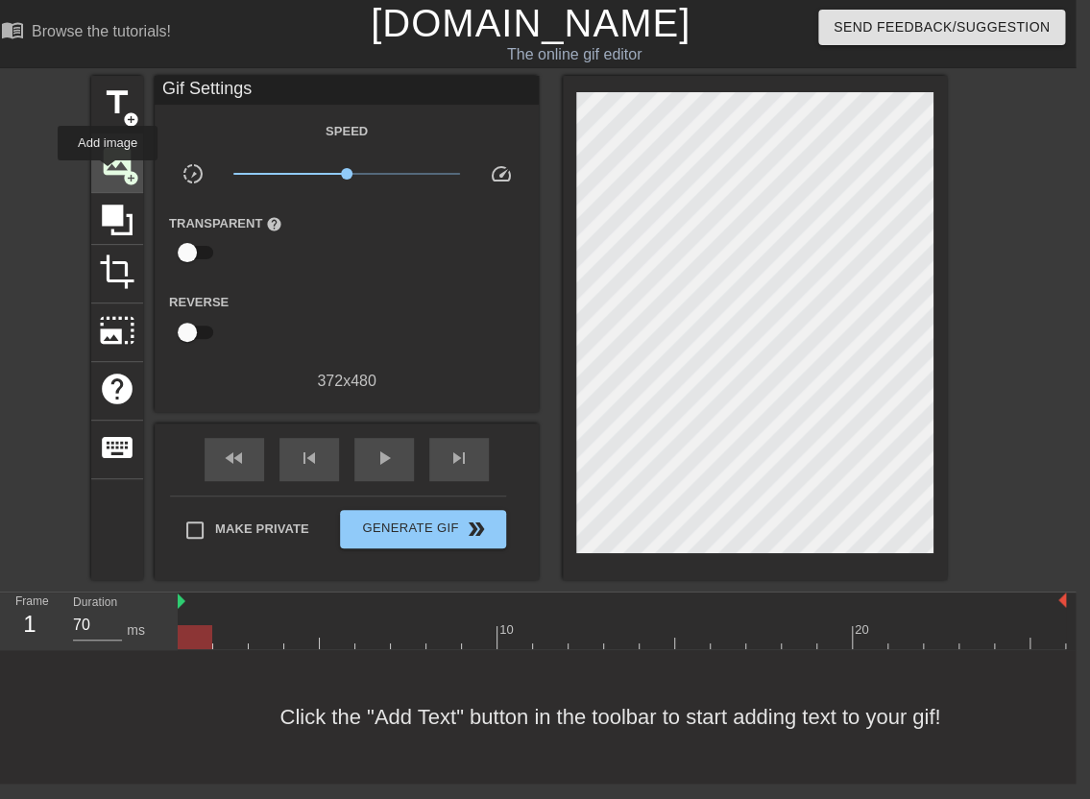
click at [108, 174] on span "image" at bounding box center [117, 161] width 36 height 36
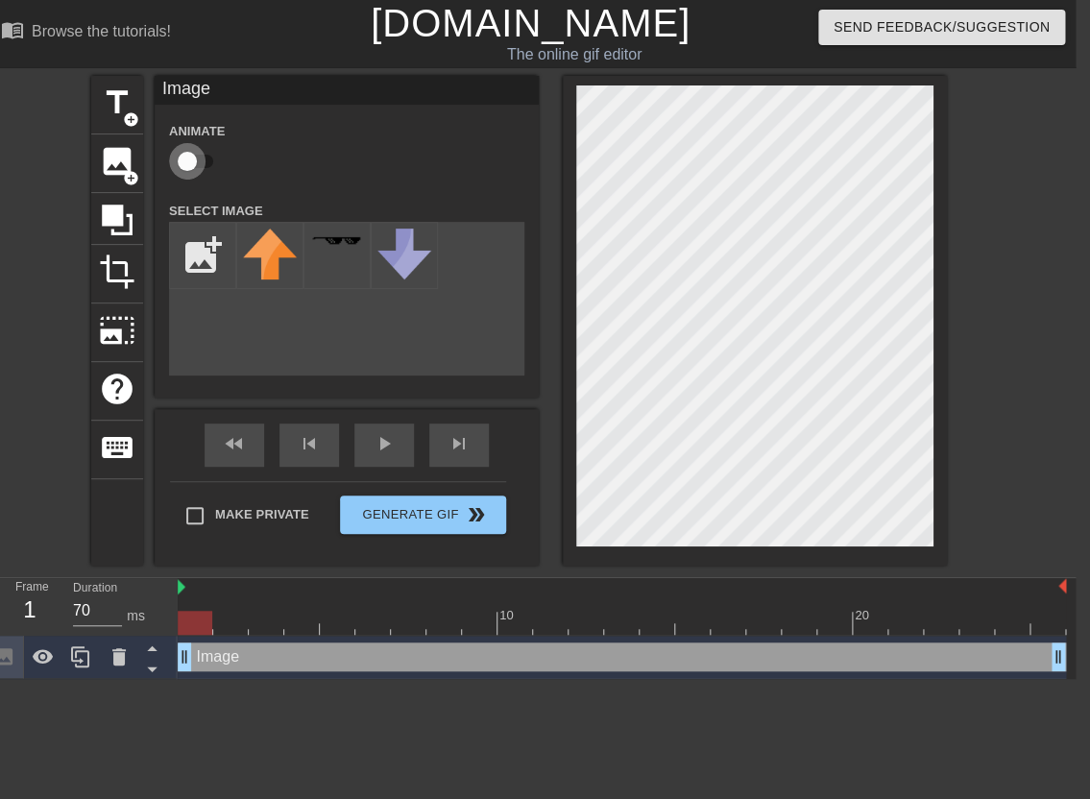
click at [207, 165] on input "checkbox" at bounding box center [186, 161] width 109 height 36
checkbox input "true"
click at [206, 277] on input "file" at bounding box center [202, 255] width 65 height 65
type input "C:\fakepath\IMG_1076 (1).png"
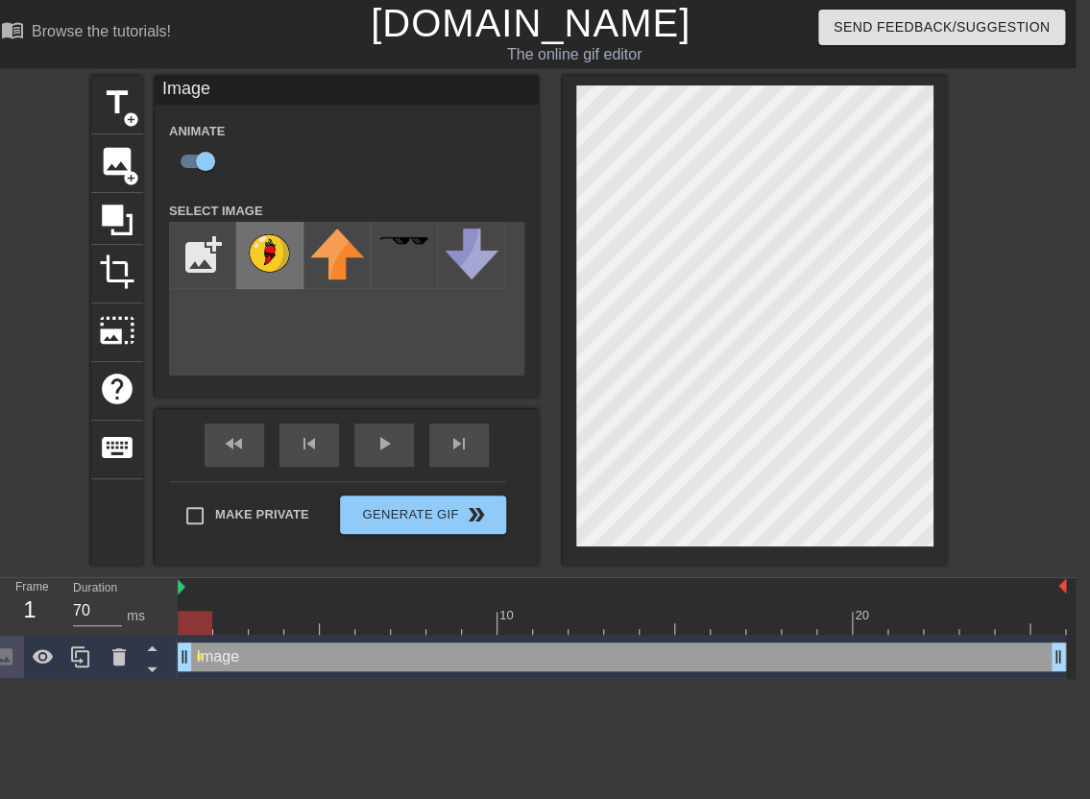
click at [275, 260] on img at bounding box center [270, 252] width 54 height 49
click at [81, 655] on icon at bounding box center [80, 656] width 23 height 23
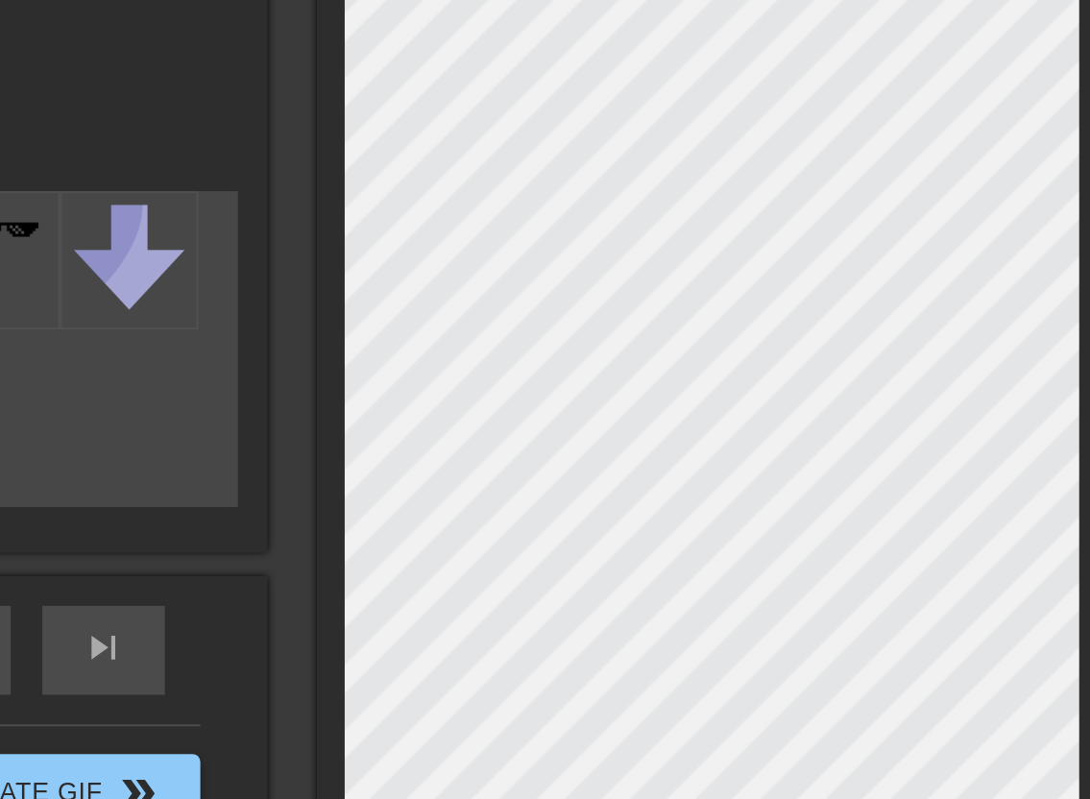
scroll to position [0, 13]
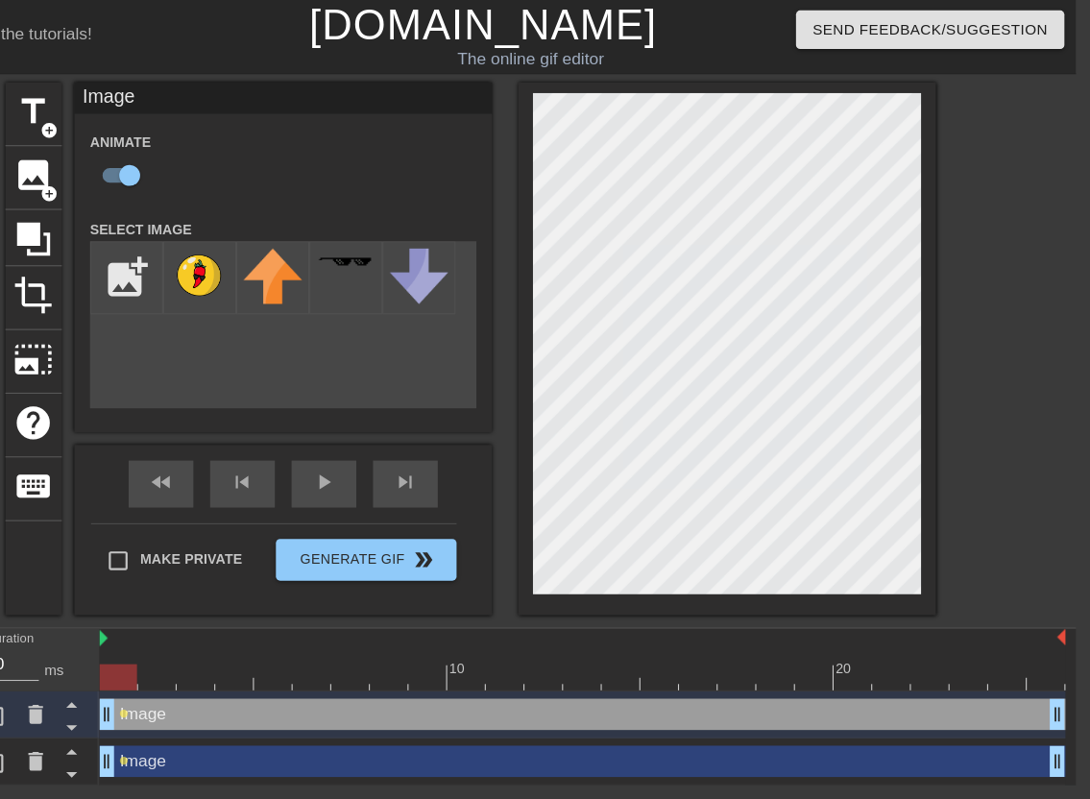
click at [231, 627] on div at bounding box center [623, 623] width 888 height 24
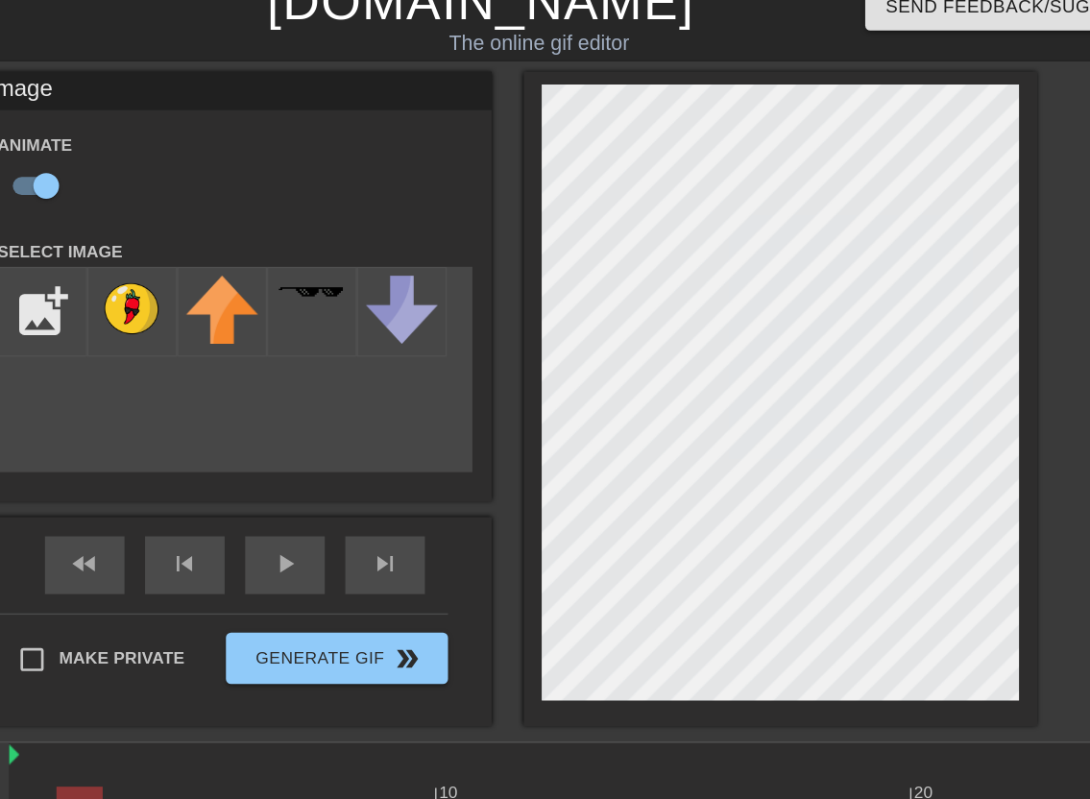
scroll to position [0, 3]
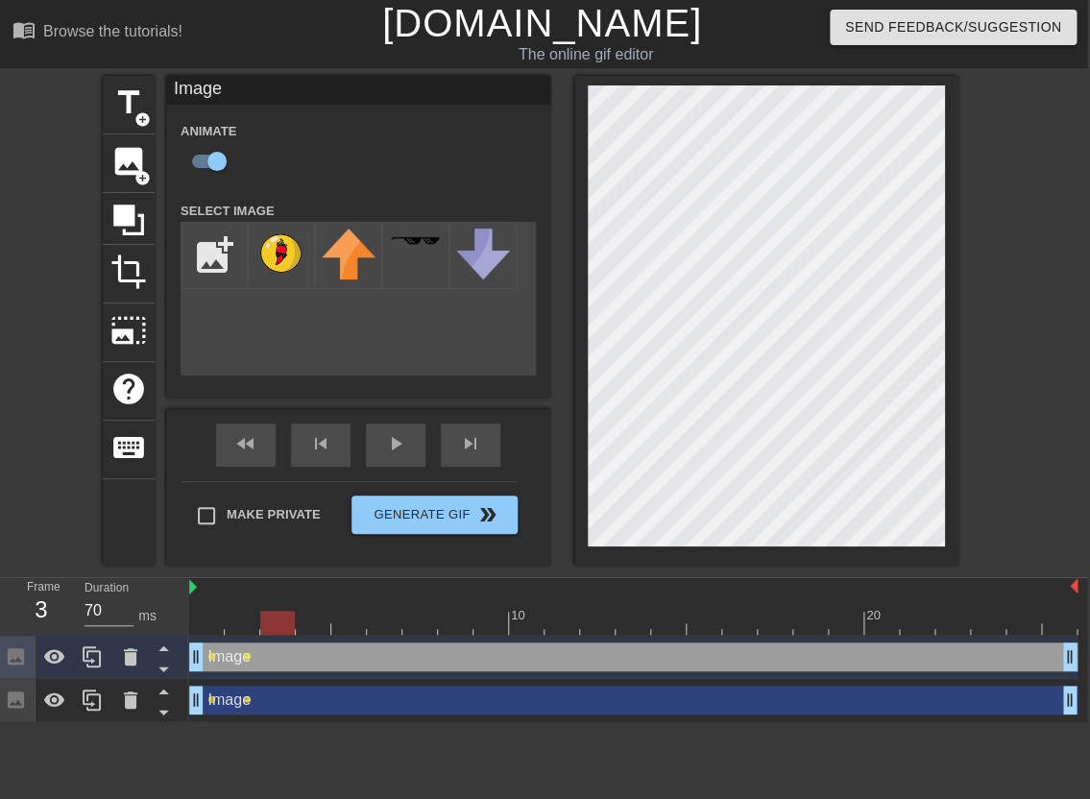
click at [275, 628] on div at bounding box center [633, 623] width 888 height 24
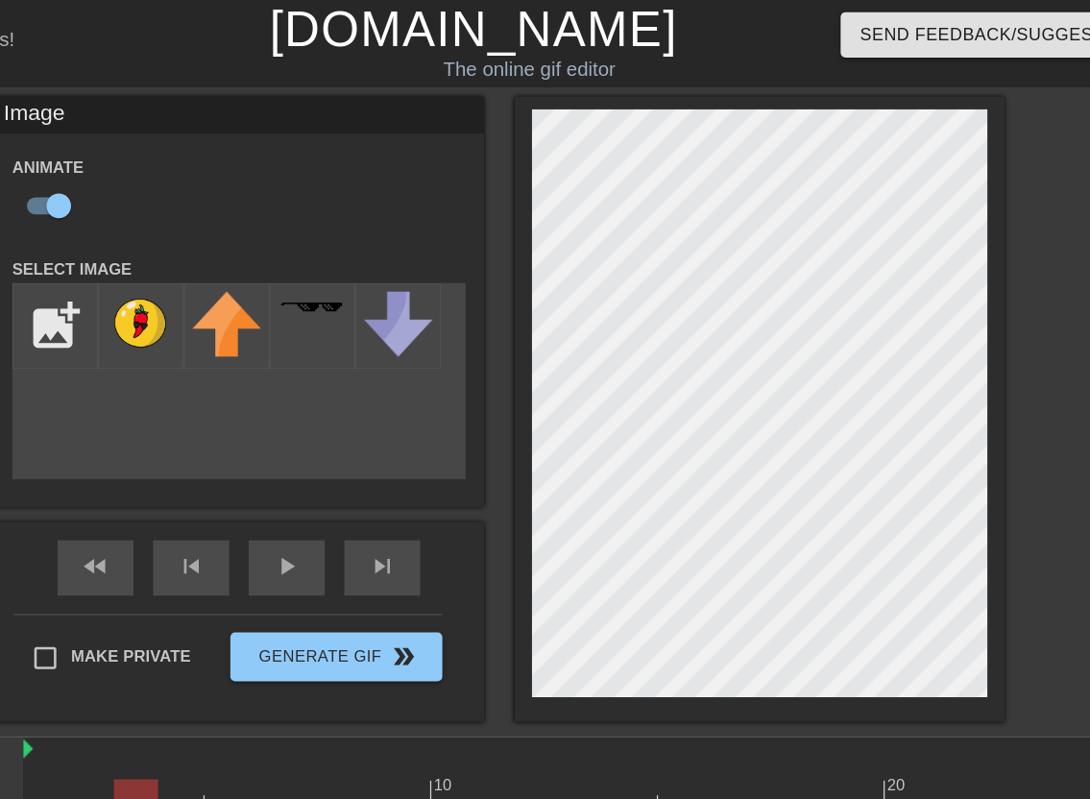
scroll to position [0, 14]
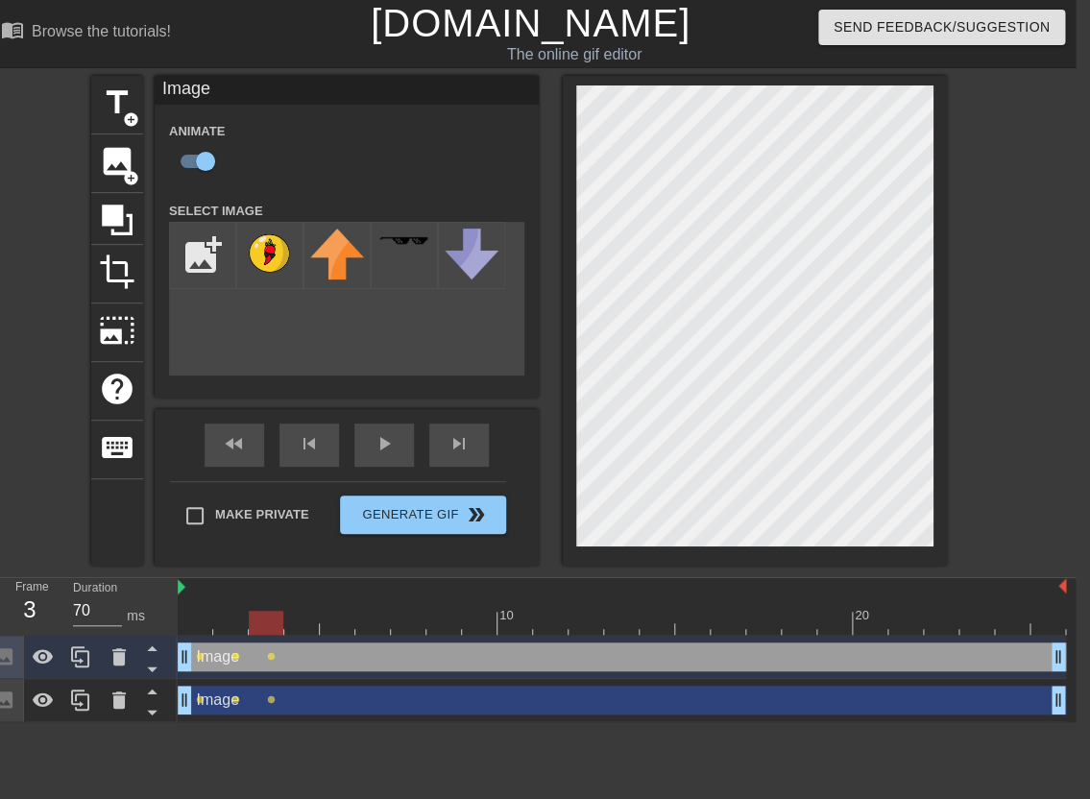
click at [302, 626] on div at bounding box center [622, 623] width 888 height 24
click at [341, 630] on div at bounding box center [622, 623] width 888 height 24
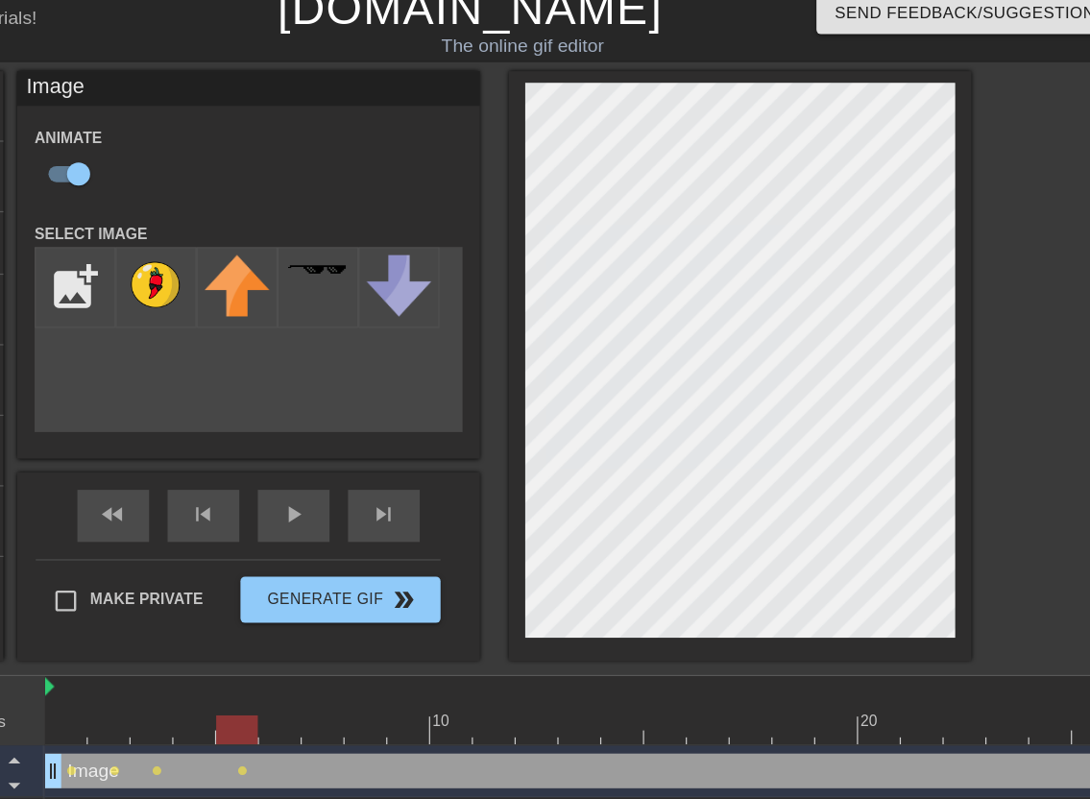
click at [379, 631] on div at bounding box center [623, 623] width 888 height 24
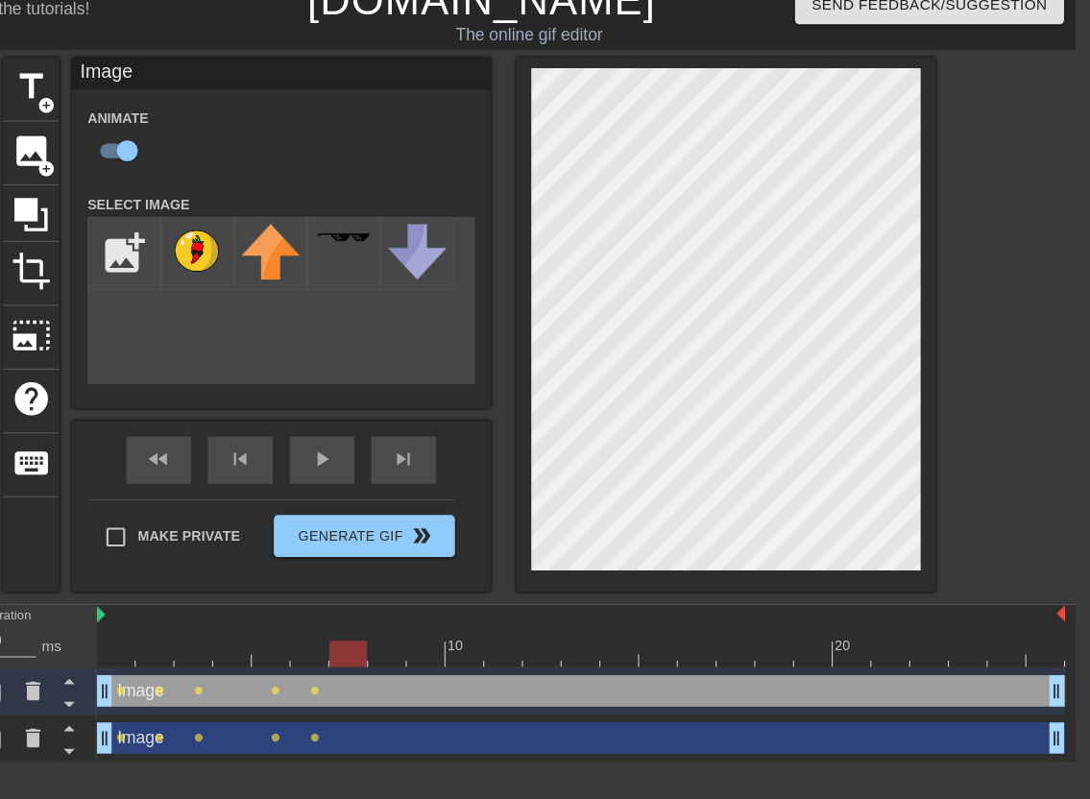
click at [409, 624] on div at bounding box center [623, 623] width 888 height 24
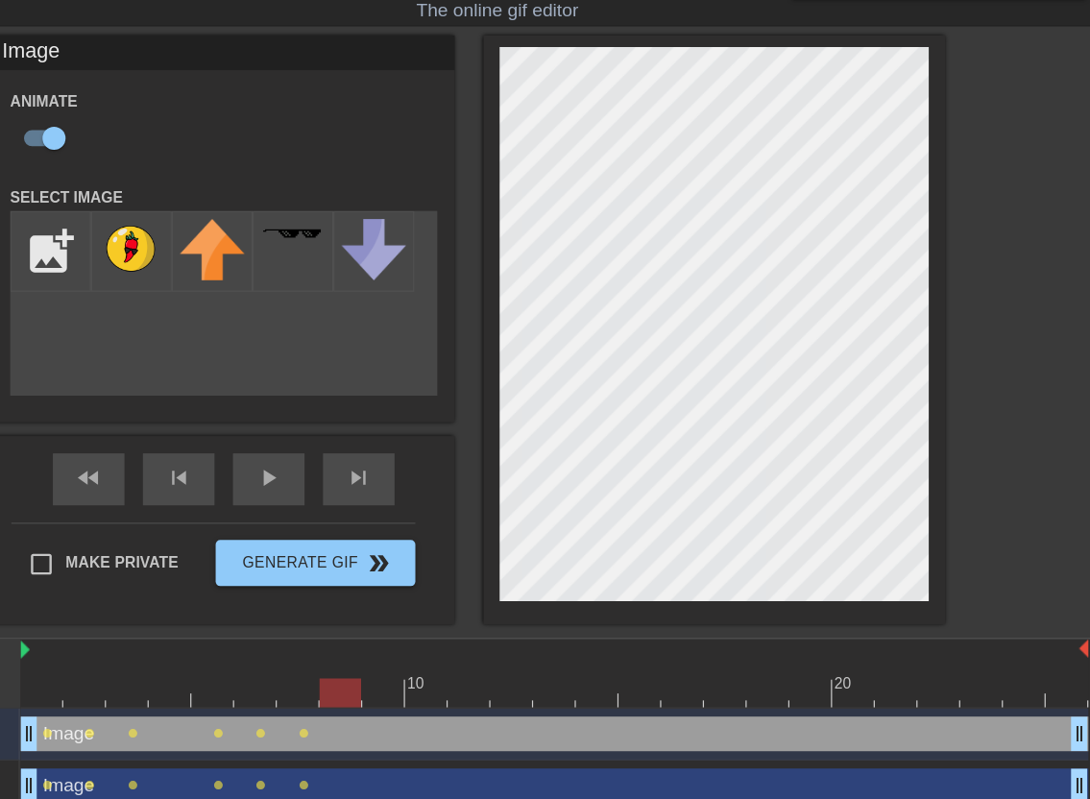
click at [443, 627] on div at bounding box center [623, 623] width 888 height 24
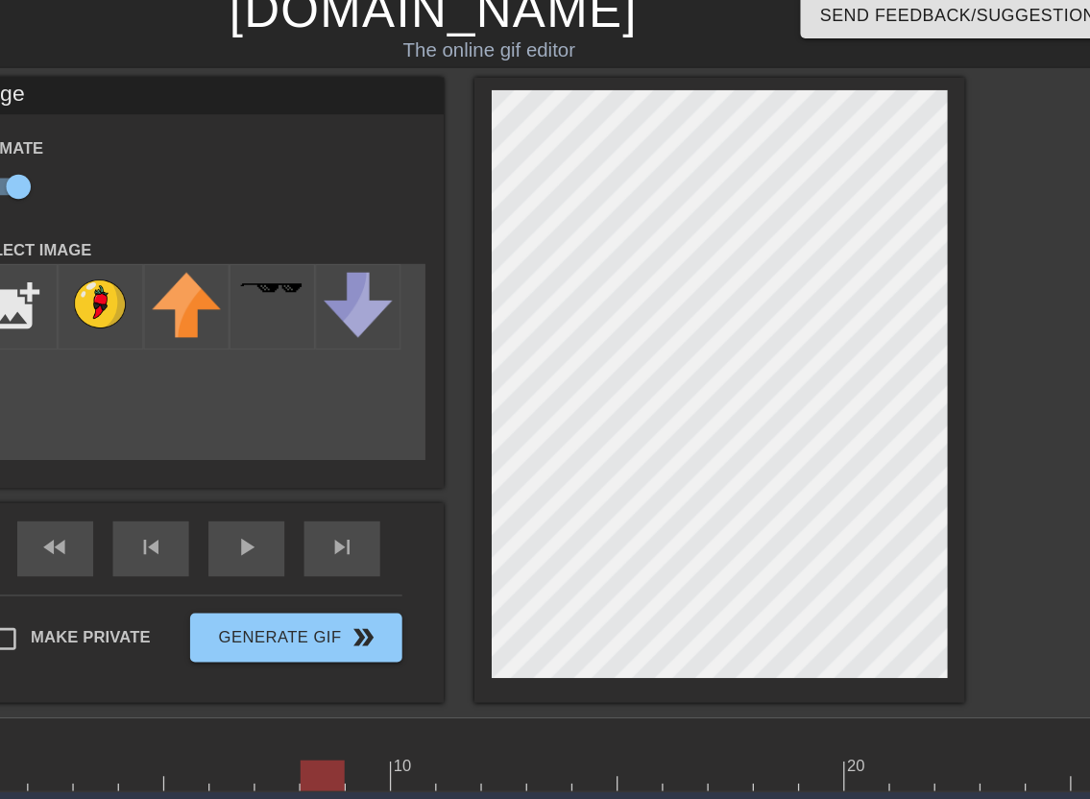
scroll to position [0, 14]
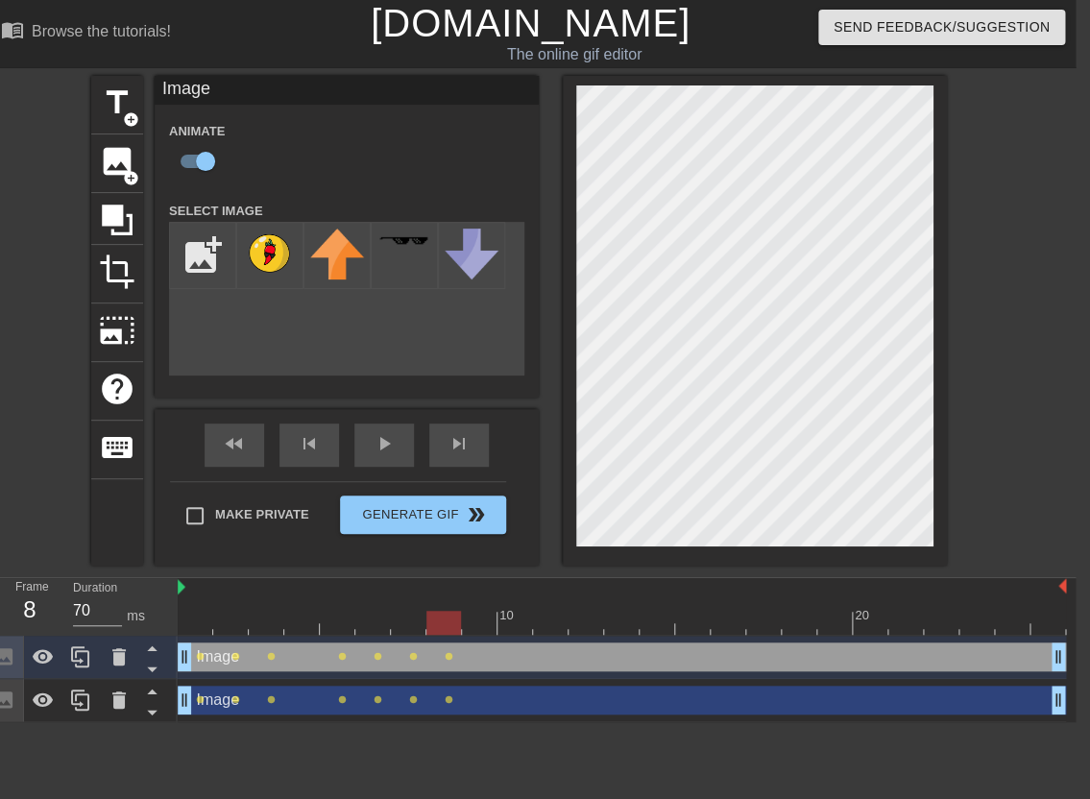
click at [483, 624] on div at bounding box center [622, 623] width 888 height 24
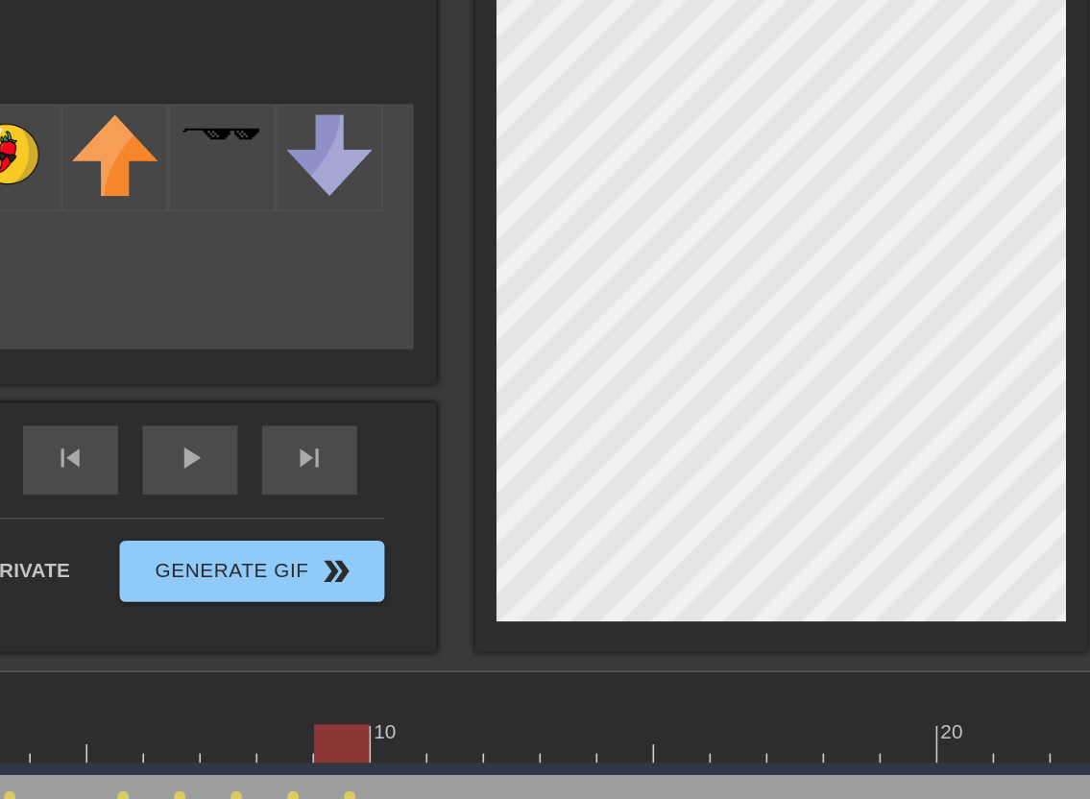
click at [516, 623] on div at bounding box center [623, 623] width 888 height 24
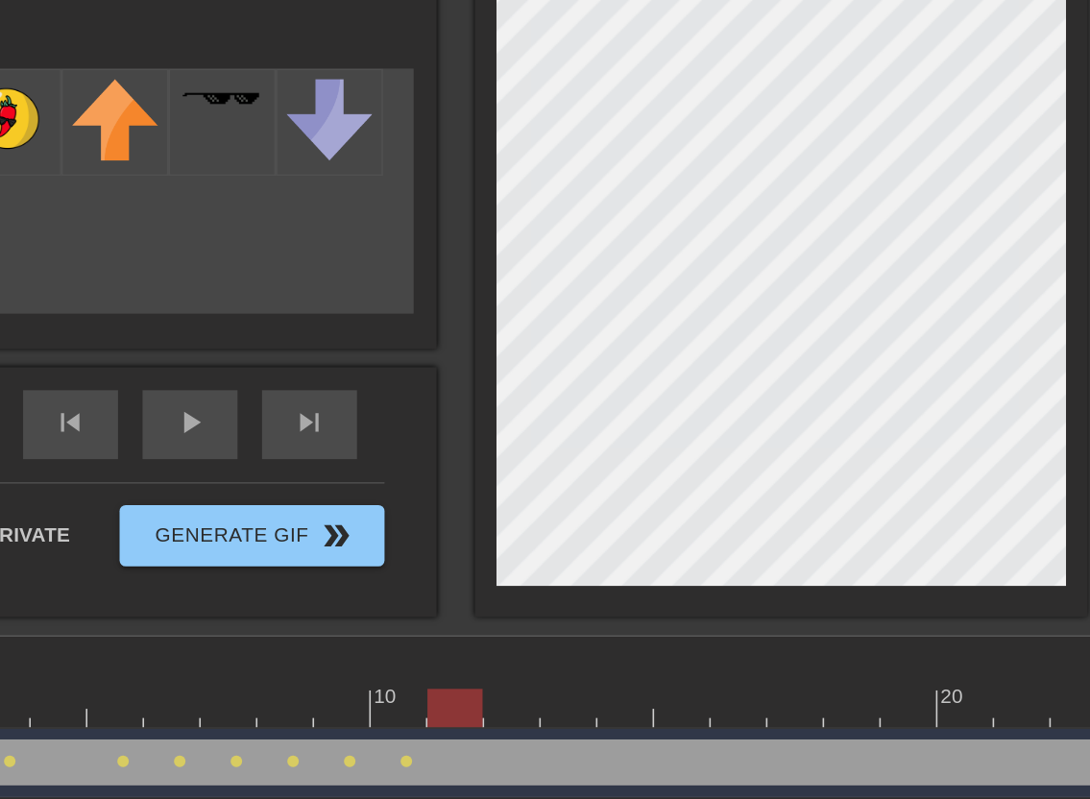
click at [550, 626] on div at bounding box center [623, 623] width 888 height 24
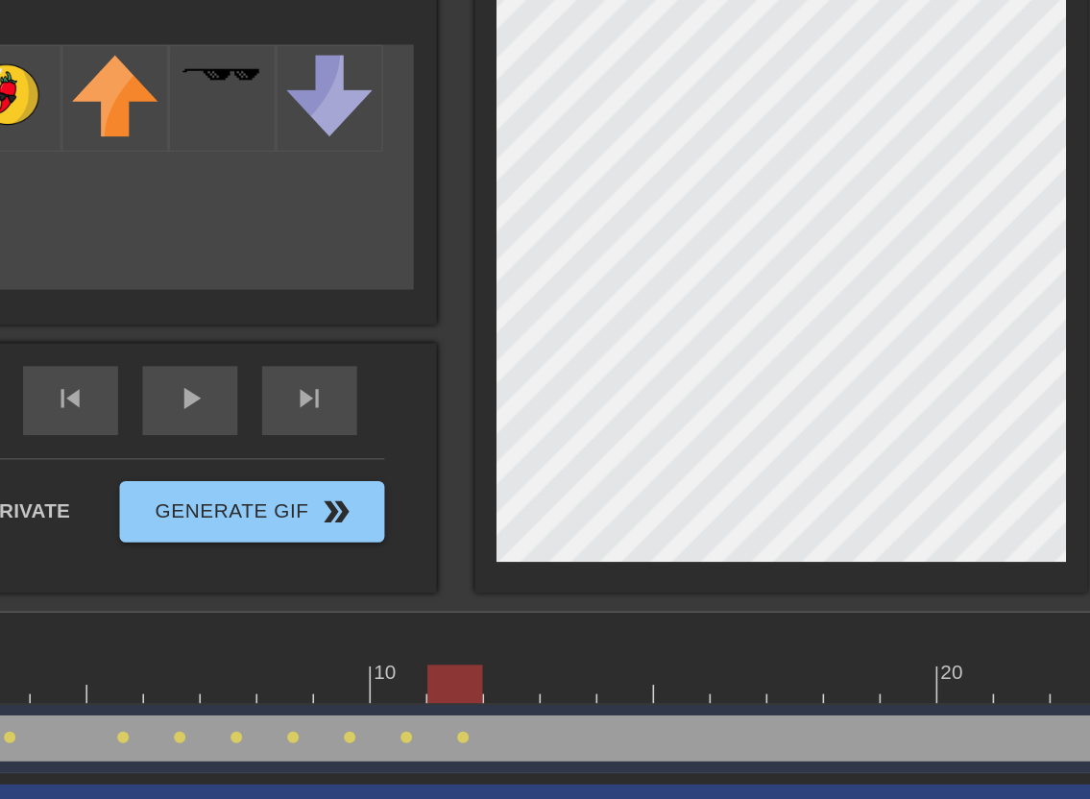
click at [588, 624] on div at bounding box center [623, 623] width 888 height 24
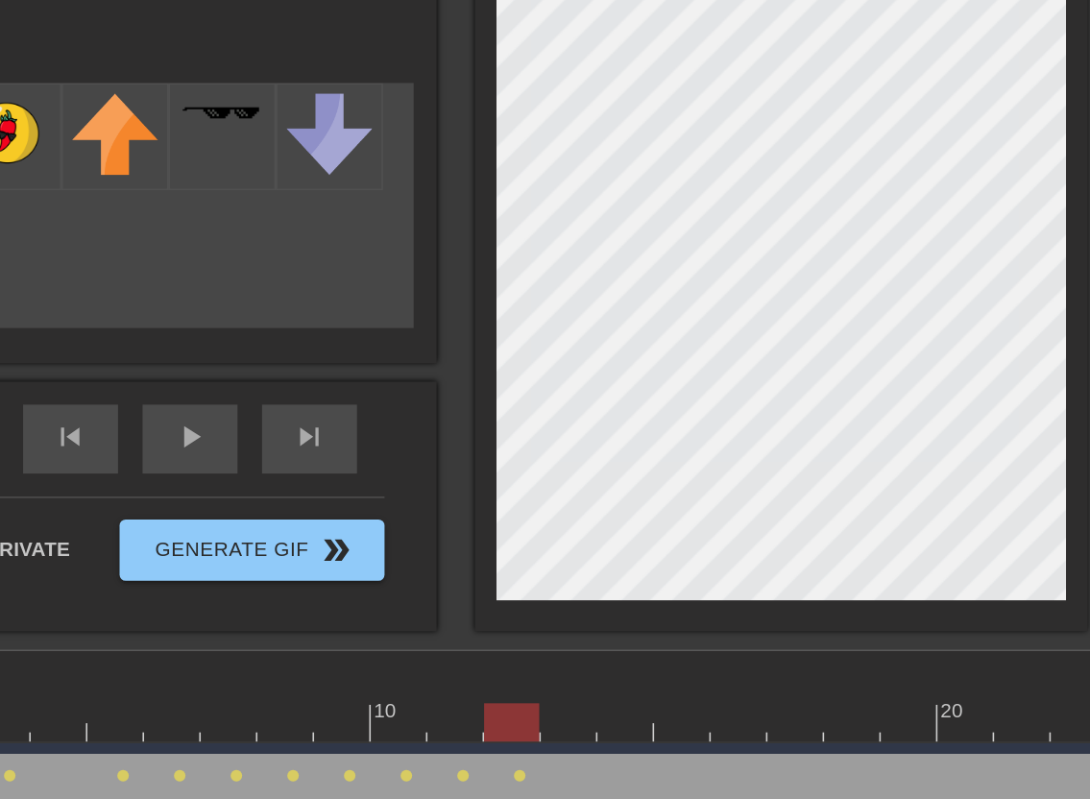
click at [619, 628] on div at bounding box center [623, 623] width 888 height 24
click at [657, 625] on div at bounding box center [623, 623] width 888 height 24
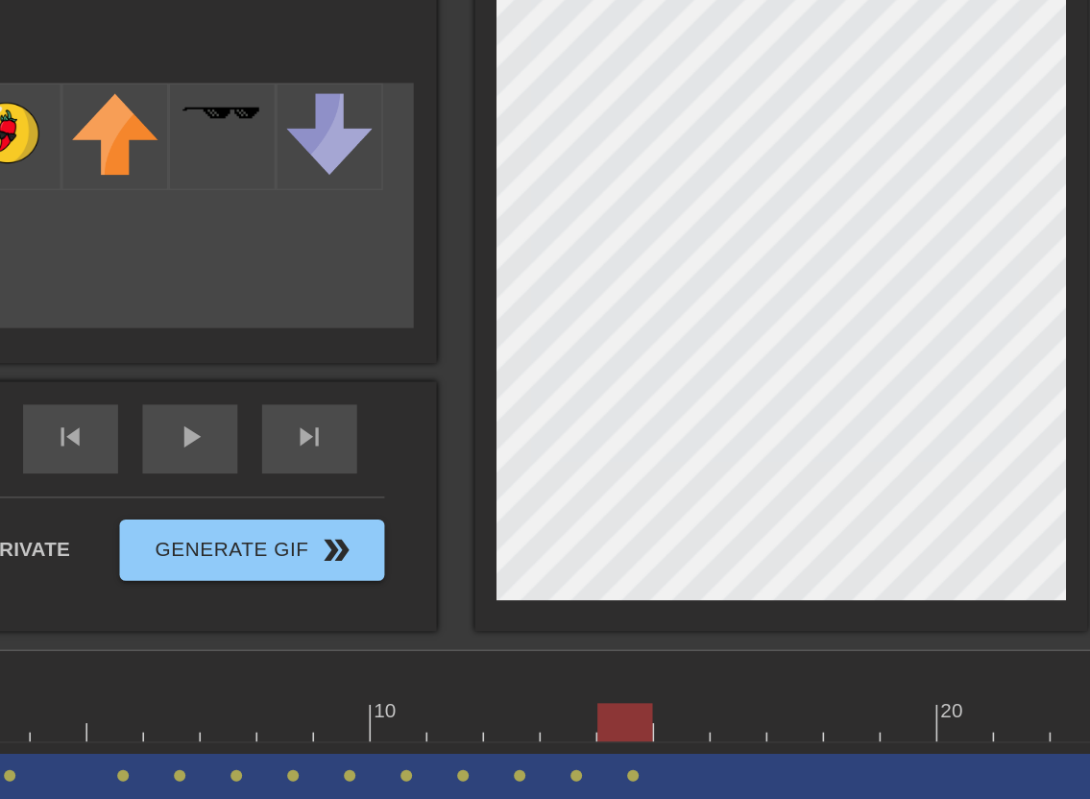
click at [689, 624] on div at bounding box center [623, 623] width 888 height 24
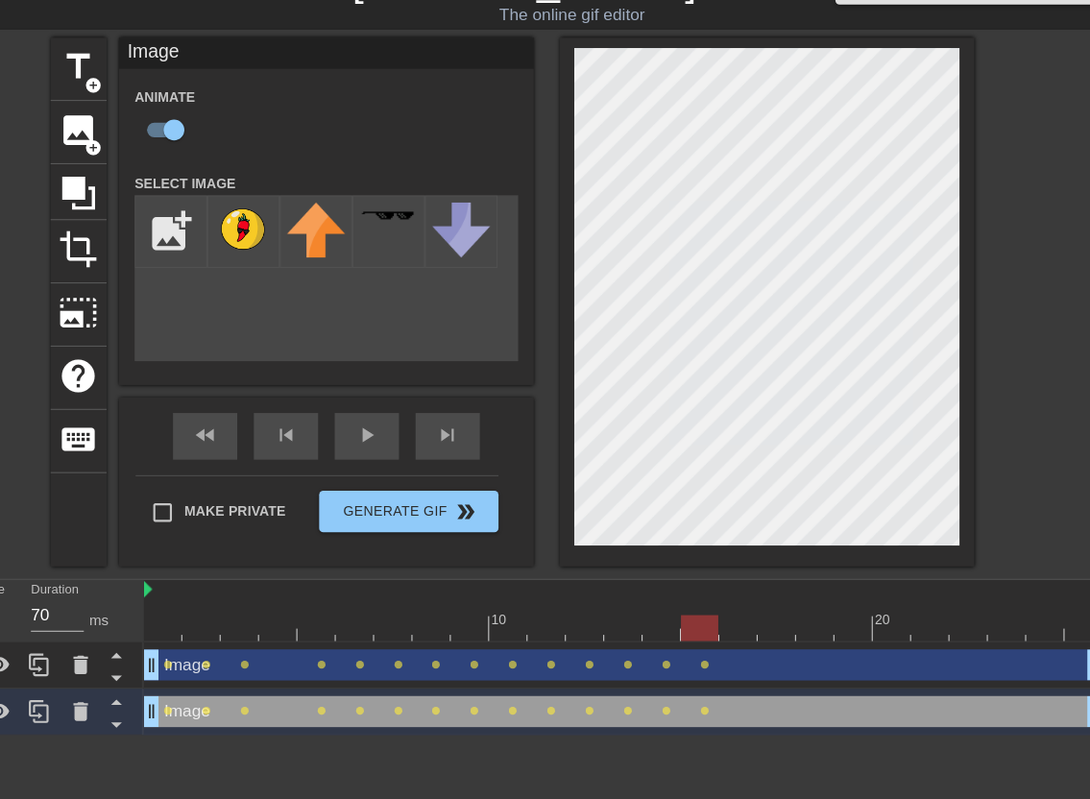
click at [731, 626] on div at bounding box center [623, 623] width 888 height 24
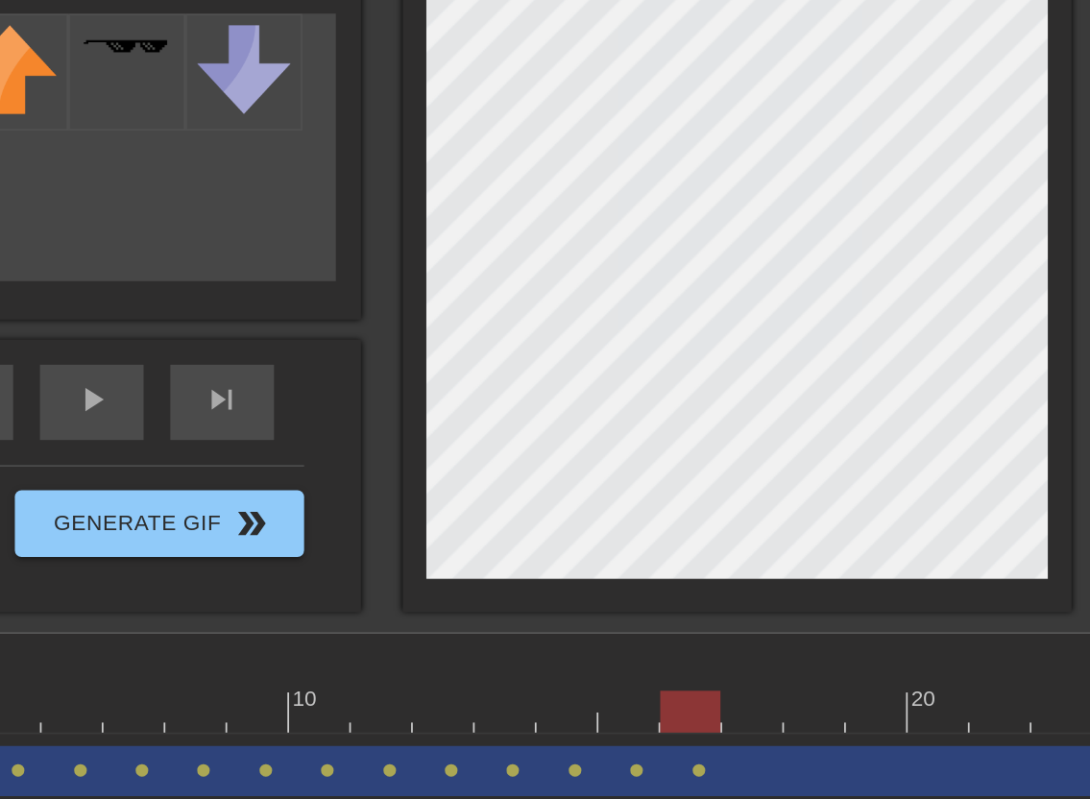
click at [764, 626] on div at bounding box center [623, 623] width 888 height 24
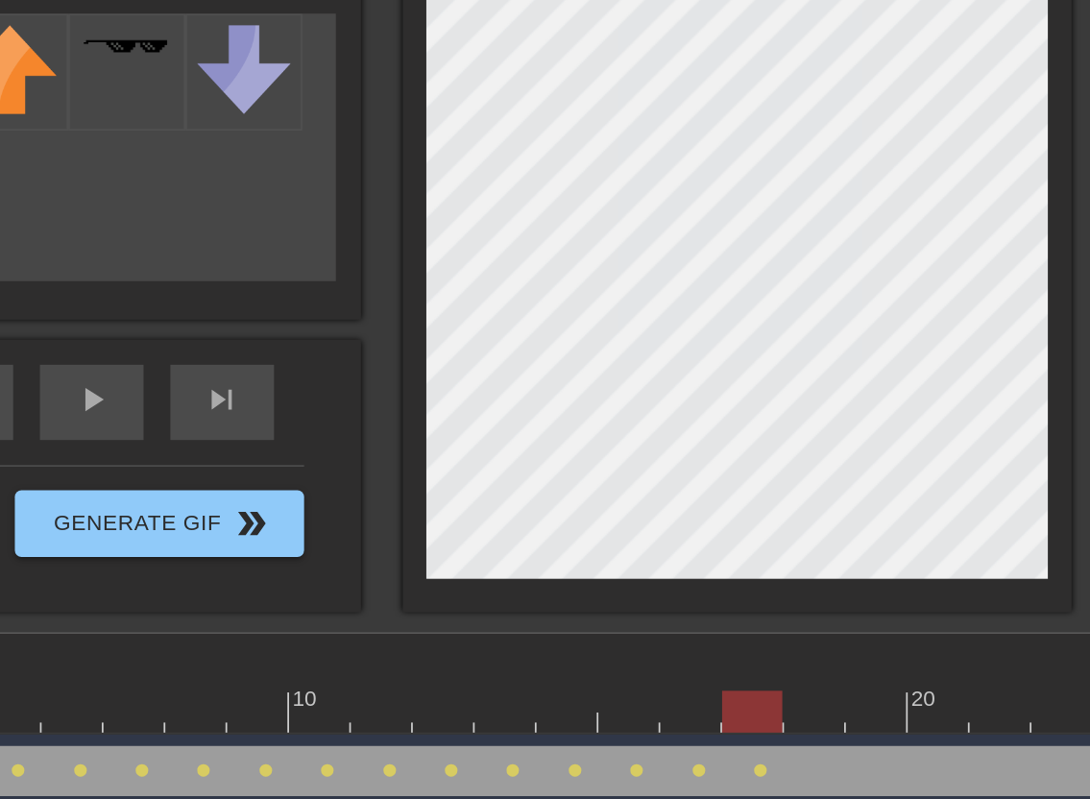
click at [799, 628] on div at bounding box center [623, 623] width 888 height 24
click at [830, 628] on div at bounding box center [623, 623] width 888 height 24
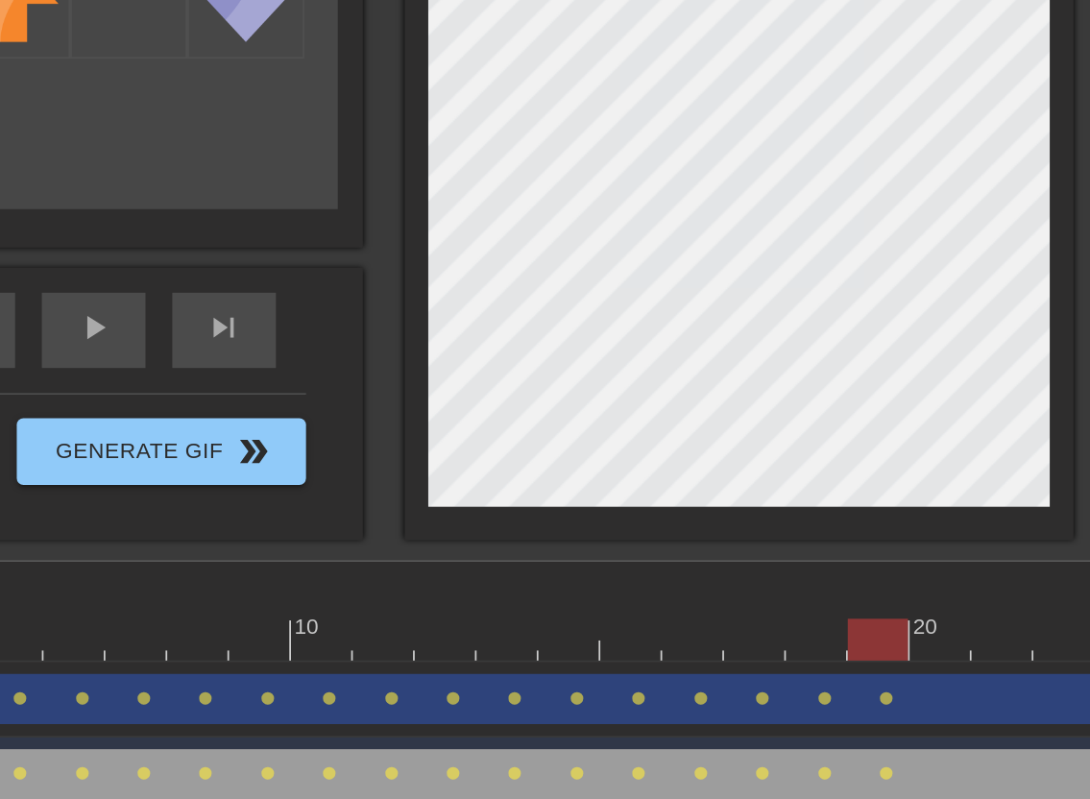
click at [875, 628] on div at bounding box center [623, 623] width 888 height 24
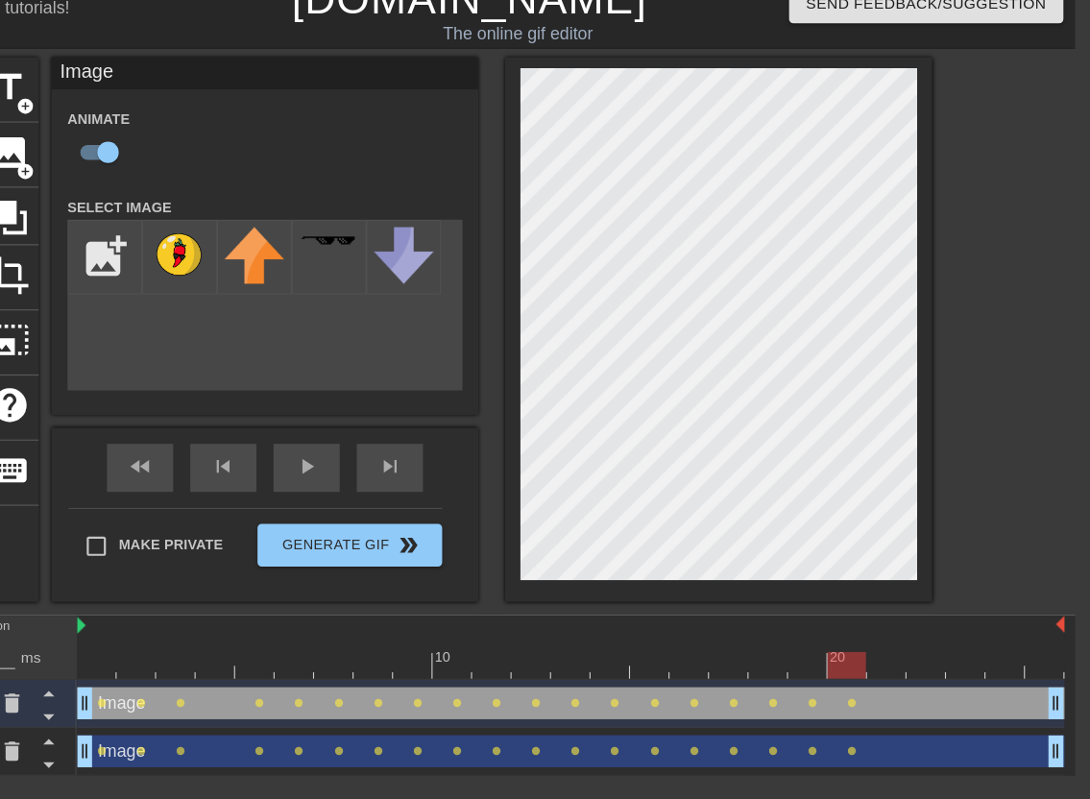
click at [905, 627] on div at bounding box center [623, 623] width 888 height 24
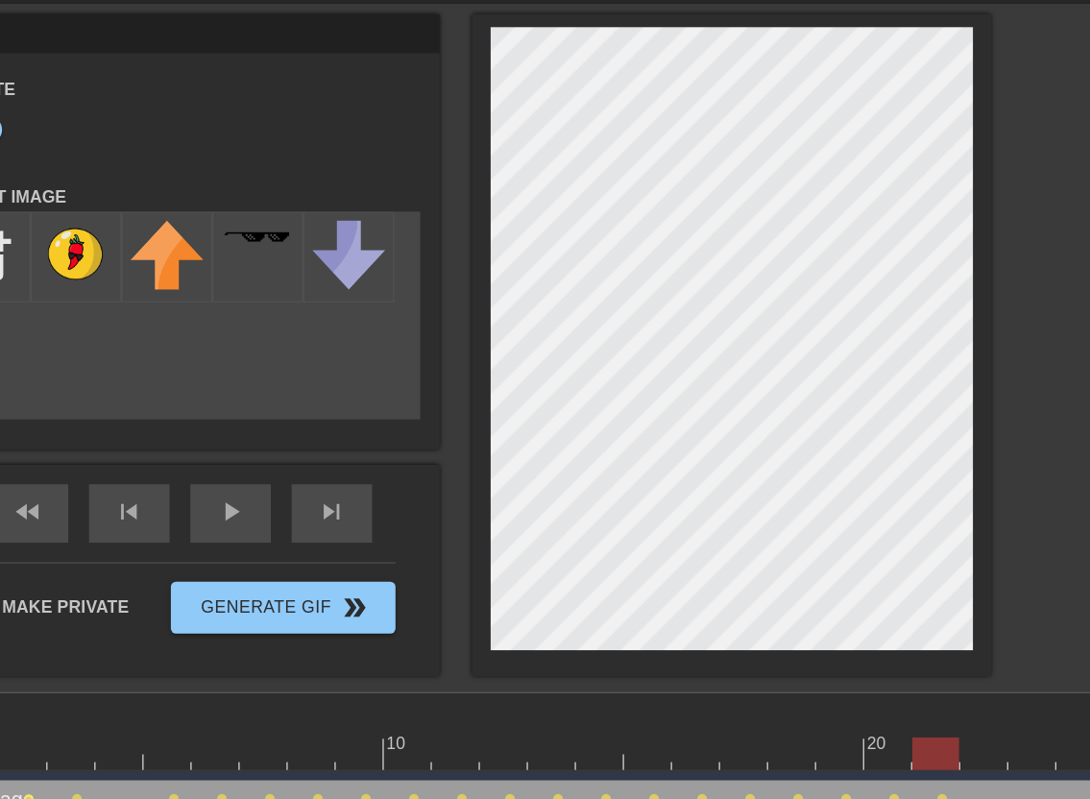
click at [944, 625] on div at bounding box center [623, 623] width 888 height 24
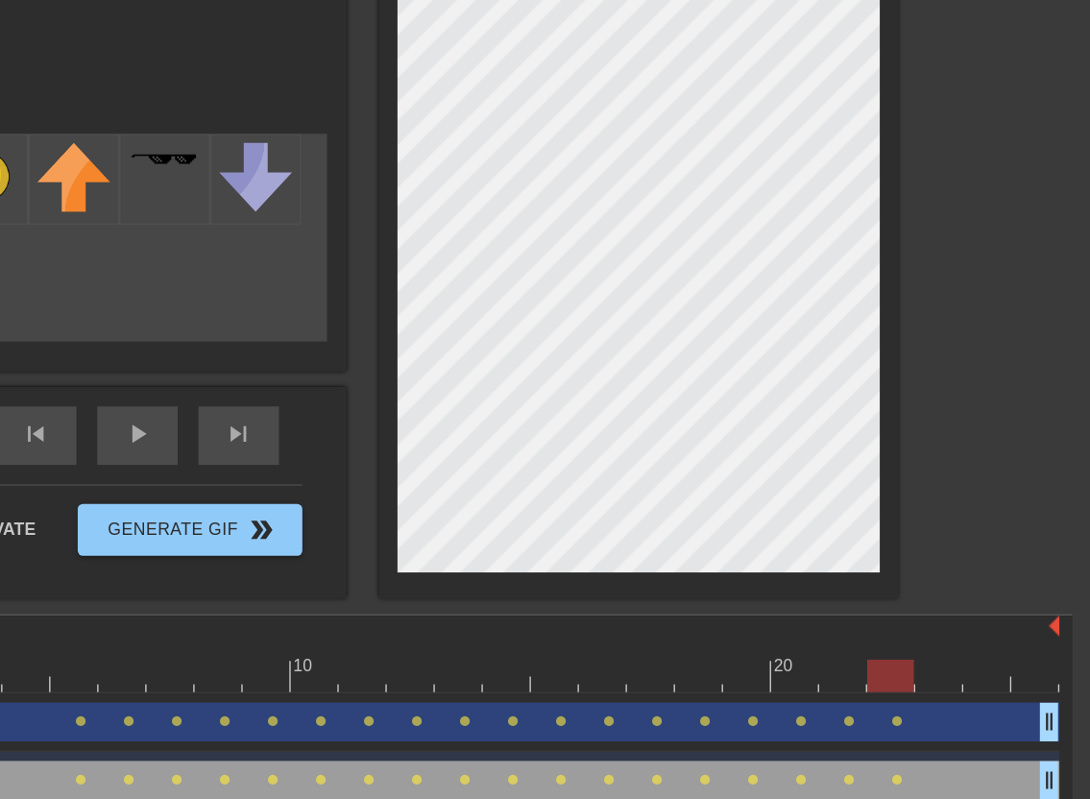
click at [971, 625] on div at bounding box center [623, 623] width 888 height 24
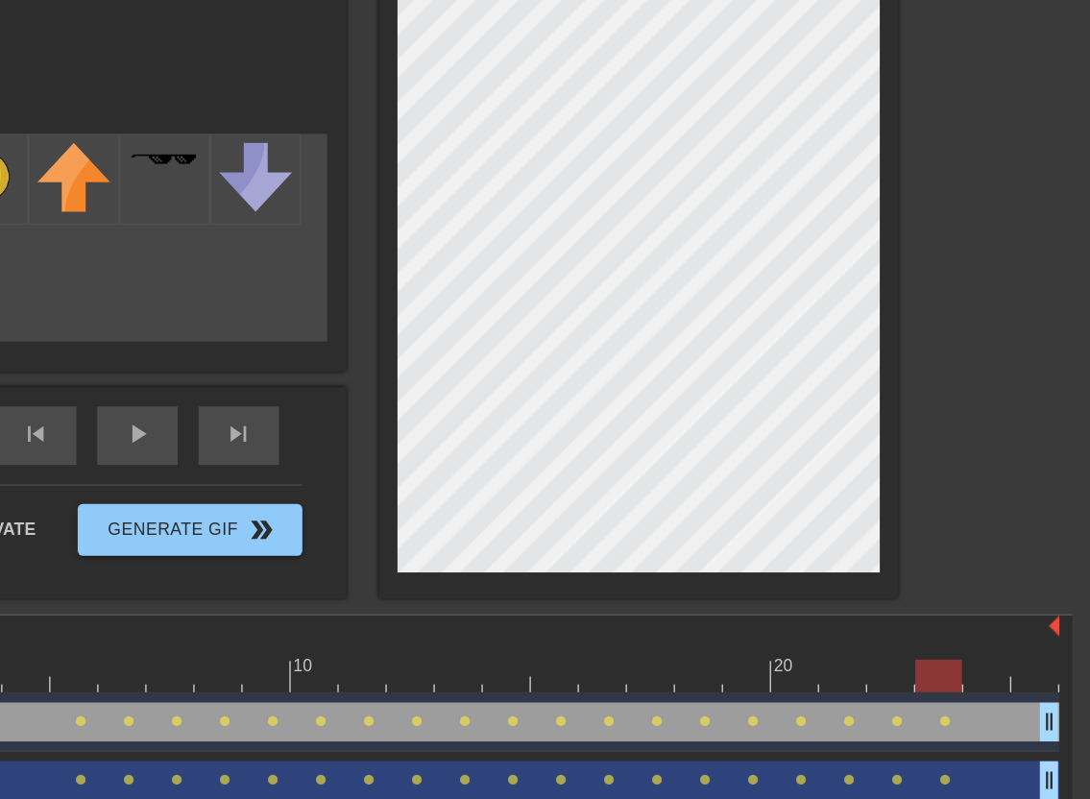
click at [1018, 621] on div at bounding box center [623, 623] width 888 height 24
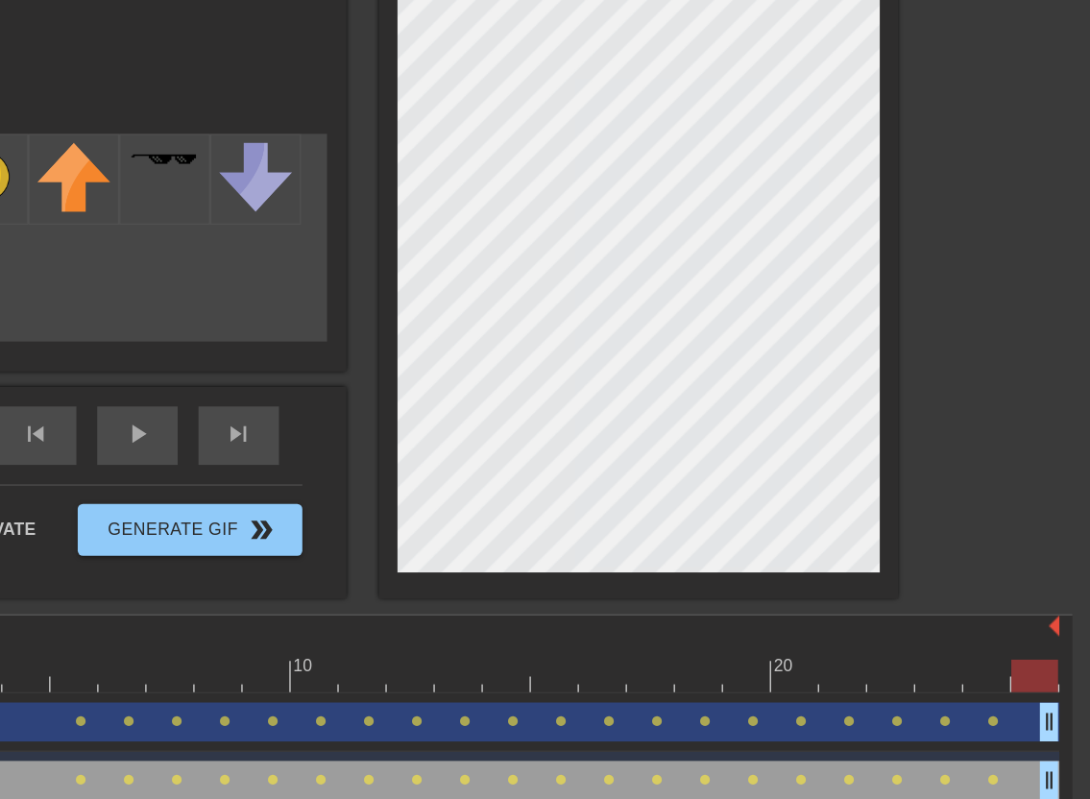
click at [1049, 628] on div at bounding box center [623, 623] width 888 height 24
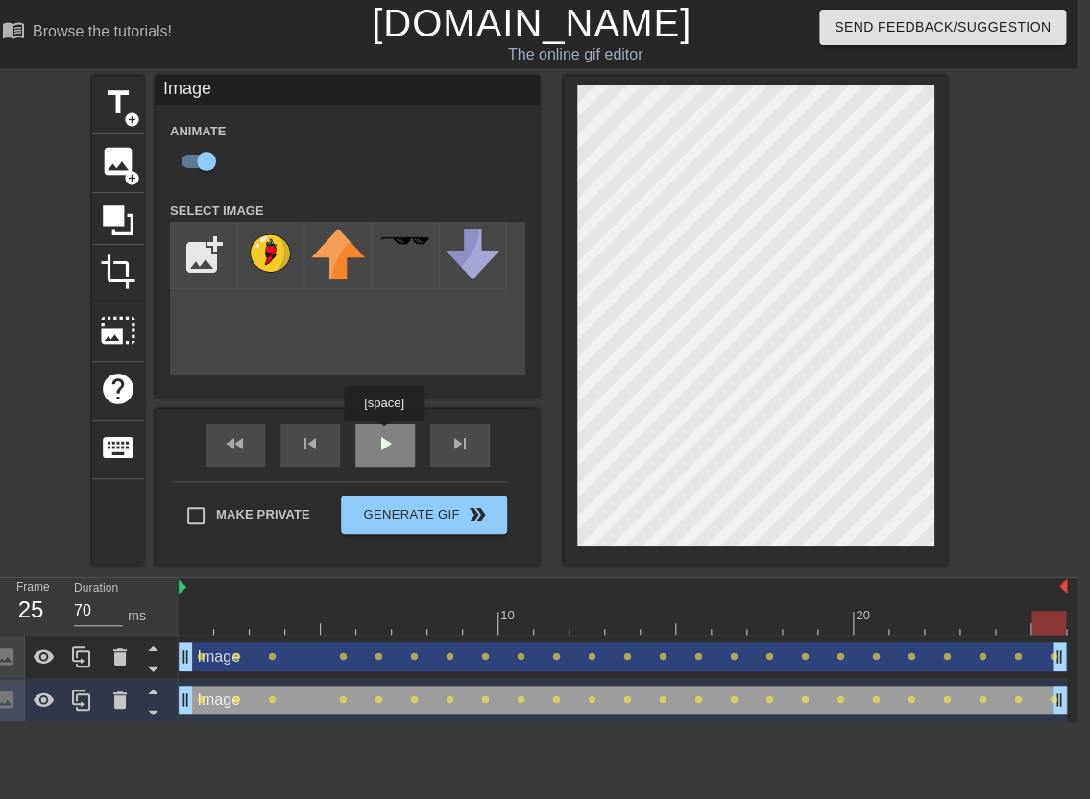
click at [386, 434] on div "fast_rewind skip_previous play_arrow skip_next" at bounding box center [347, 445] width 313 height 72
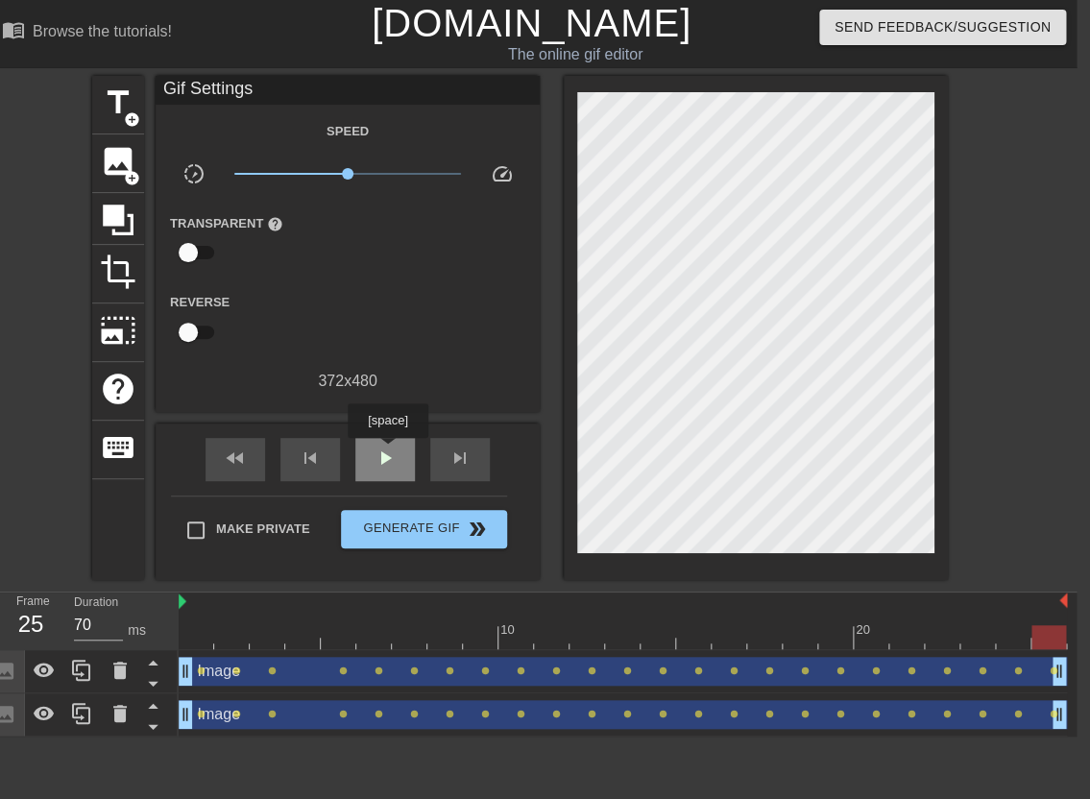
click at [390, 451] on span "play_arrow" at bounding box center [384, 457] width 23 height 23
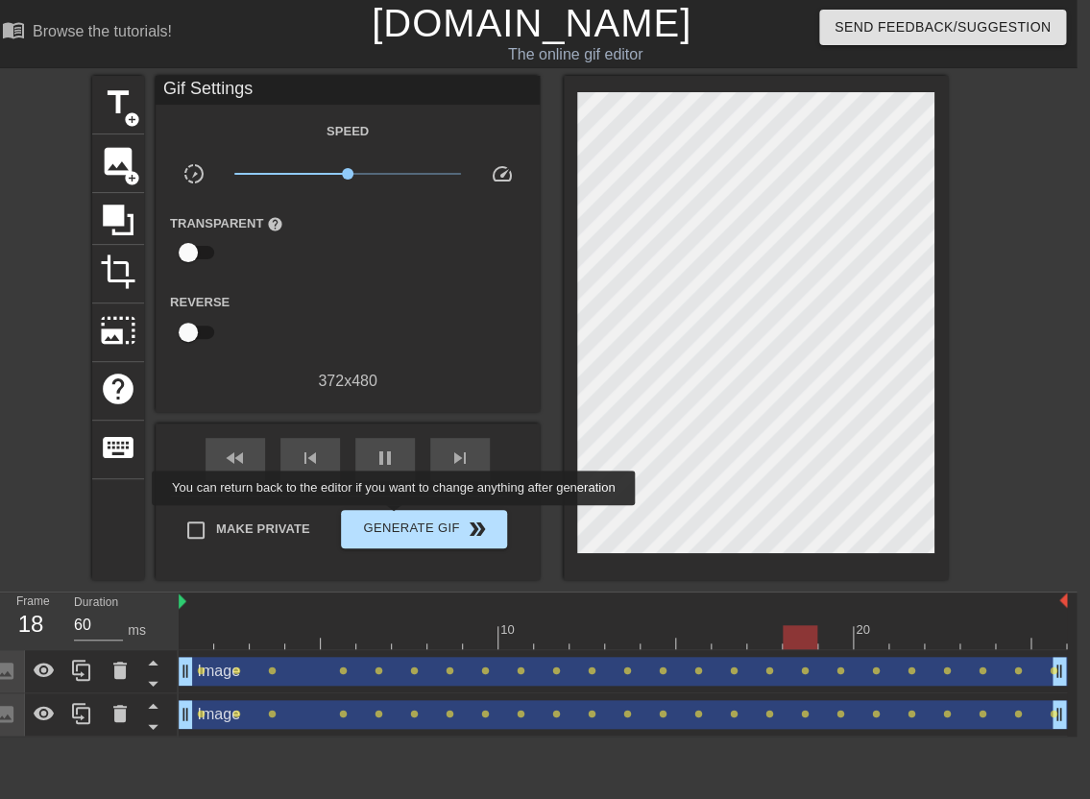
type input "70"
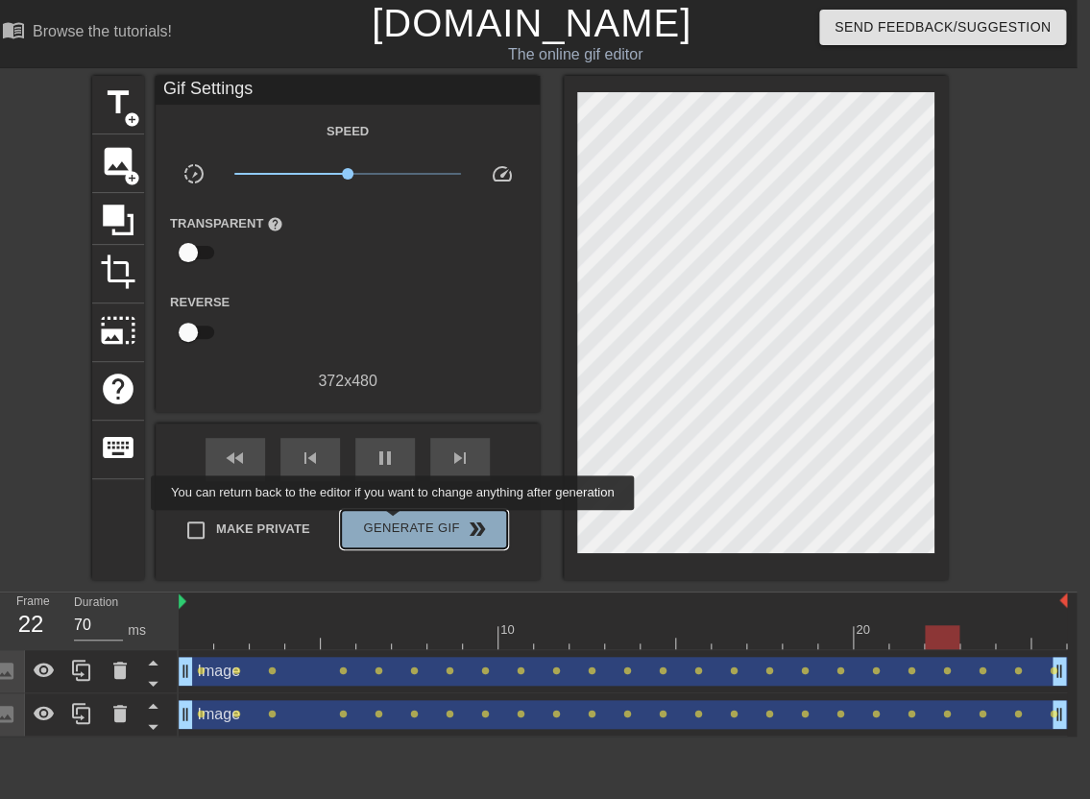
click at [405, 523] on span "Generate Gif double_arrow" at bounding box center [423, 528] width 151 height 23
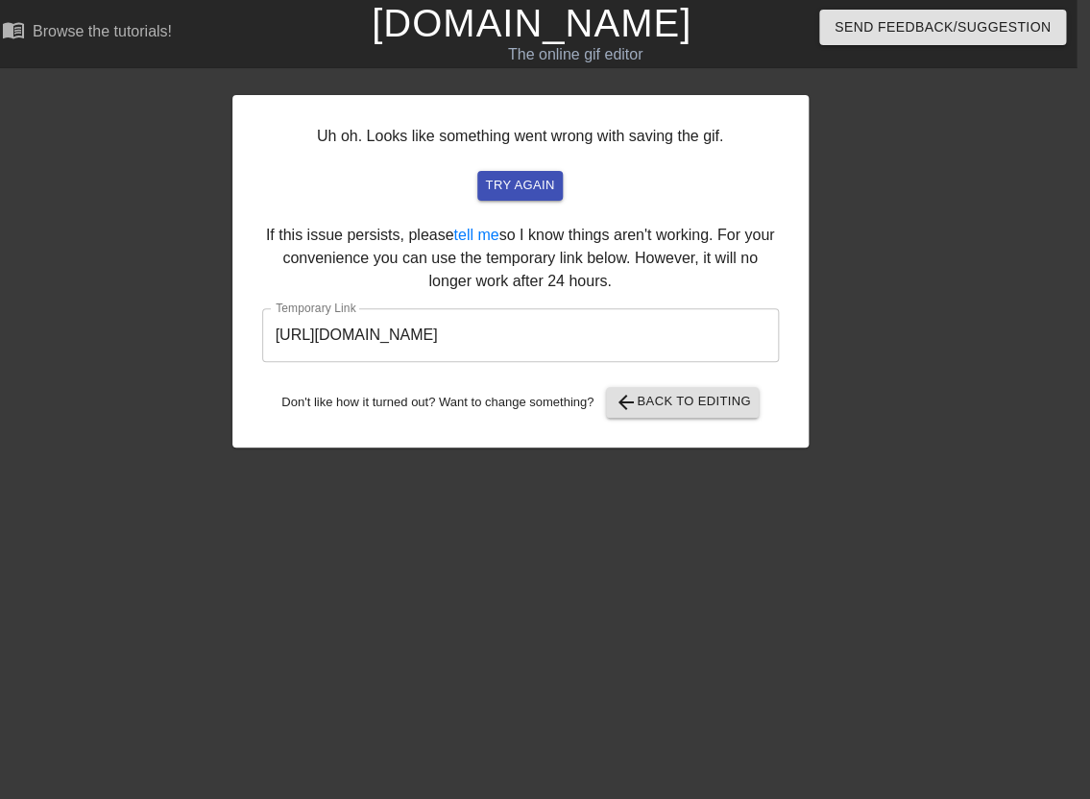
click at [602, 340] on input "https://www.gifntext.com/temp_generations/NYQqdC2F.gif" at bounding box center [520, 335] width 516 height 54
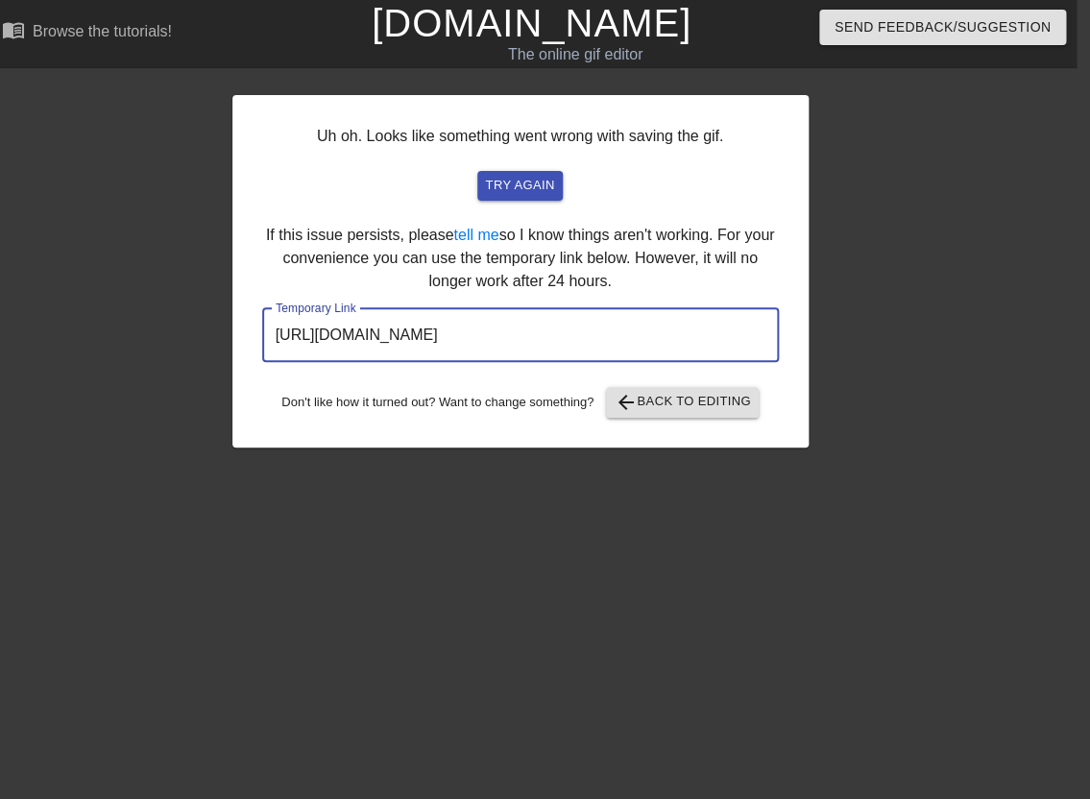
click at [602, 340] on input "https://www.gifntext.com/temp_generations/NYQqdC2F.gif" at bounding box center [520, 335] width 516 height 54
